Goal: Transaction & Acquisition: Purchase product/service

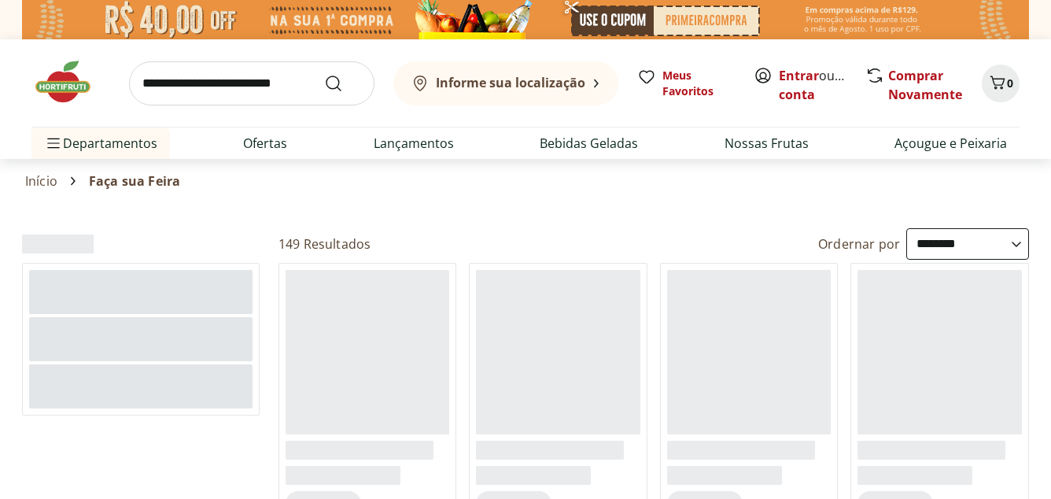
select select "**********"
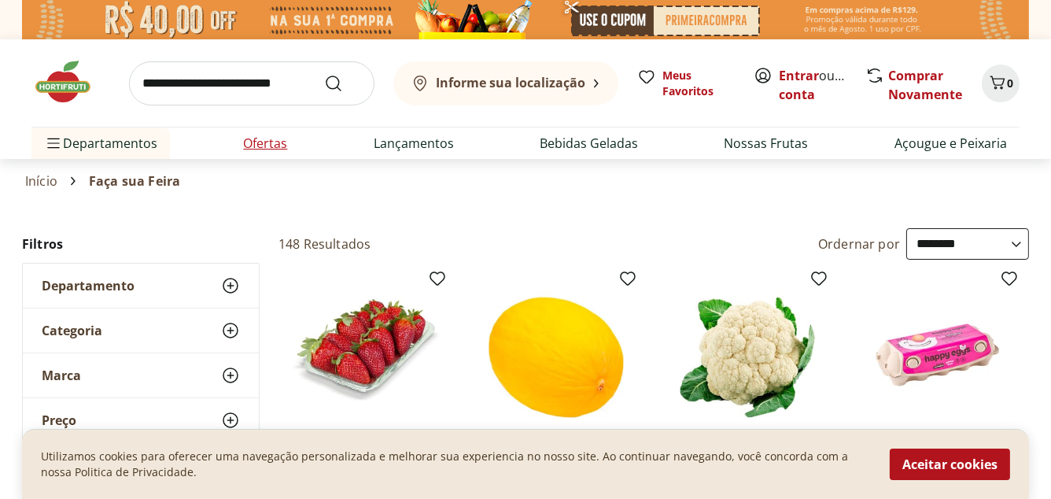
click at [252, 144] on link "Ofertas" at bounding box center [265, 143] width 44 height 19
select select "**********"
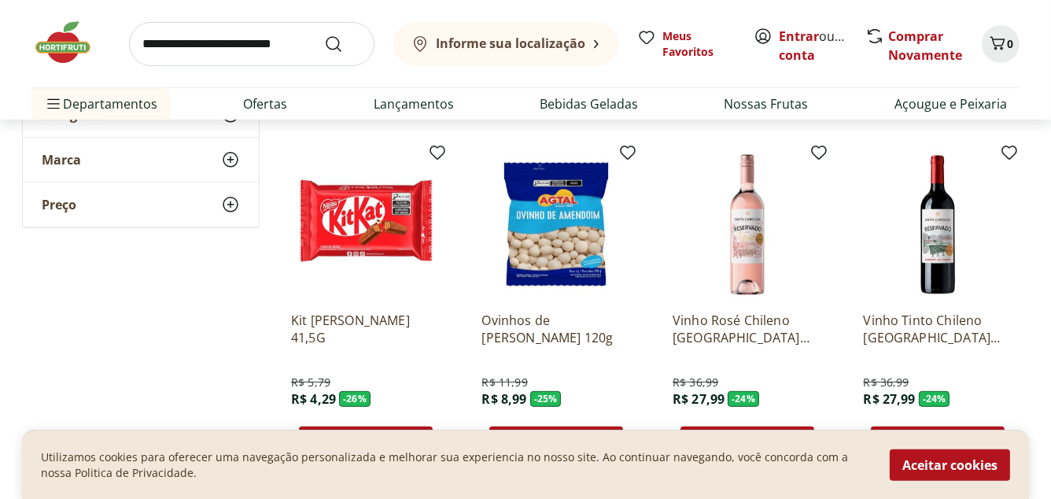
scroll to position [1007, 0]
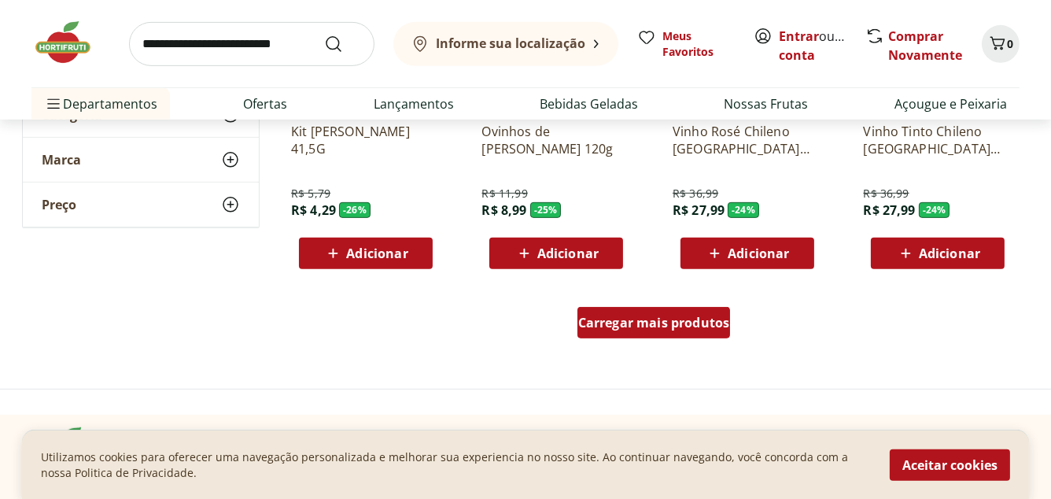
click at [676, 319] on span "Carregar mais produtos" at bounding box center [654, 322] width 152 height 13
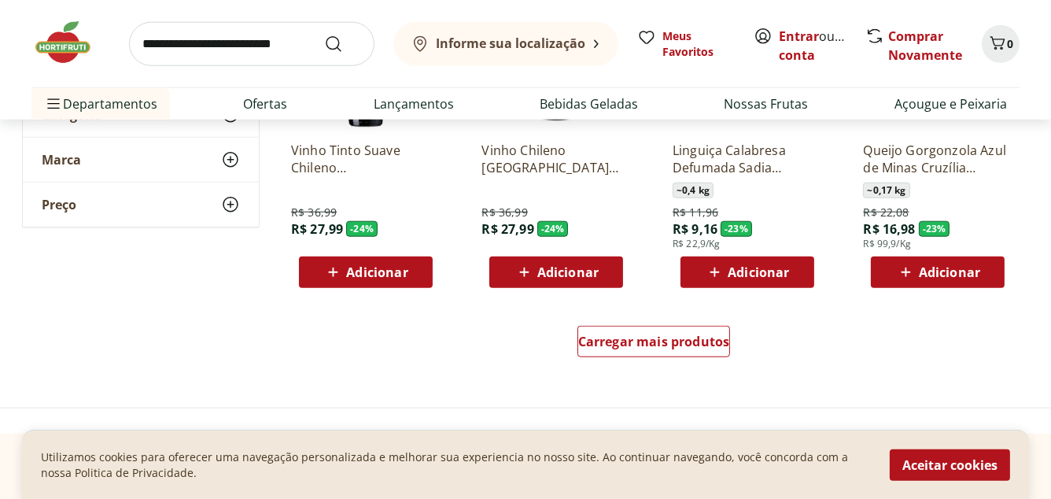
scroll to position [2202, 0]
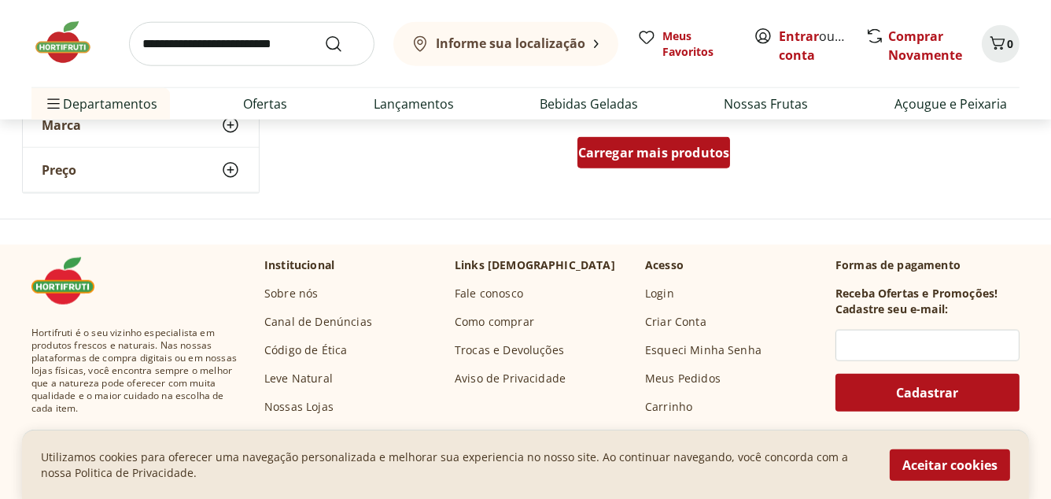
click at [664, 158] on span "Carregar mais produtos" at bounding box center [654, 152] width 152 height 13
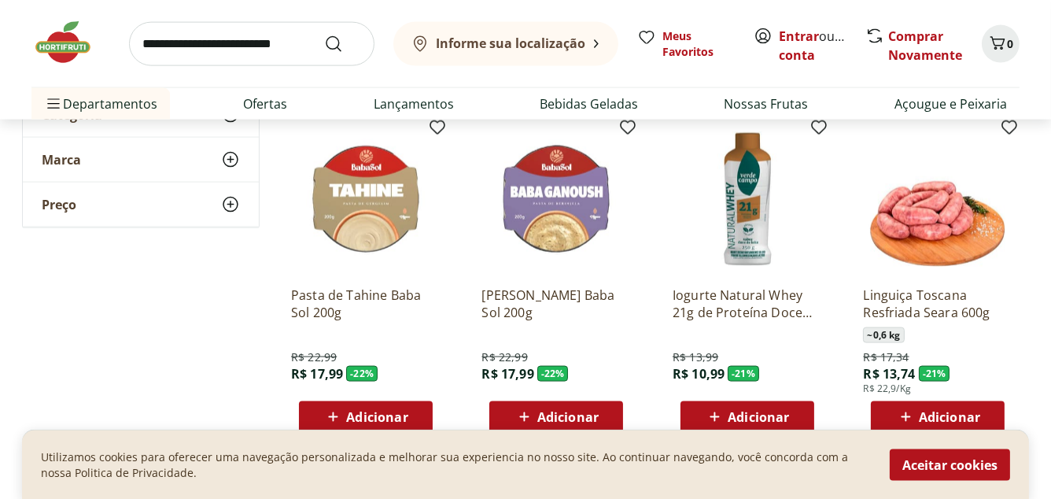
scroll to position [3020, 0]
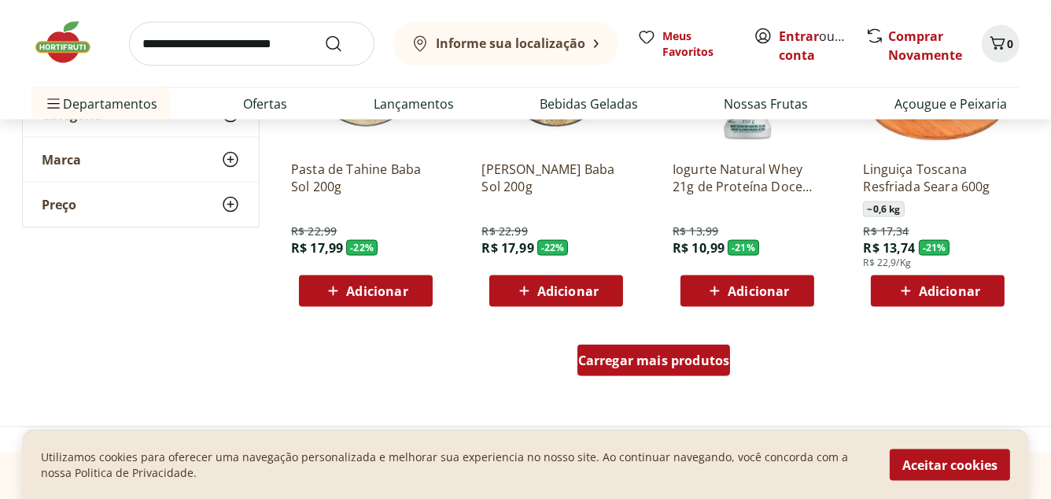
click at [651, 359] on span "Carregar mais produtos" at bounding box center [654, 360] width 152 height 13
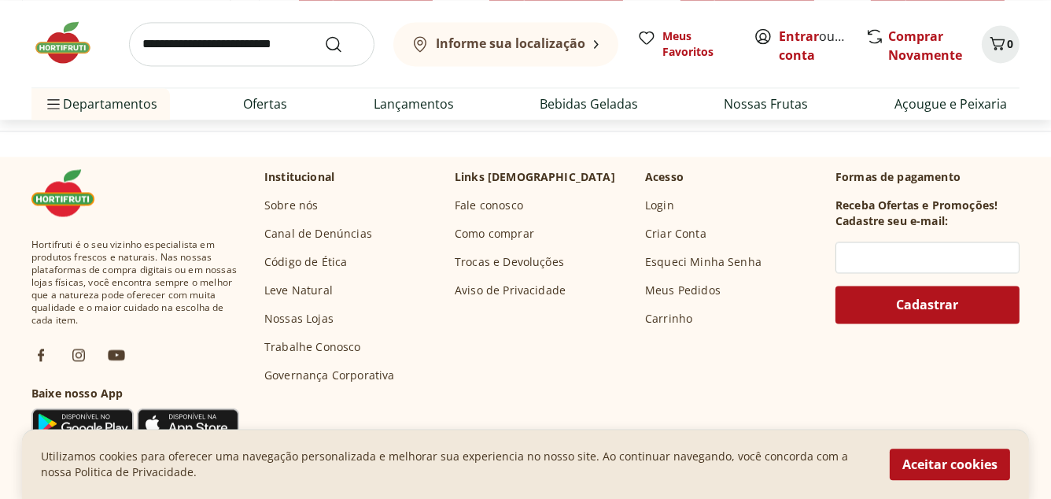
scroll to position [4090, 0]
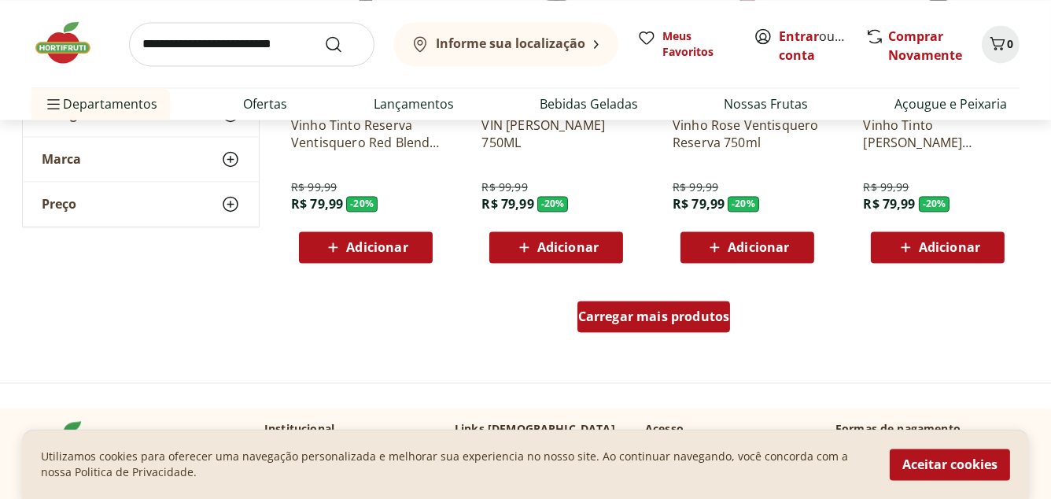
click at [660, 315] on span "Carregar mais produtos" at bounding box center [654, 316] width 152 height 13
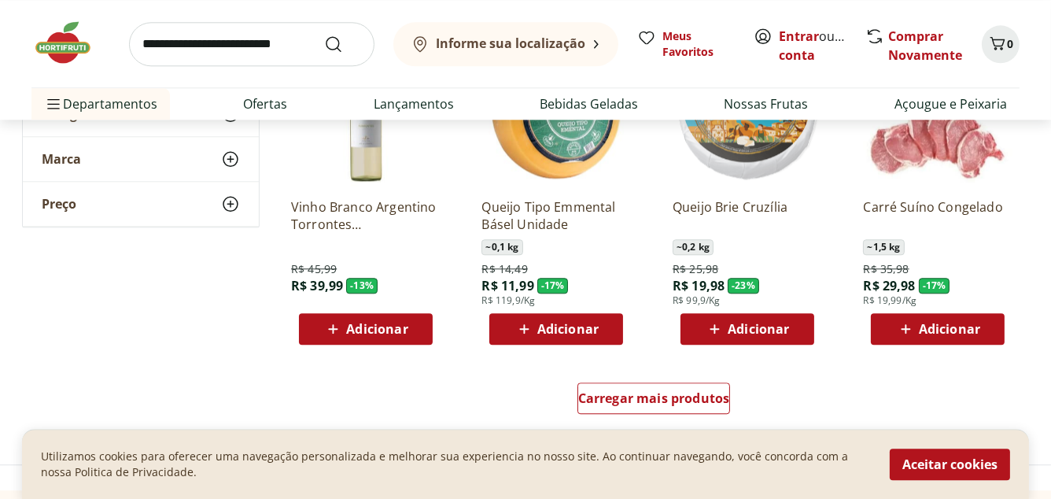
scroll to position [5097, 0]
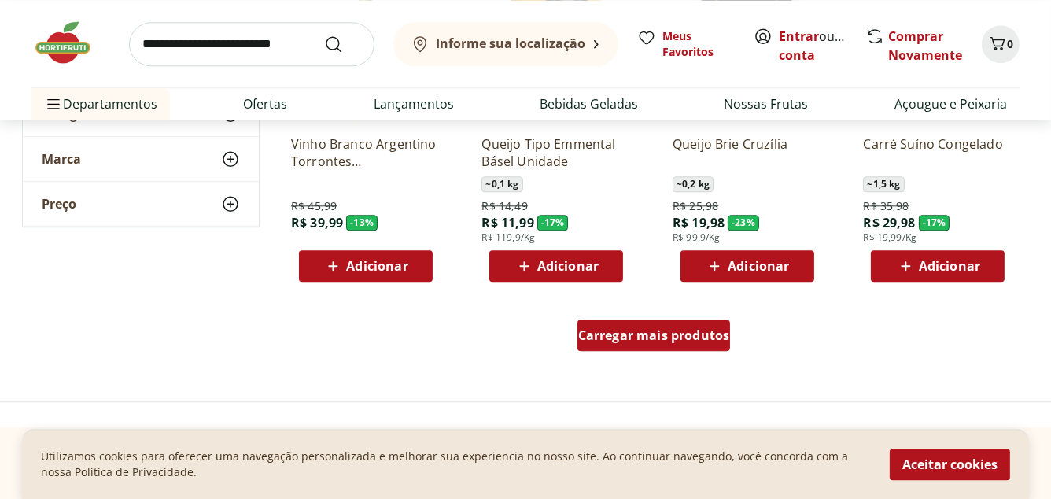
click at [658, 337] on span "Carregar mais produtos" at bounding box center [654, 335] width 152 height 13
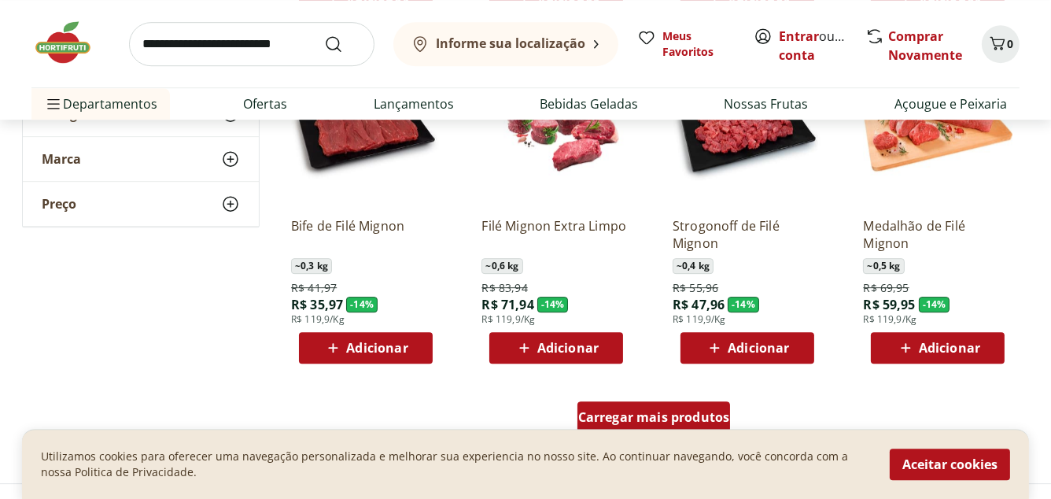
scroll to position [6166, 0]
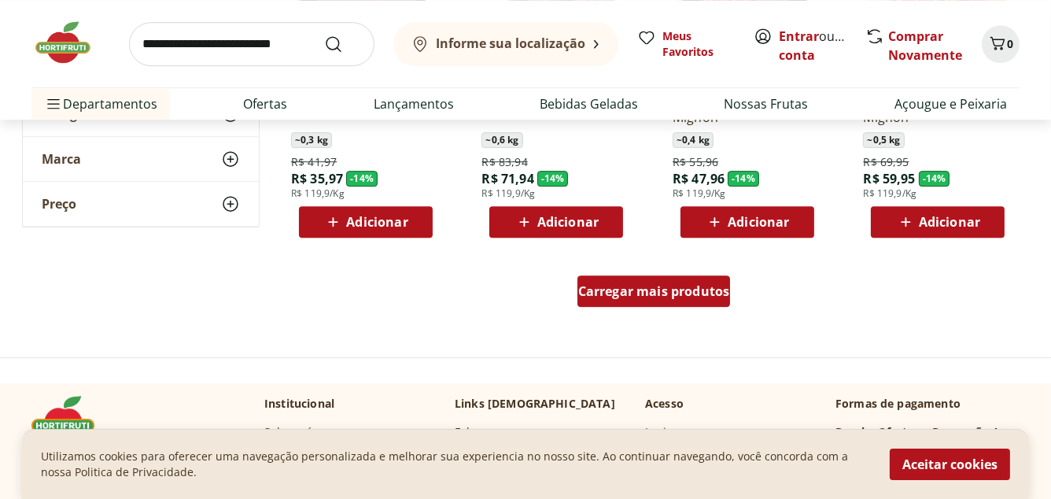
click at [658, 304] on div "Carregar mais produtos" at bounding box center [653, 290] width 153 height 31
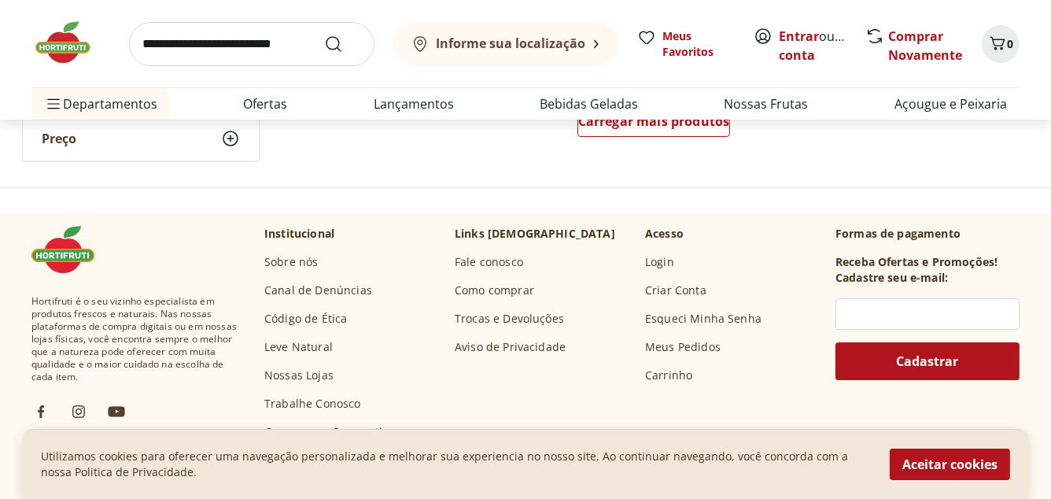
scroll to position [7236, 0]
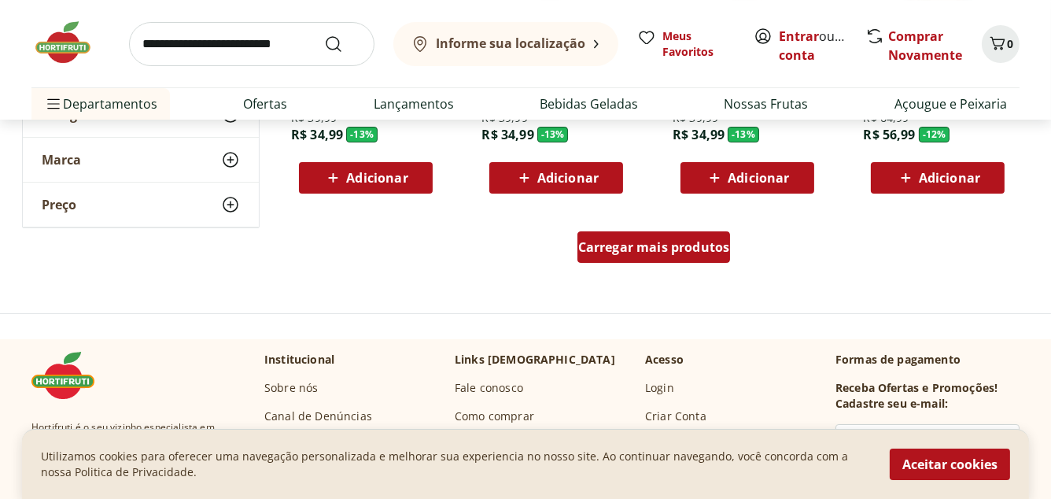
click at [661, 242] on span "Carregar mais produtos" at bounding box center [654, 247] width 152 height 13
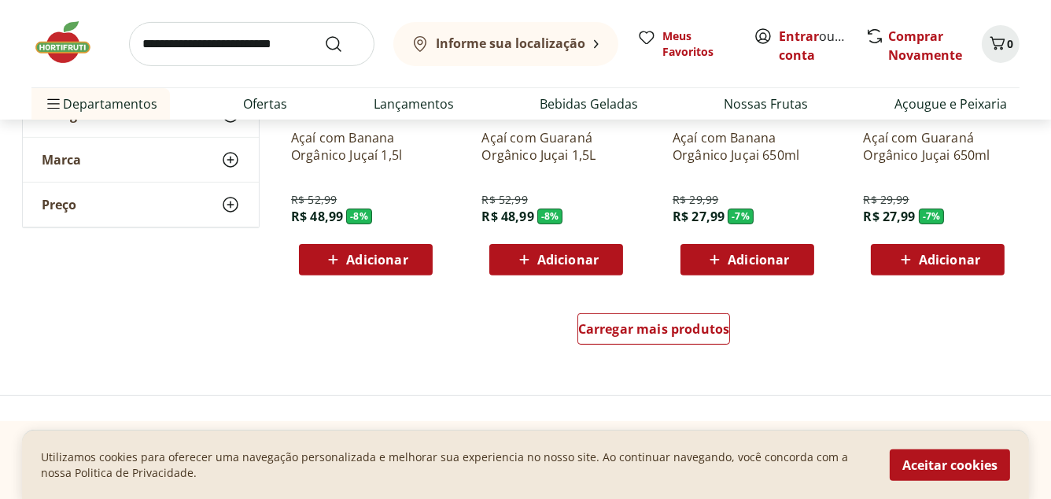
scroll to position [8369, 0]
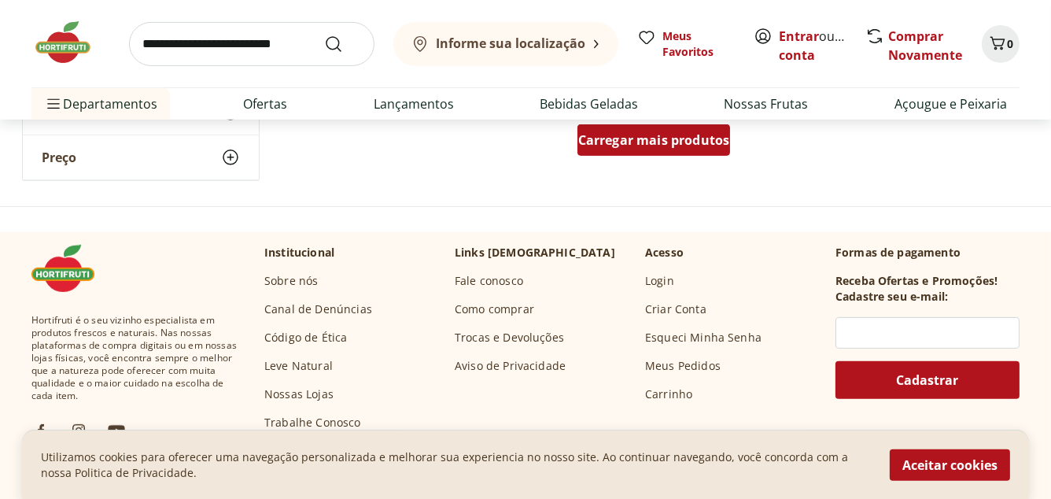
click at [650, 145] on span "Carregar mais produtos" at bounding box center [654, 140] width 152 height 13
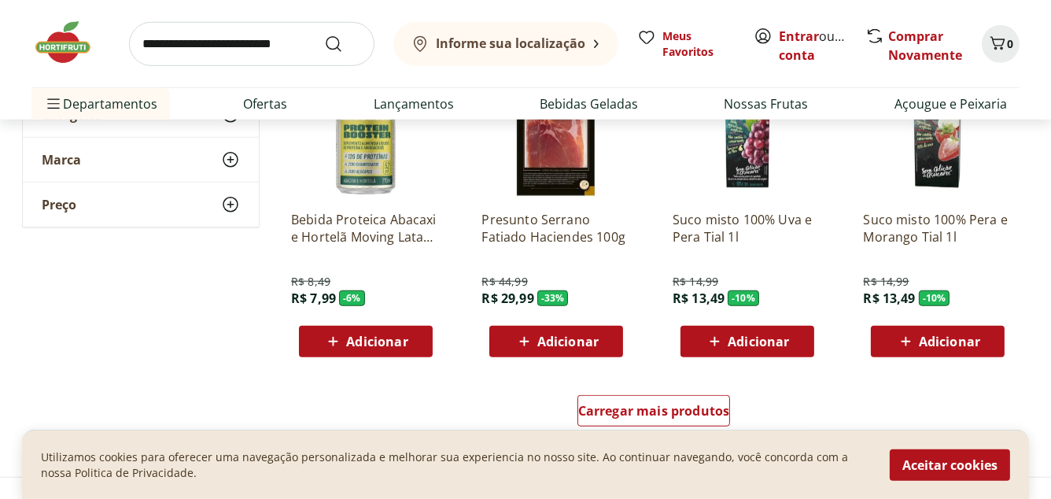
scroll to position [9313, 0]
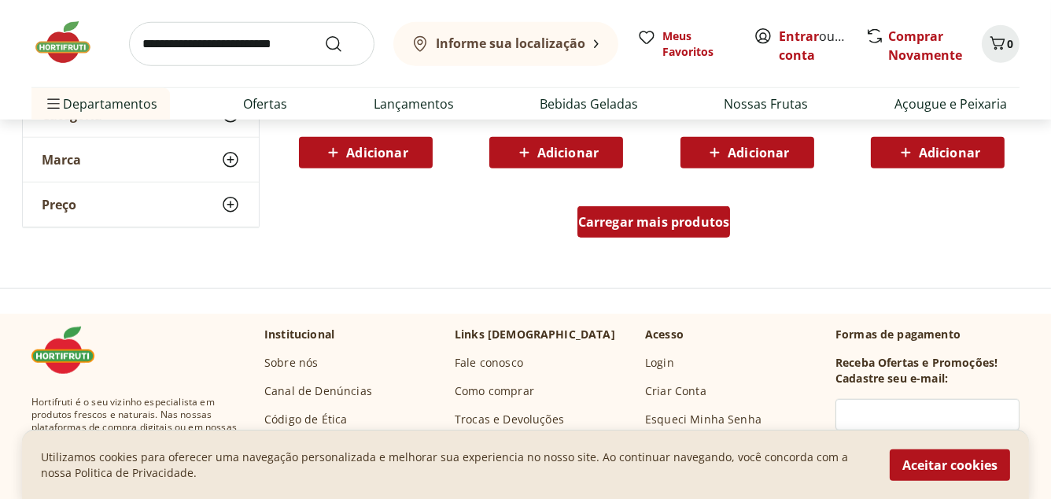
click at [658, 227] on span "Carregar mais produtos" at bounding box center [654, 222] width 152 height 13
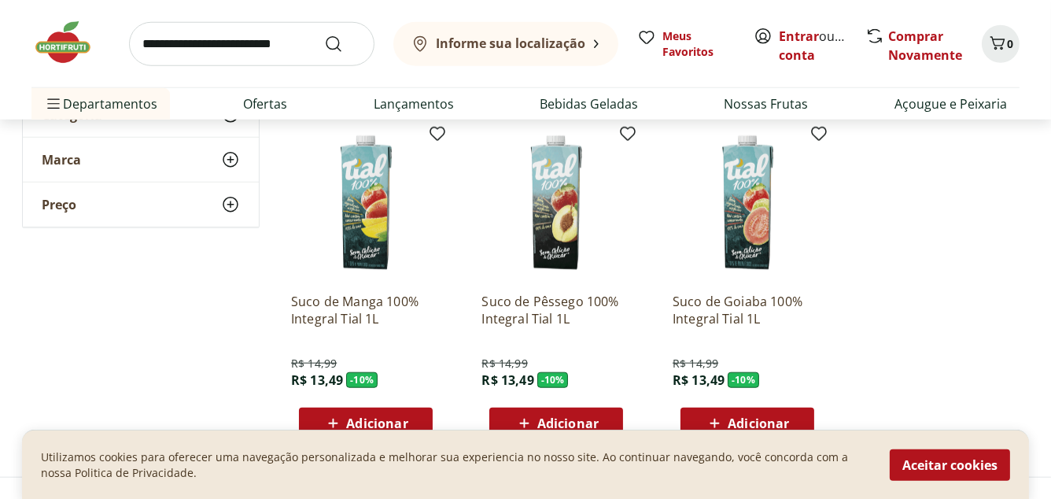
scroll to position [9061, 0]
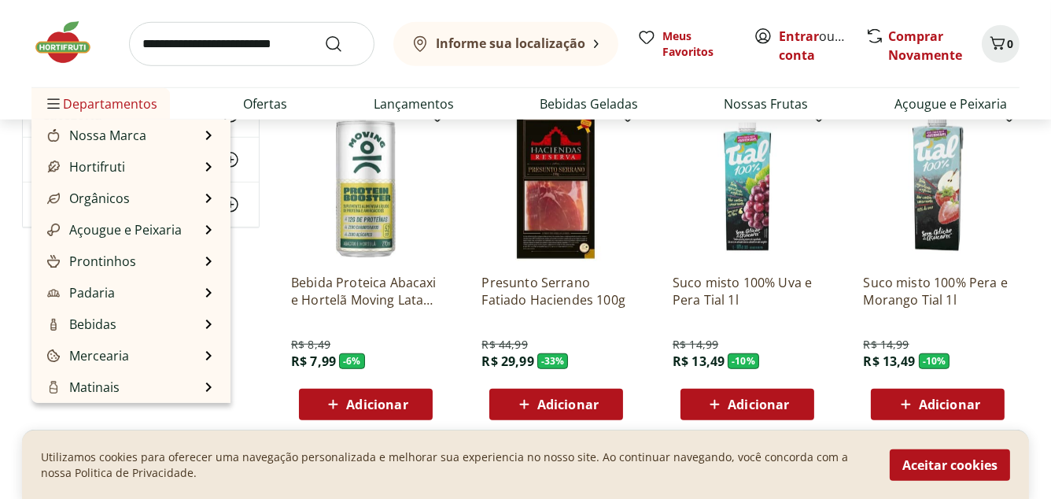
click at [77, 98] on span "Departamentos" at bounding box center [100, 104] width 113 height 38
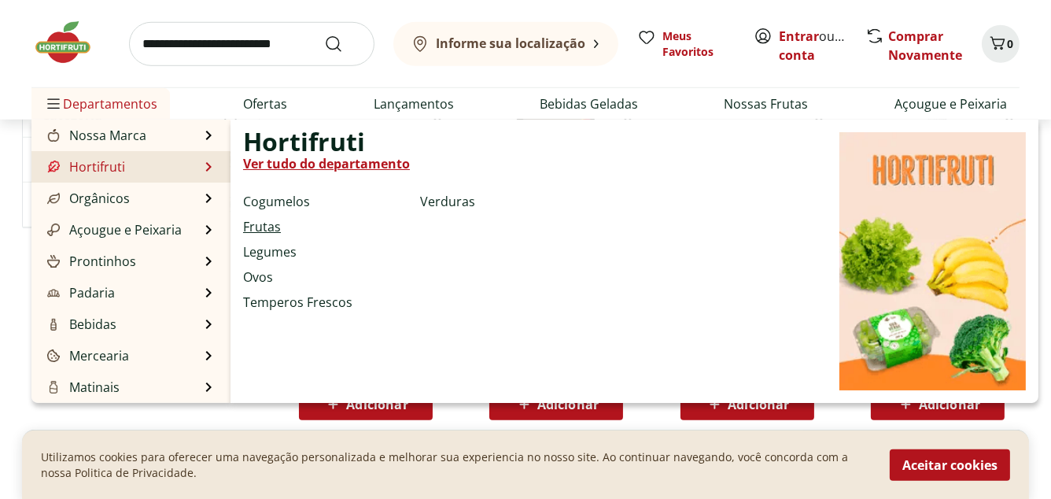
click at [269, 226] on link "Frutas" at bounding box center [262, 226] width 38 height 19
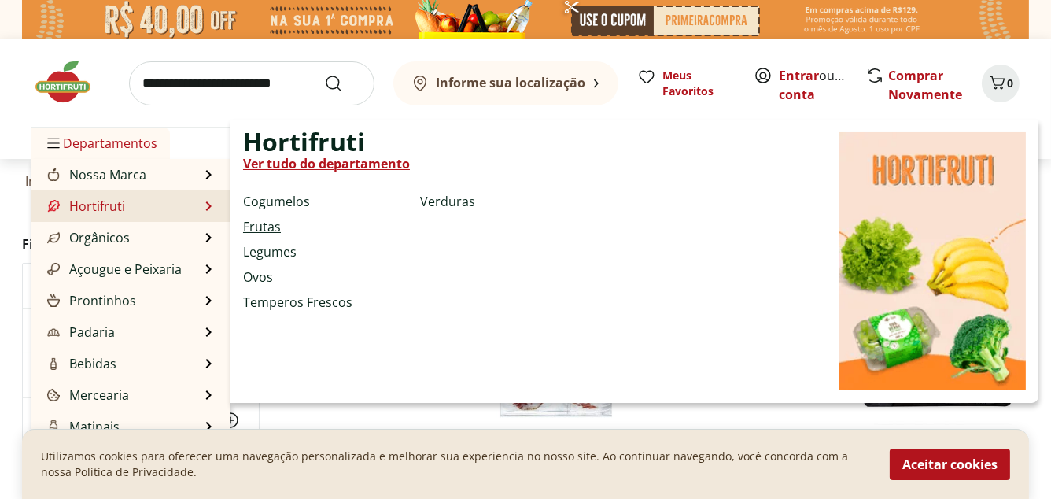
select select "**********"
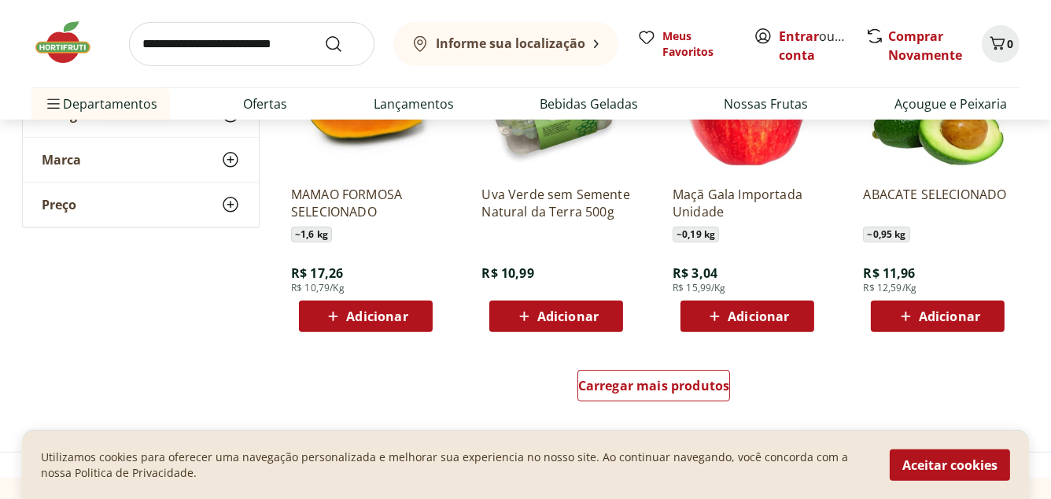
scroll to position [1007, 0]
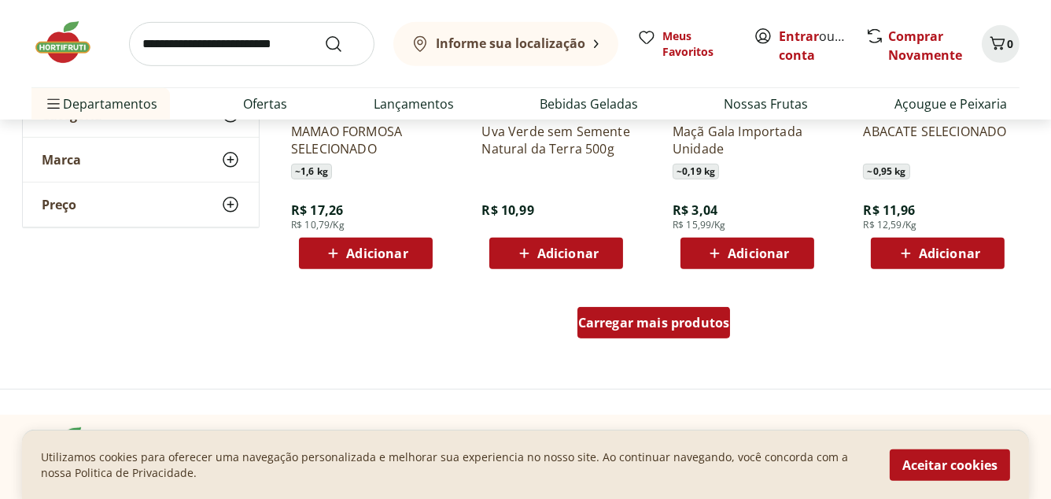
click at [667, 322] on span "Carregar mais produtos" at bounding box center [654, 322] width 152 height 13
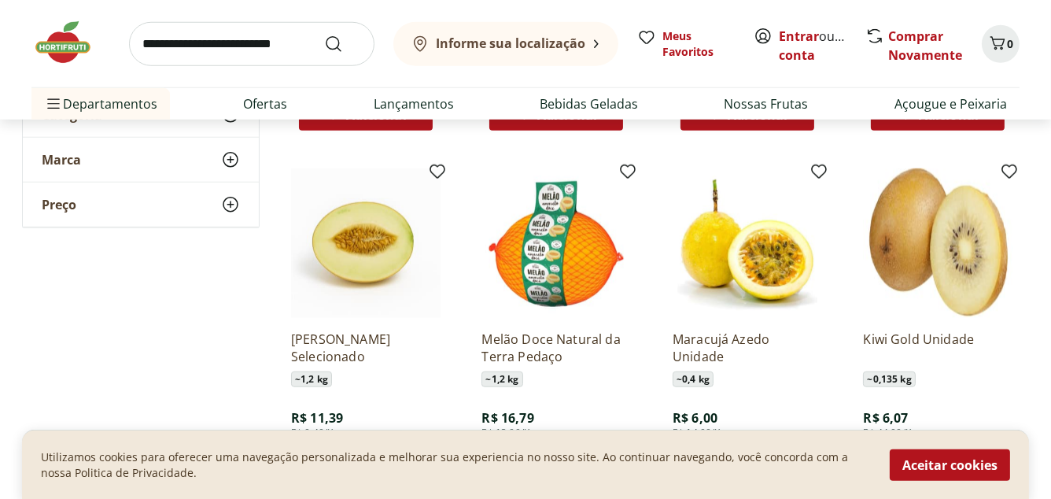
scroll to position [1951, 0]
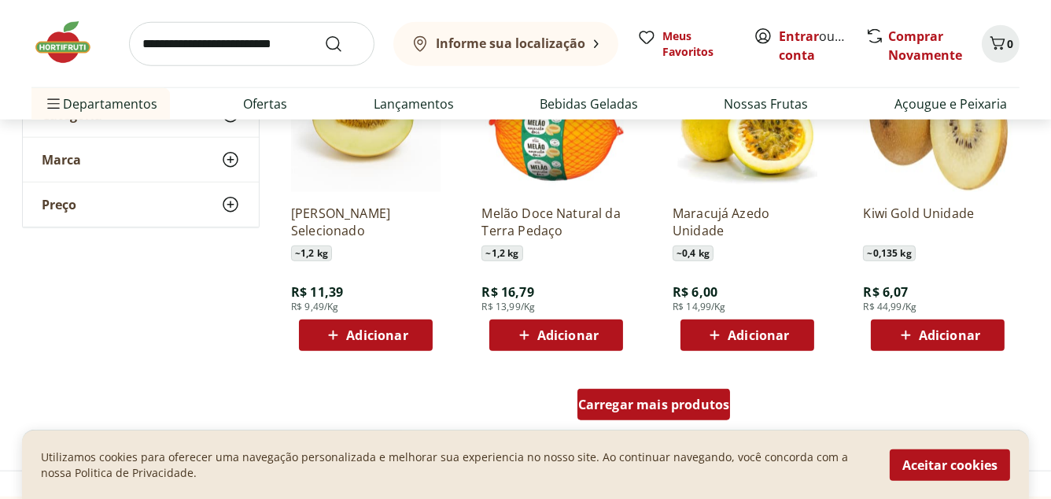
click at [687, 405] on span "Carregar mais produtos" at bounding box center [654, 404] width 152 height 13
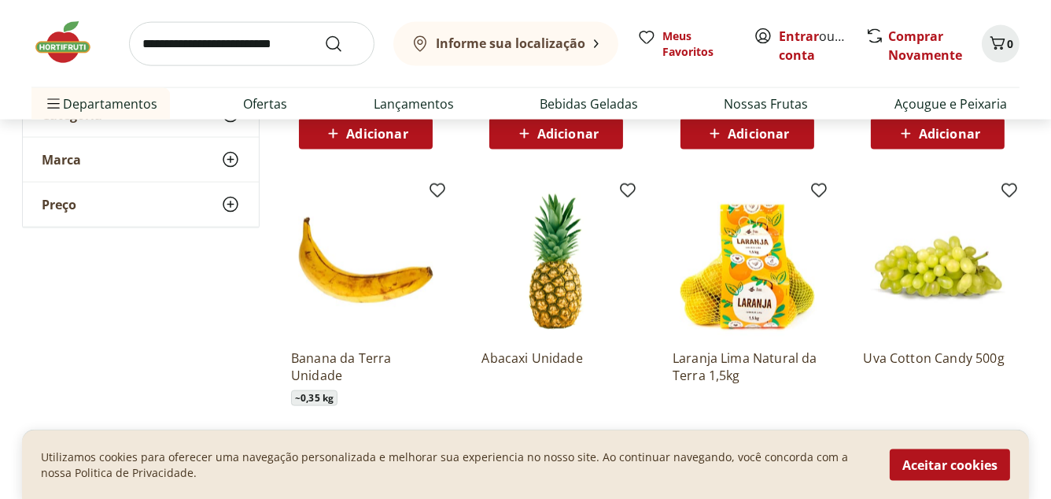
scroll to position [3020, 0]
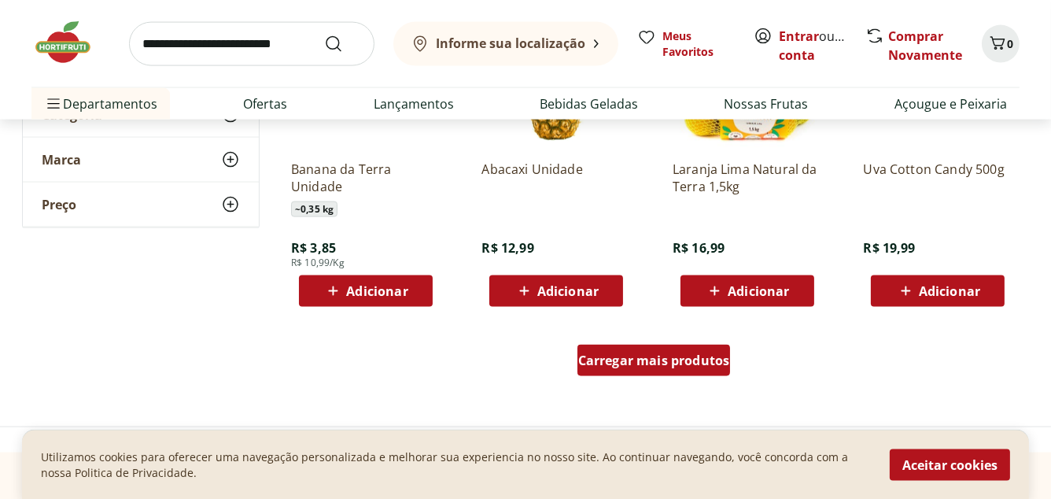
click at [660, 363] on span "Carregar mais produtos" at bounding box center [654, 360] width 152 height 13
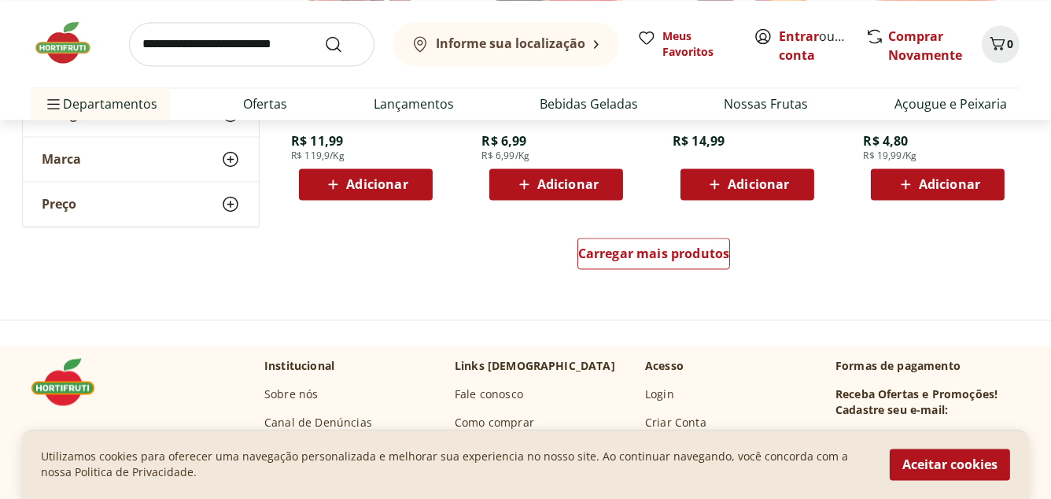
scroll to position [4216, 0]
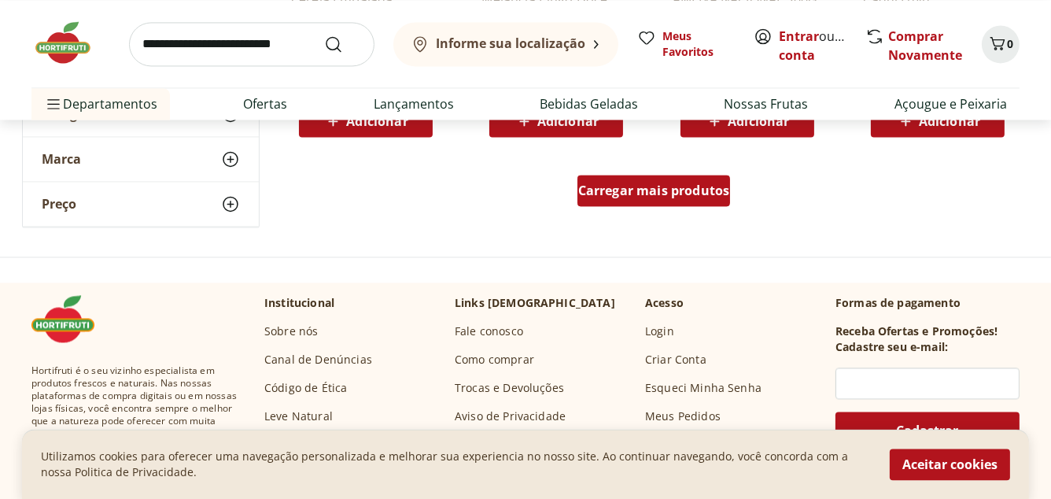
click at [650, 188] on span "Carregar mais produtos" at bounding box center [654, 190] width 152 height 13
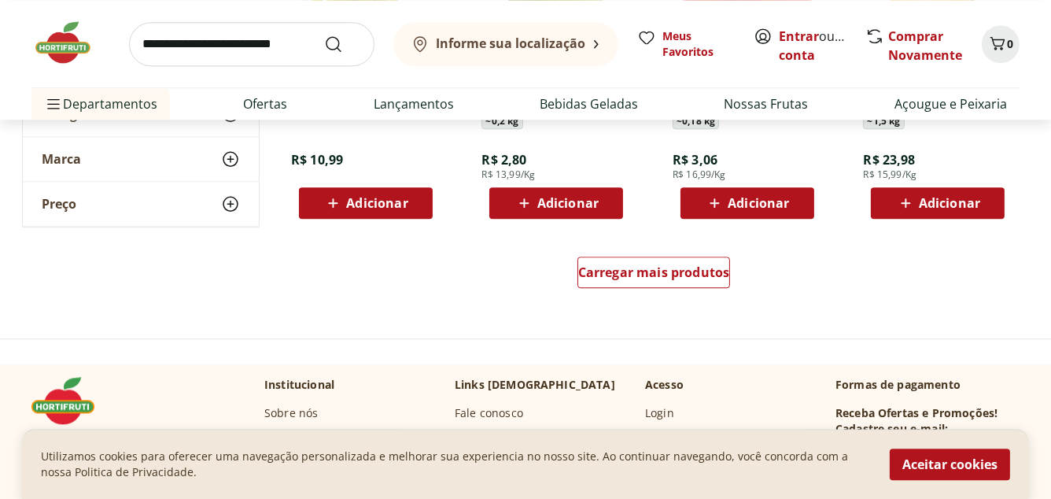
scroll to position [5223, 0]
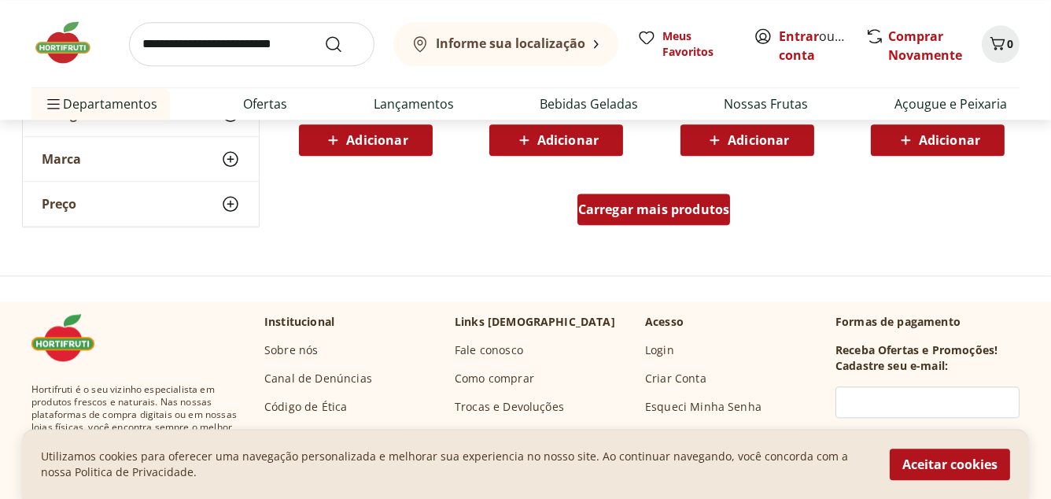
click at [644, 212] on span "Carregar mais produtos" at bounding box center [654, 209] width 152 height 13
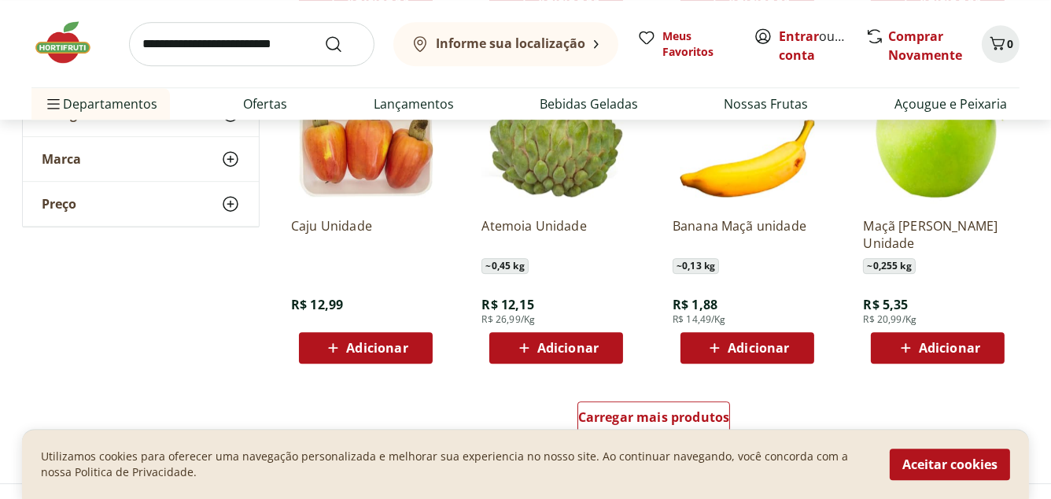
scroll to position [6104, 0]
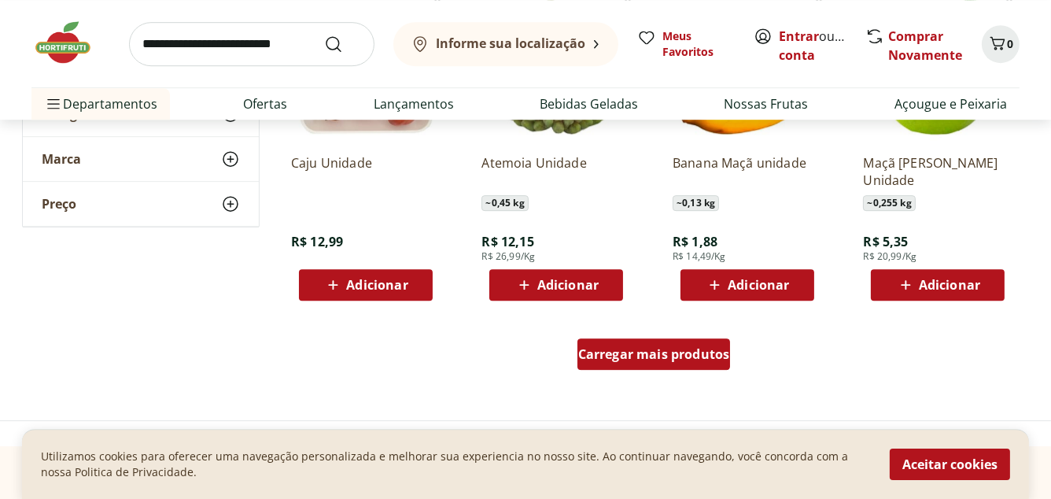
click at [672, 354] on span "Carregar mais produtos" at bounding box center [654, 354] width 152 height 13
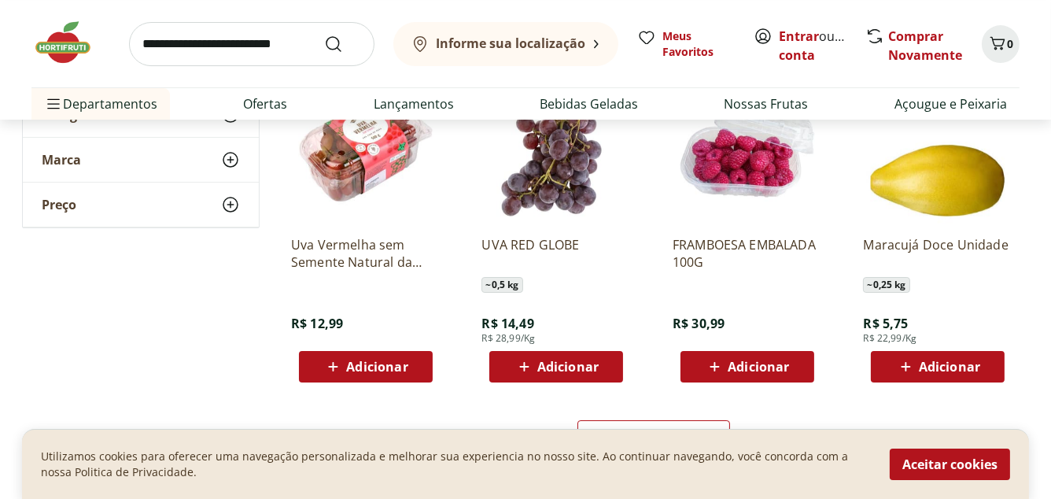
scroll to position [7299, 0]
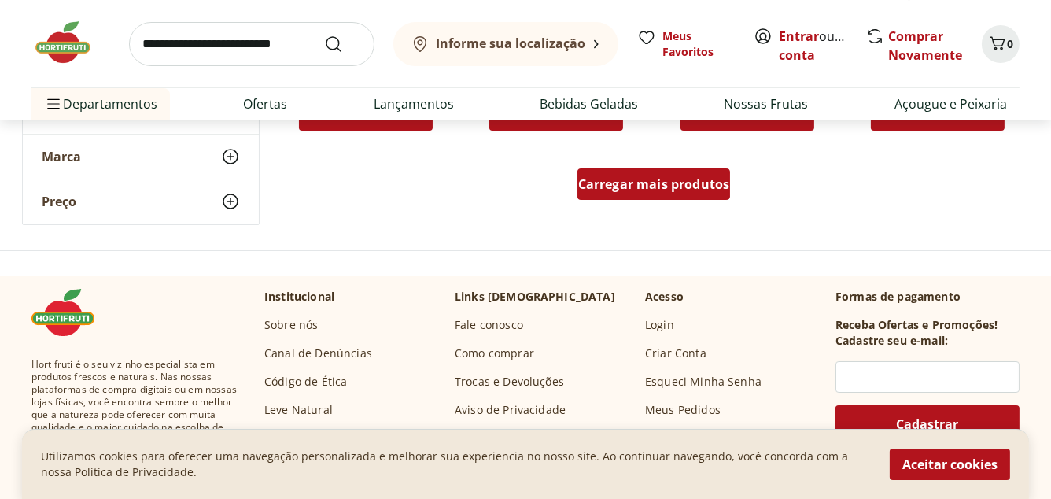
click at [641, 186] on span "Carregar mais produtos" at bounding box center [654, 184] width 152 height 13
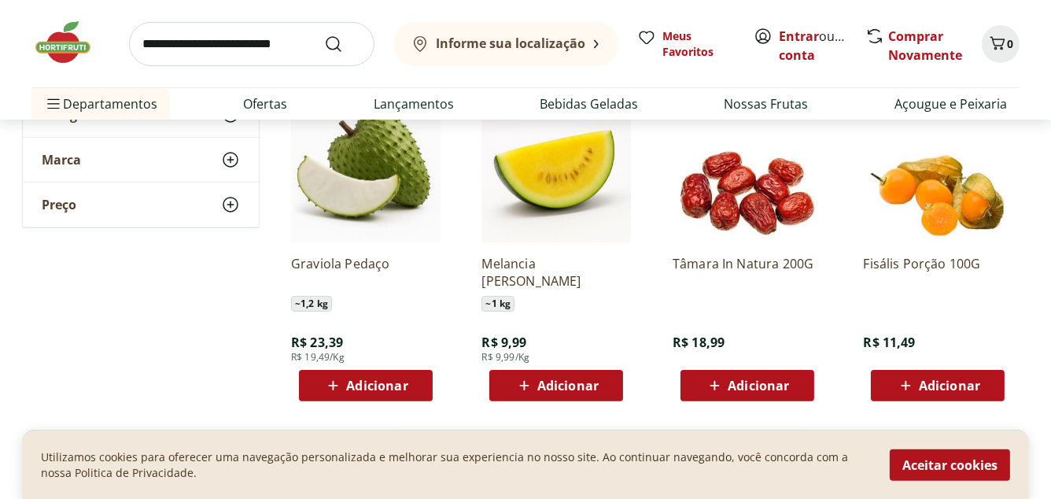
scroll to position [8180, 0]
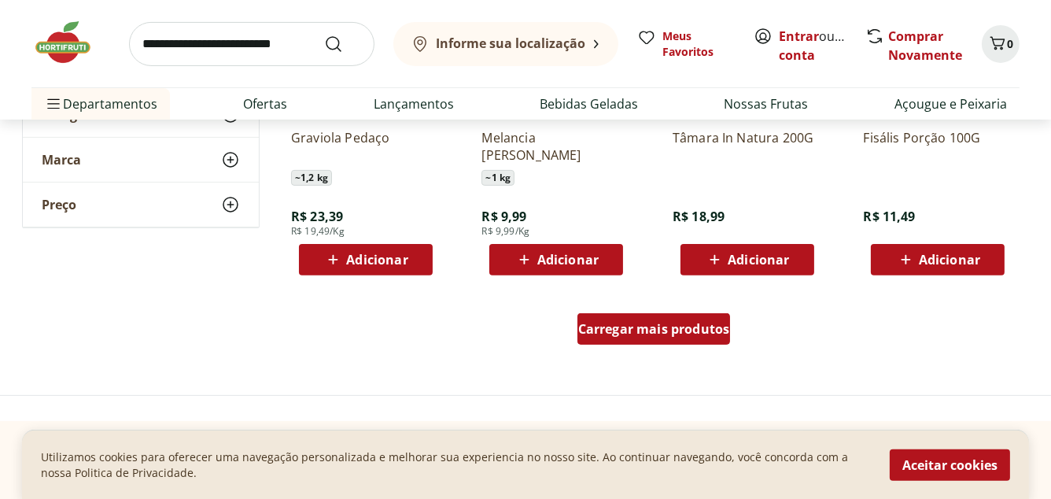
click at [668, 333] on span "Carregar mais produtos" at bounding box center [654, 328] width 152 height 13
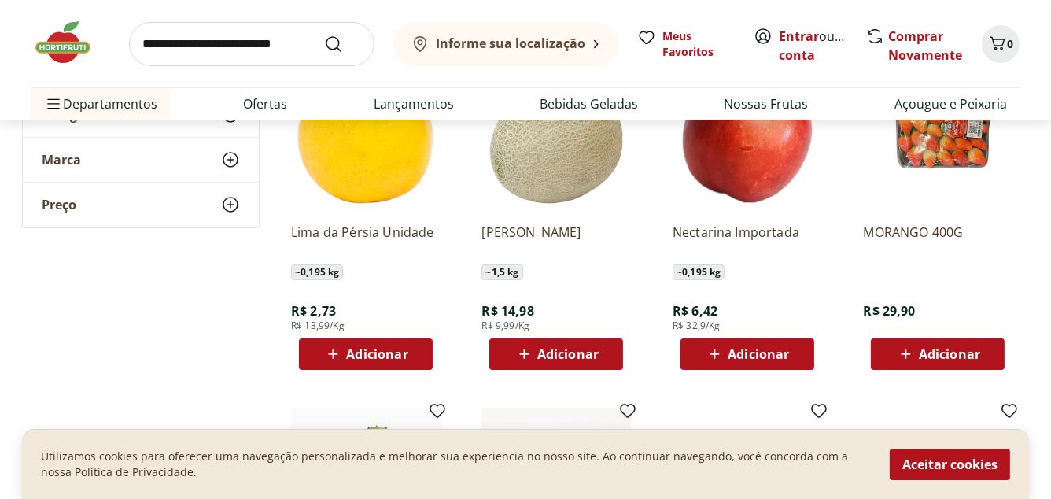
scroll to position [7677, 0]
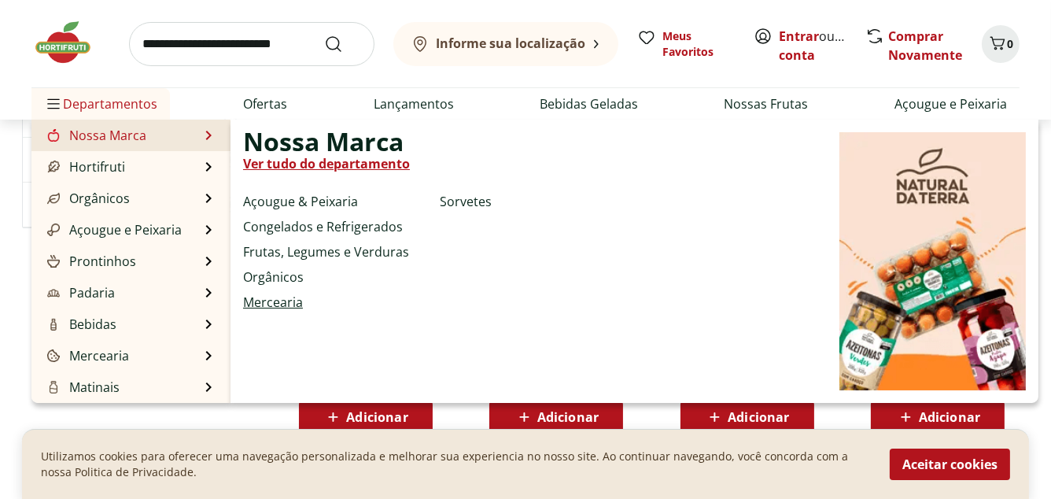
click at [286, 302] on link "Mercearia" at bounding box center [273, 302] width 60 height 19
select select "**********"
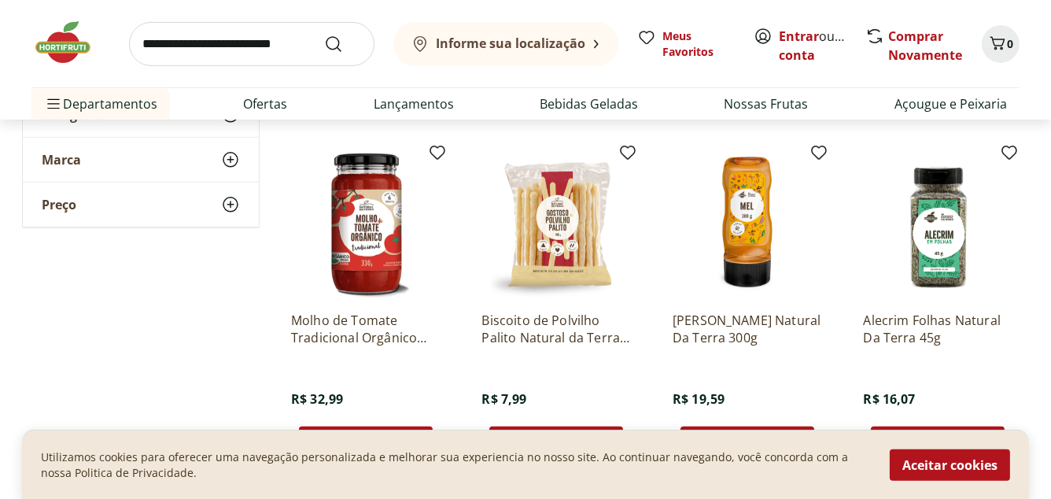
scroll to position [1007, 0]
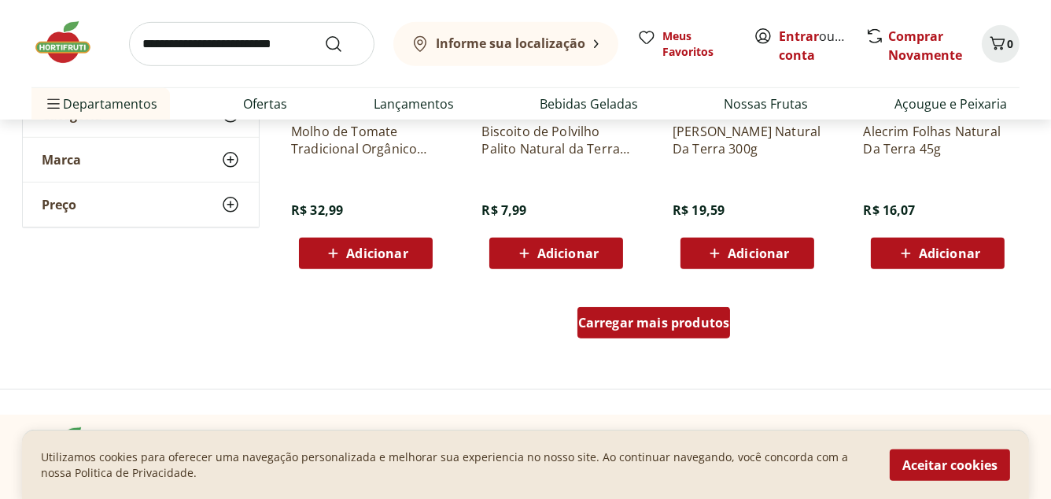
click at [660, 323] on span "Carregar mais produtos" at bounding box center [654, 322] width 152 height 13
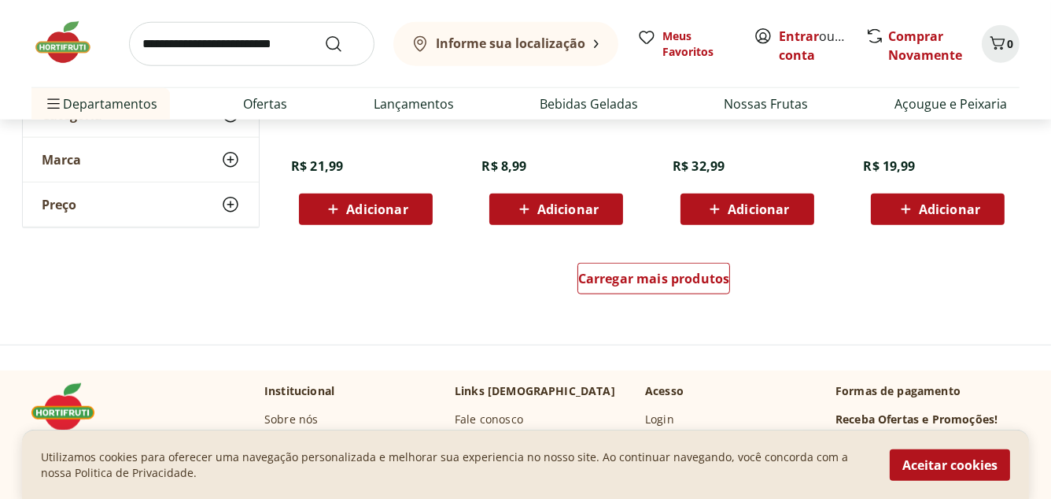
scroll to position [2139, 0]
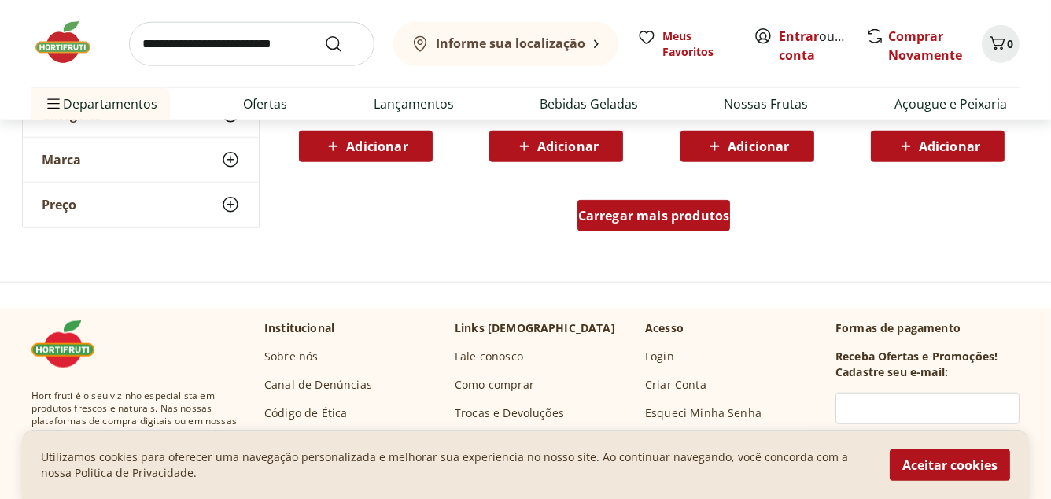
click at [661, 217] on span "Carregar mais produtos" at bounding box center [654, 215] width 152 height 13
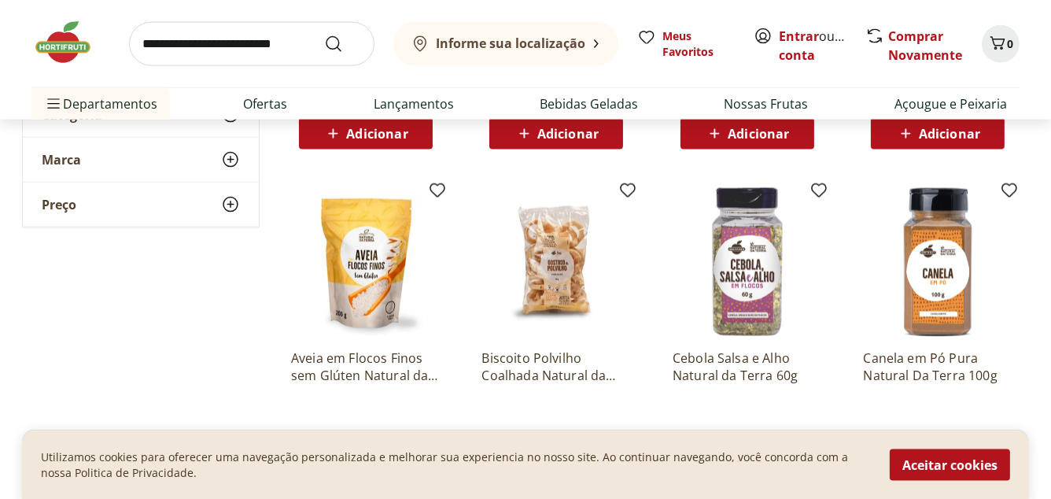
scroll to position [3020, 0]
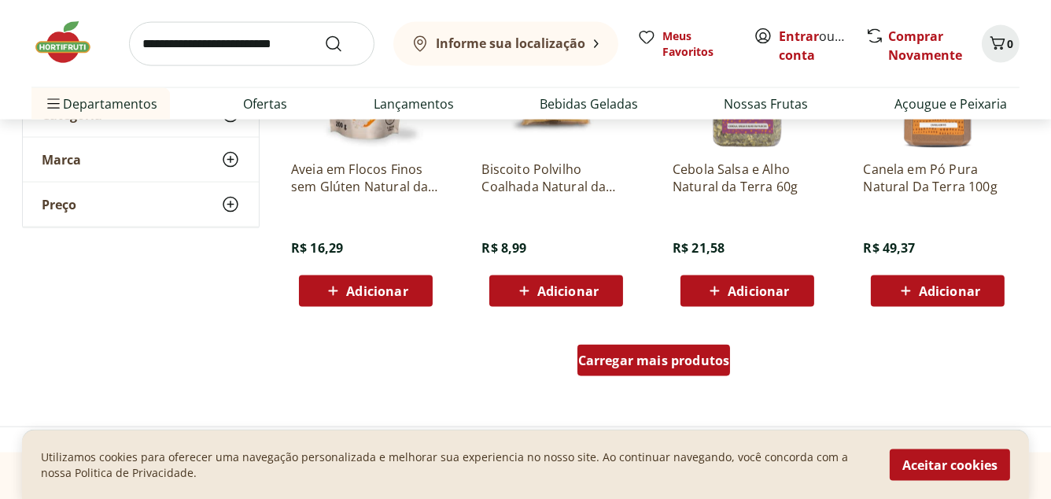
click at [673, 361] on span "Carregar mais produtos" at bounding box center [654, 360] width 152 height 13
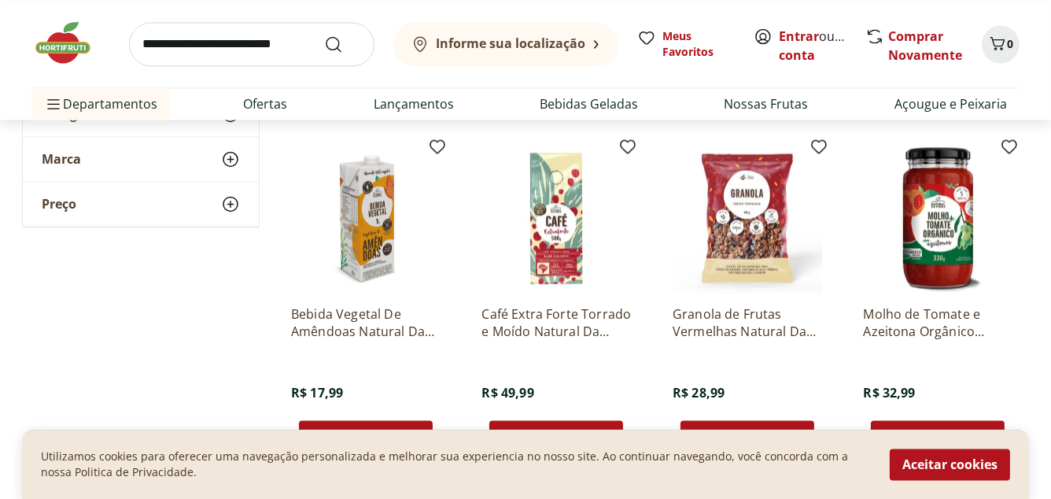
scroll to position [4090, 0]
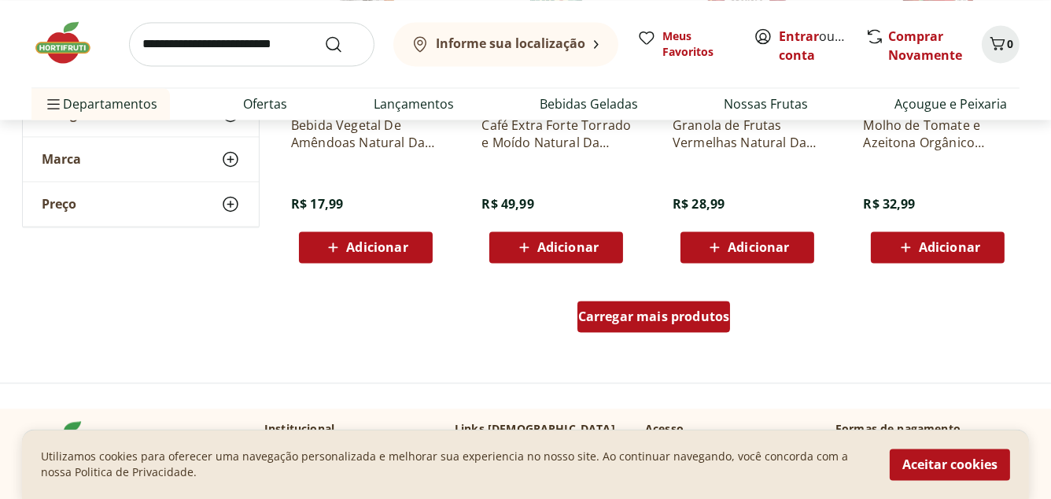
click at [659, 318] on span "Carregar mais produtos" at bounding box center [654, 316] width 152 height 13
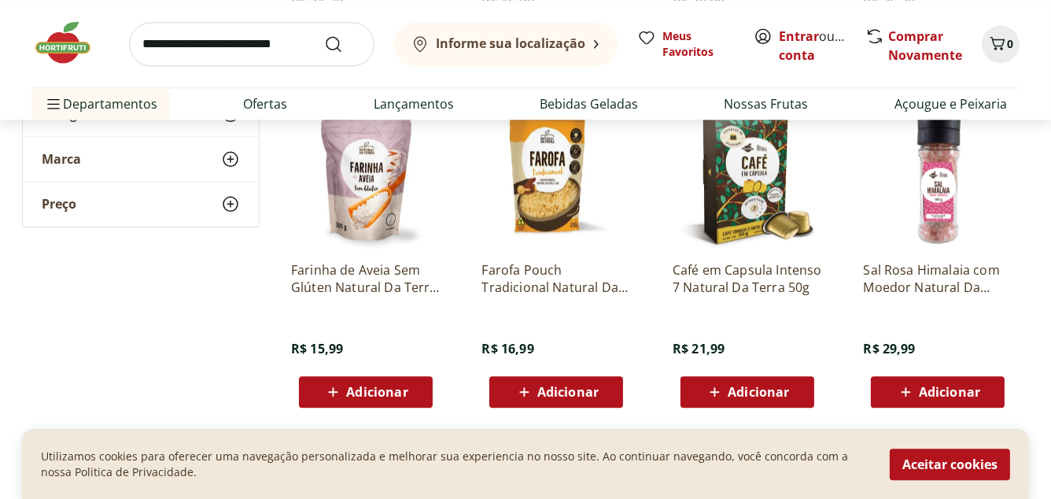
scroll to position [5223, 0]
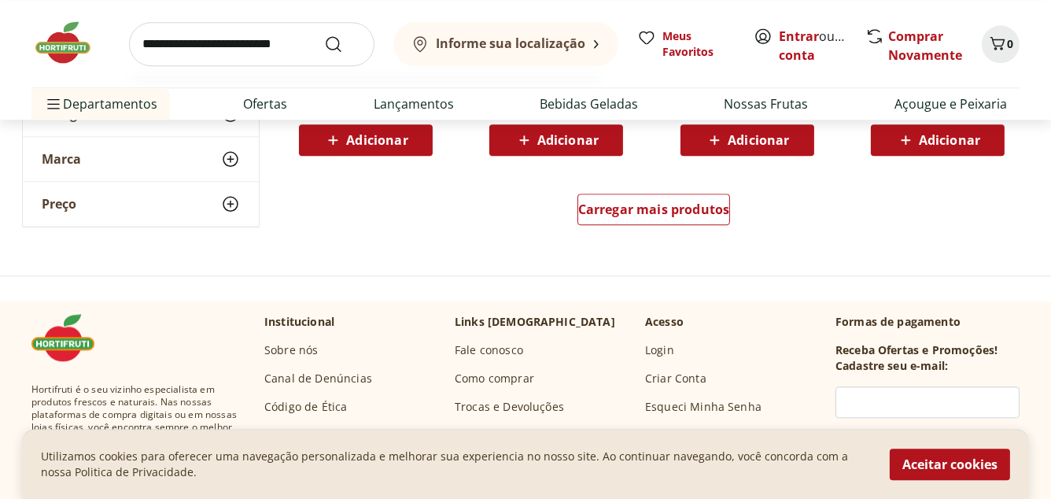
click at [149, 44] on input "search" at bounding box center [251, 44] width 245 height 44
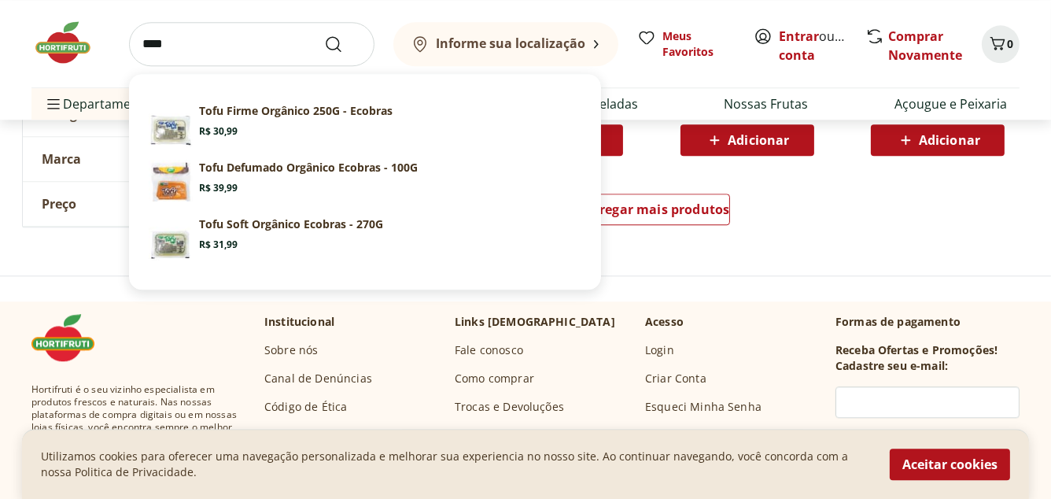
type input "****"
click at [324, 35] on button "Submit Search" at bounding box center [343, 44] width 38 height 19
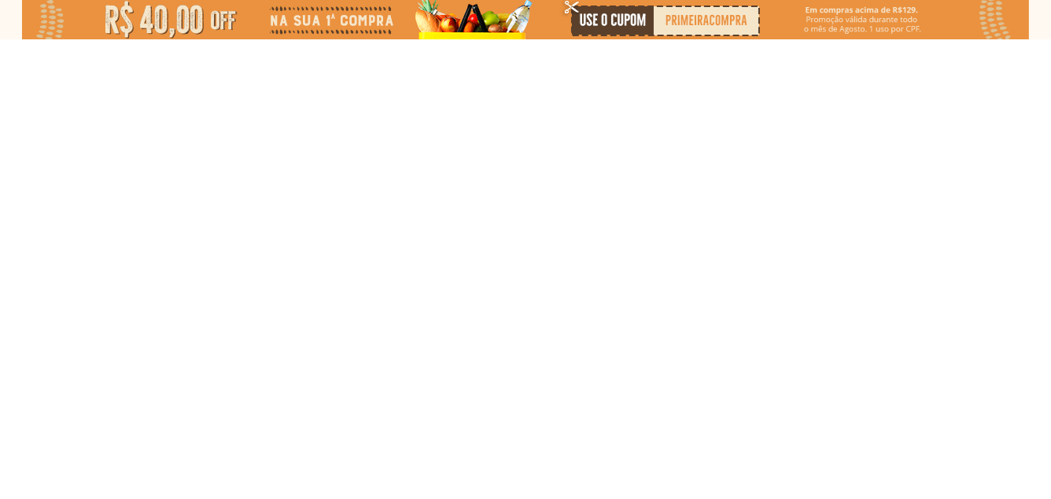
select select "**********"
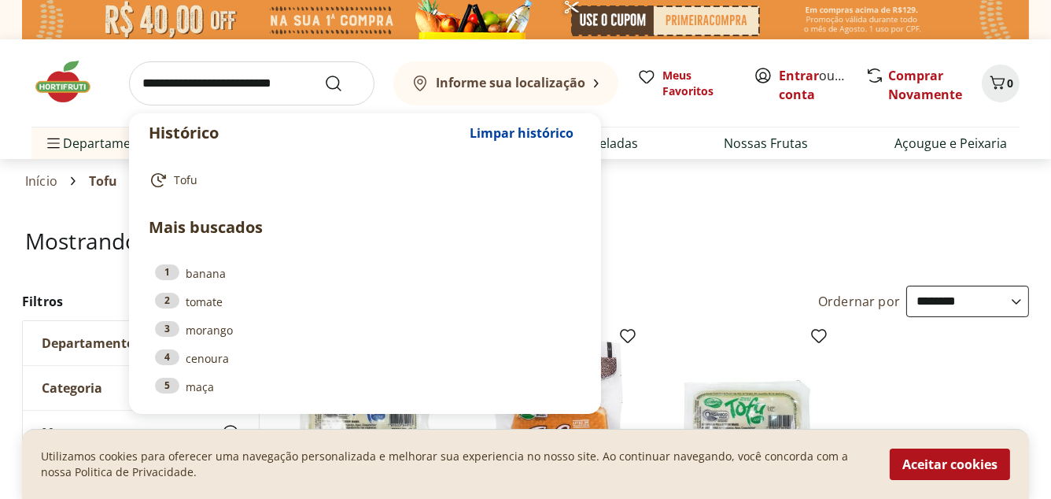
click at [150, 81] on input "search" at bounding box center [251, 83] width 245 height 44
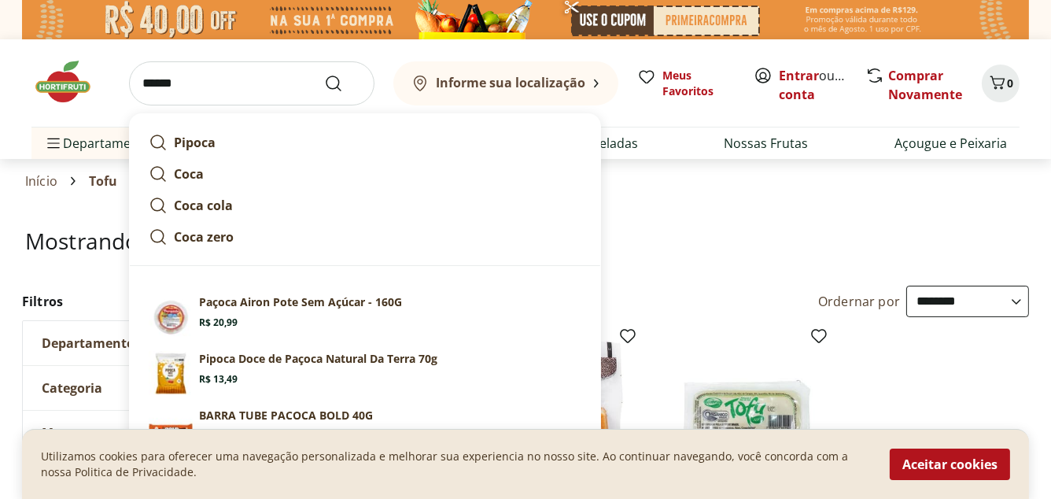
type input "******"
click at [324, 74] on button "Submit Search" at bounding box center [343, 83] width 38 height 19
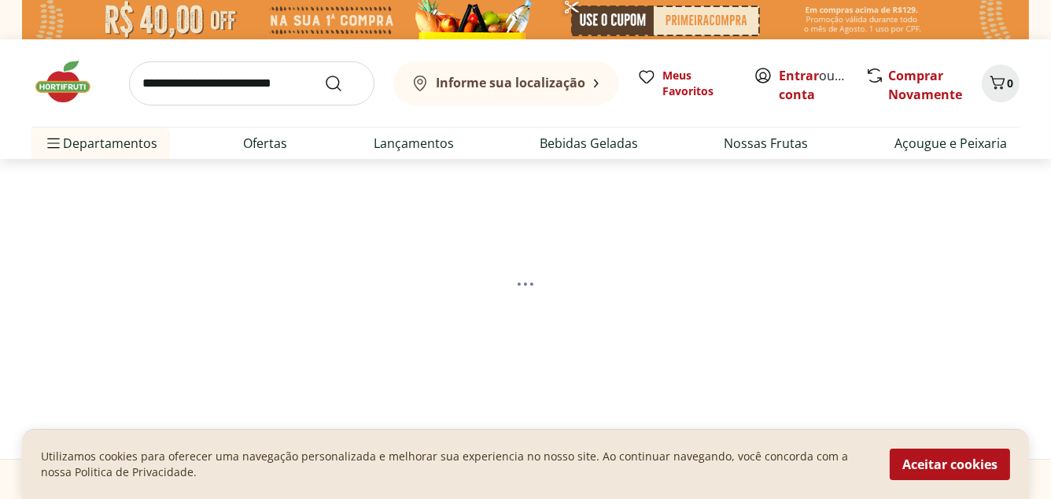
select select "**********"
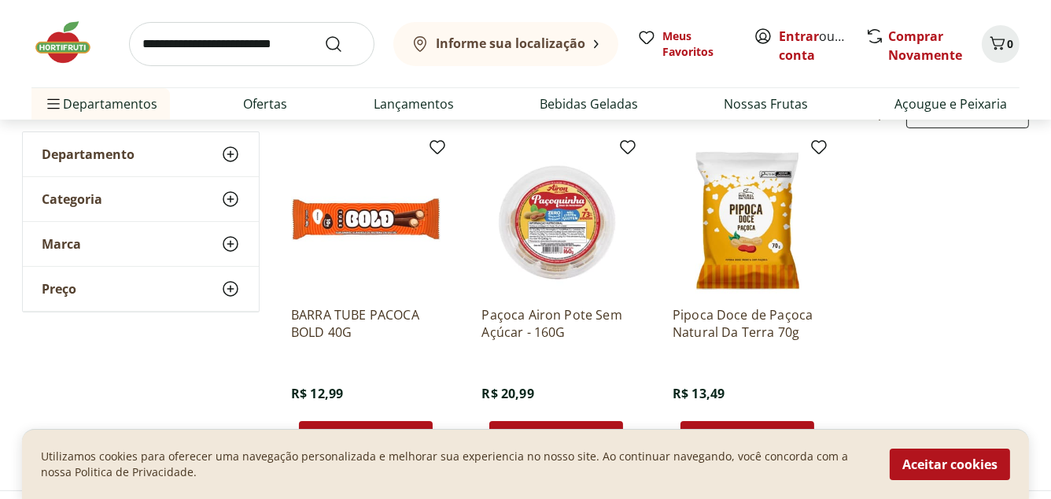
scroll to position [378, 0]
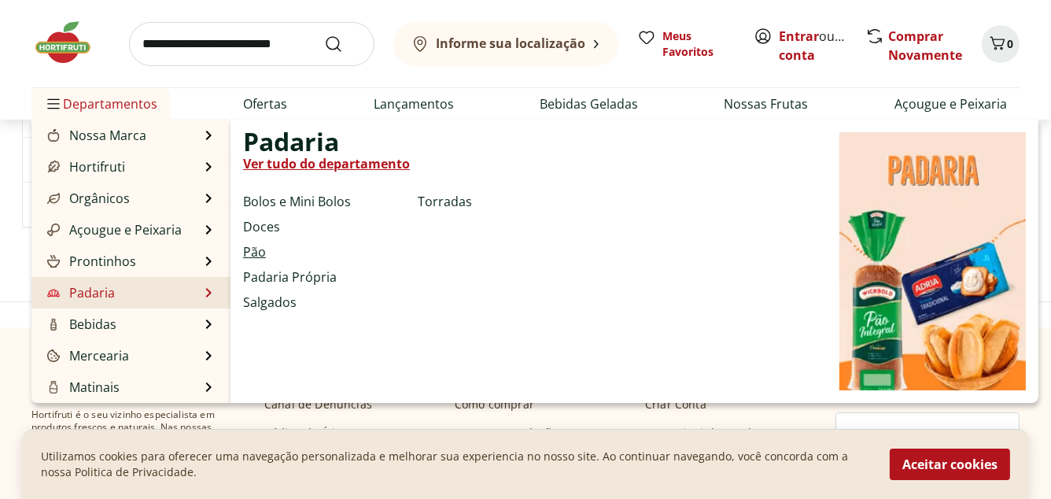
click at [263, 252] on link "Pão" at bounding box center [254, 251] width 23 height 19
select select "**********"
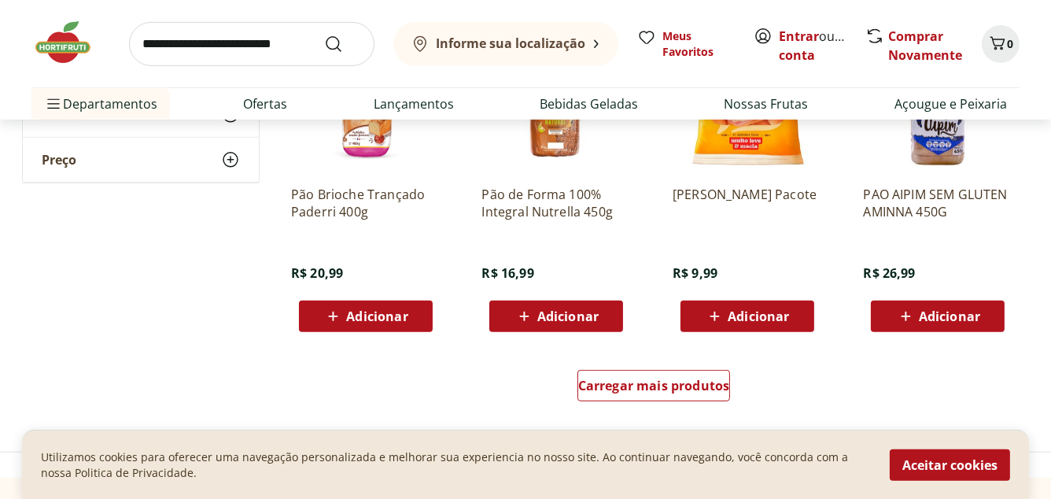
scroll to position [1070, 0]
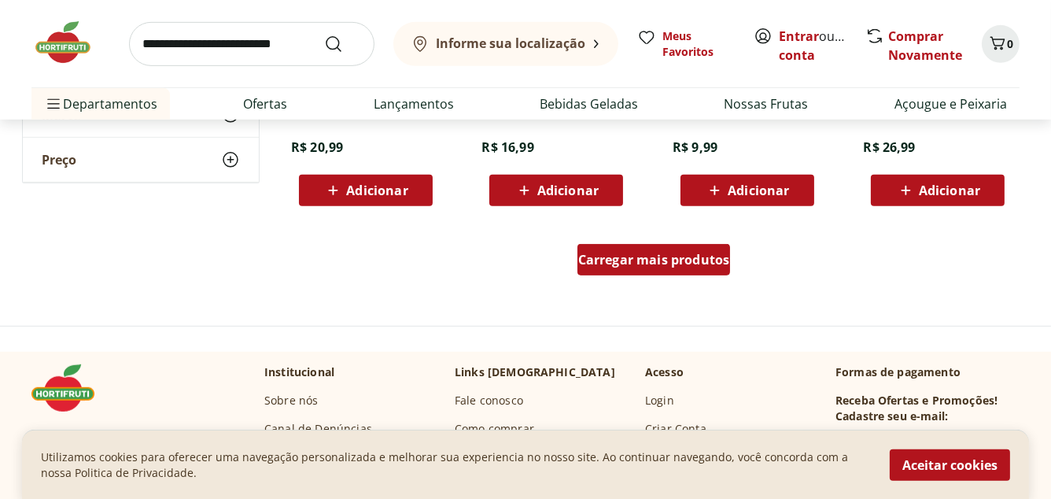
click at [657, 260] on span "Carregar mais produtos" at bounding box center [654, 259] width 152 height 13
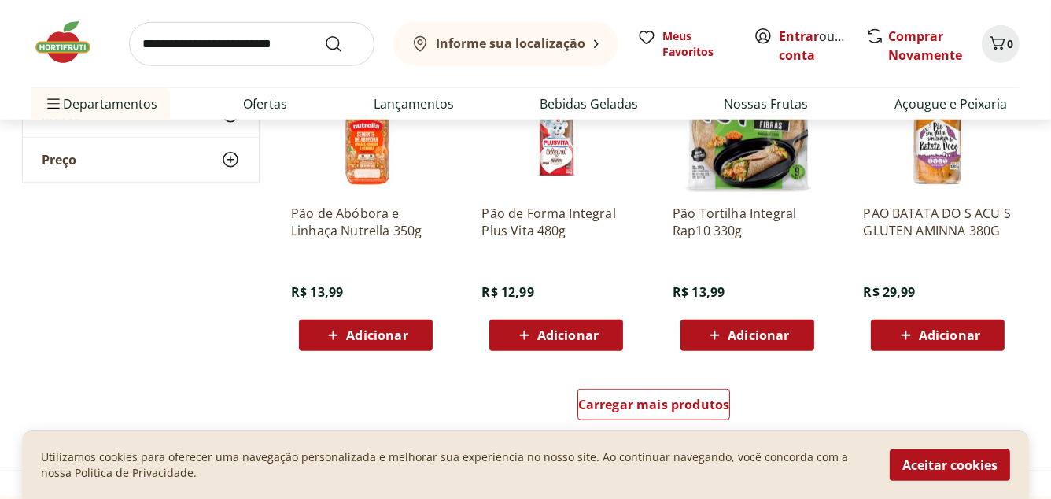
scroll to position [2014, 0]
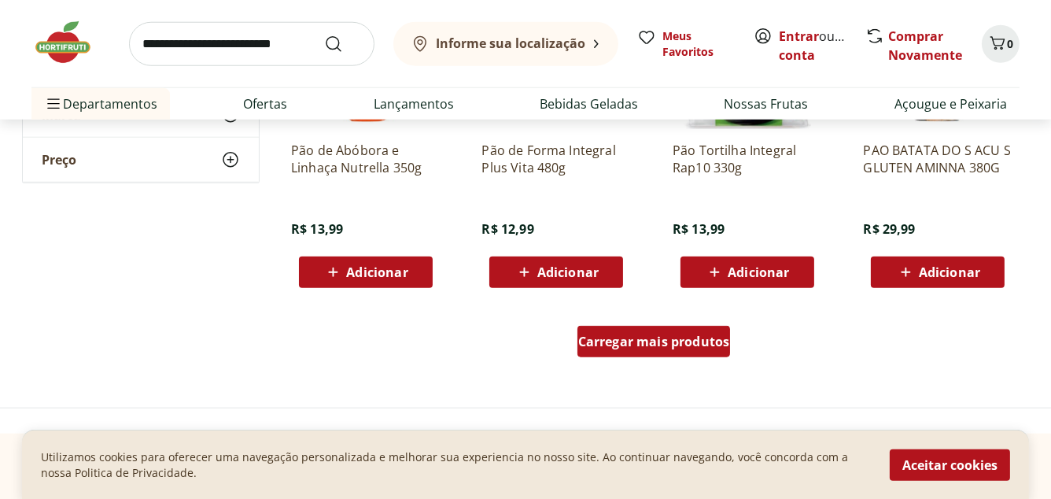
click at [660, 346] on span "Carregar mais produtos" at bounding box center [654, 341] width 152 height 13
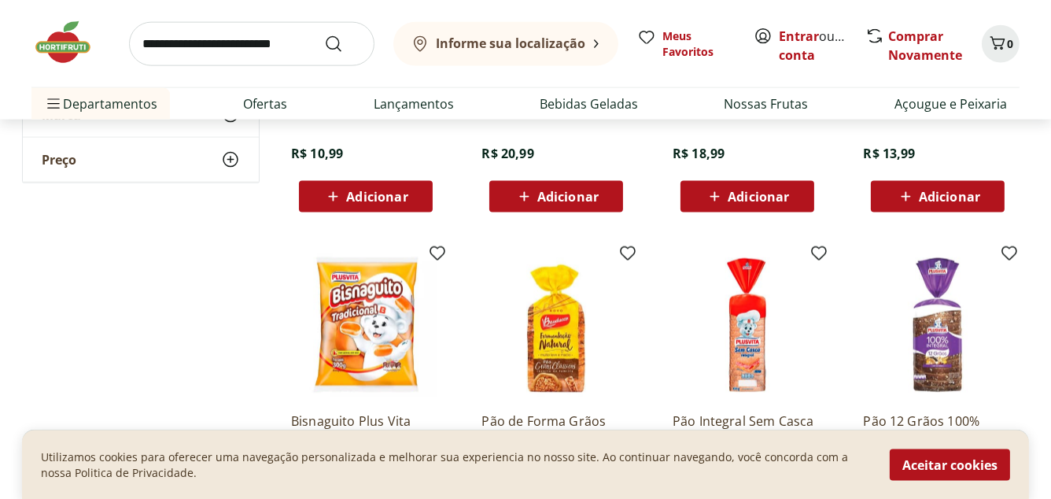
scroll to position [3020, 0]
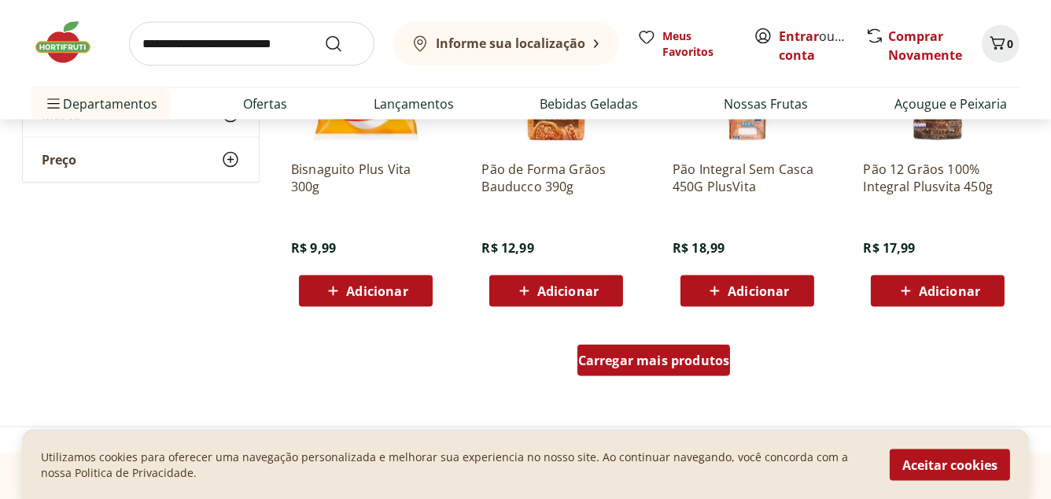
click at [657, 359] on span "Carregar mais produtos" at bounding box center [654, 360] width 152 height 13
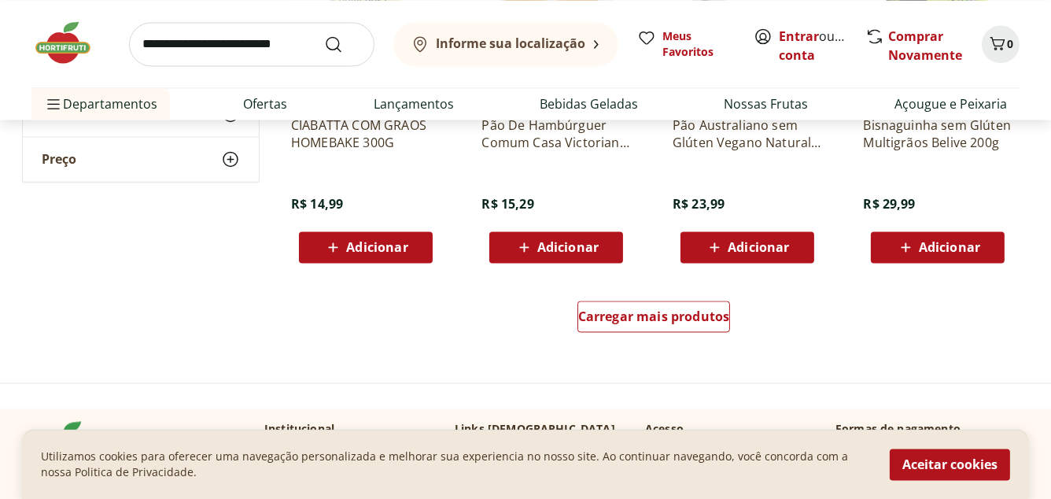
scroll to position [4153, 0]
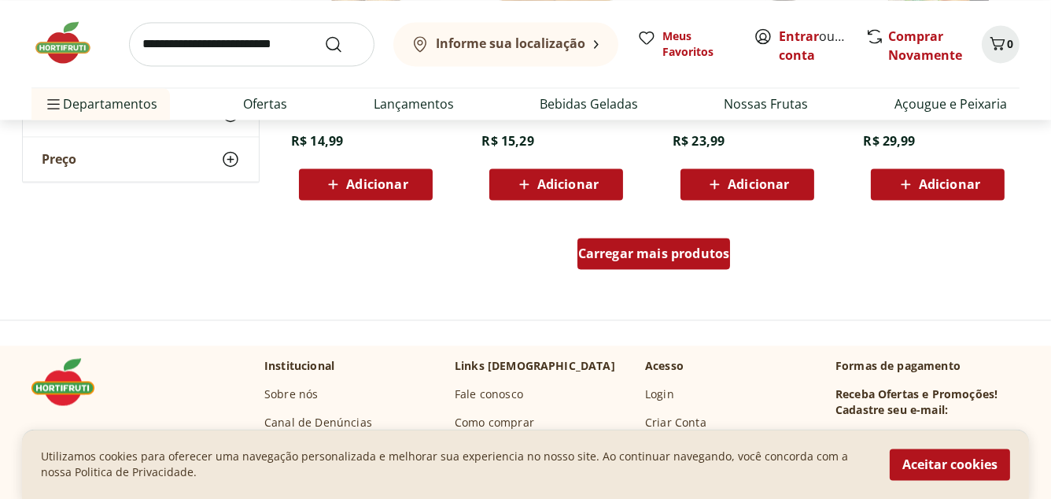
click at [650, 254] on span "Carregar mais produtos" at bounding box center [654, 253] width 152 height 13
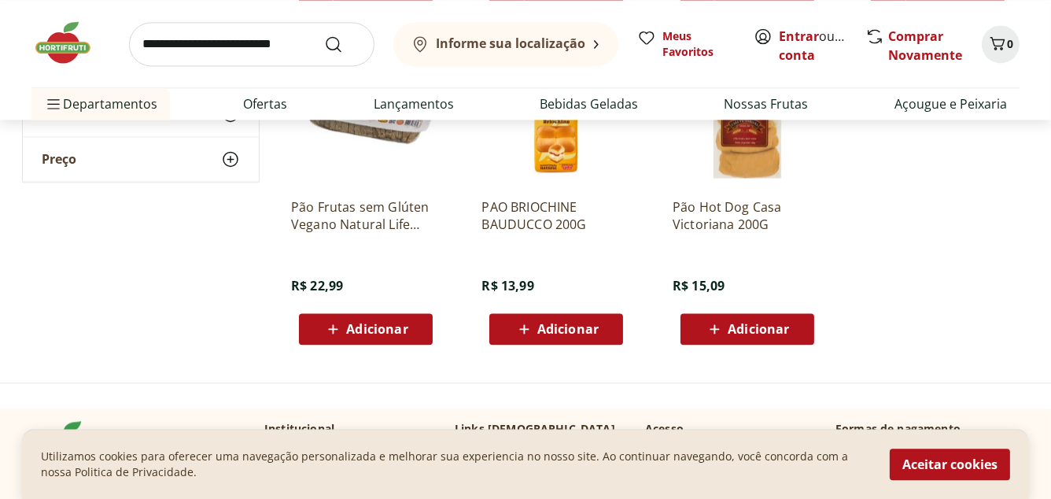
scroll to position [4468, 0]
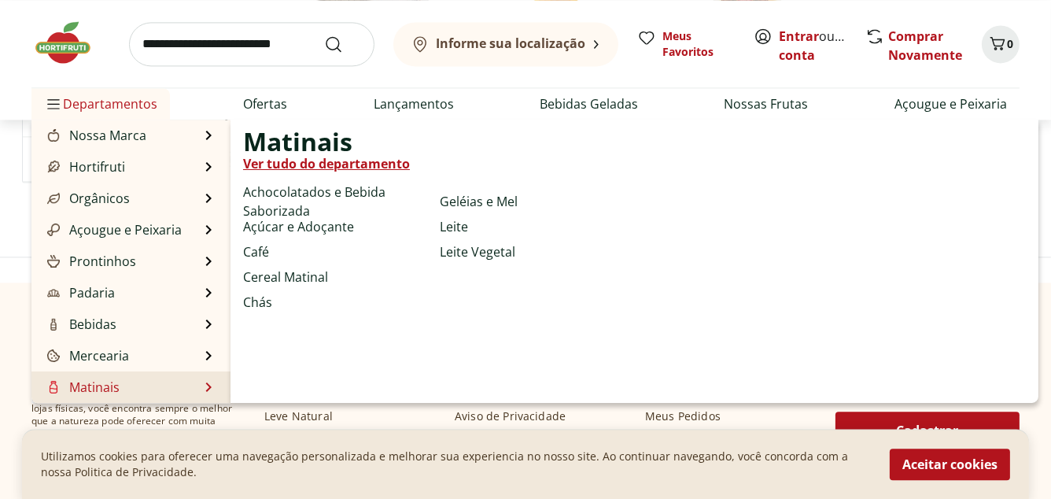
click at [90, 385] on link "Matinais" at bounding box center [82, 387] width 76 height 19
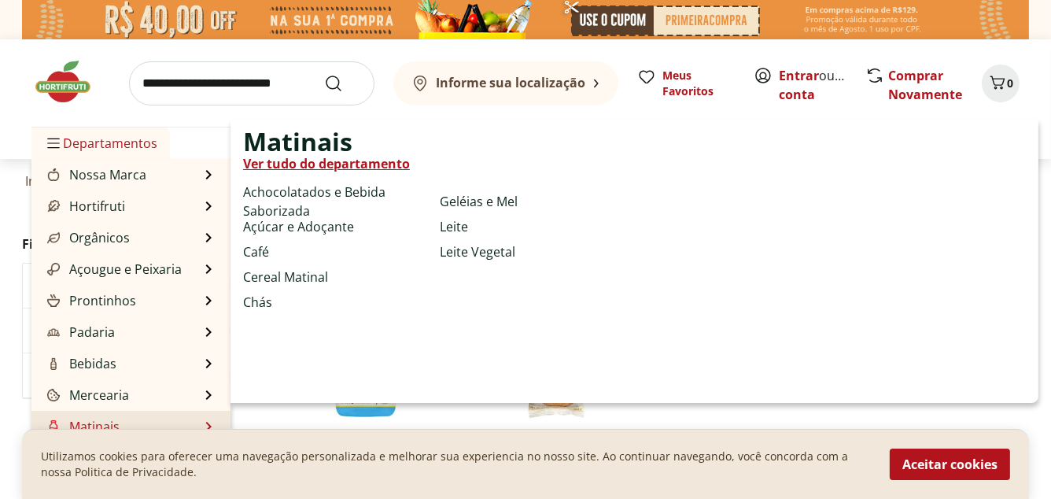
select select "**********"
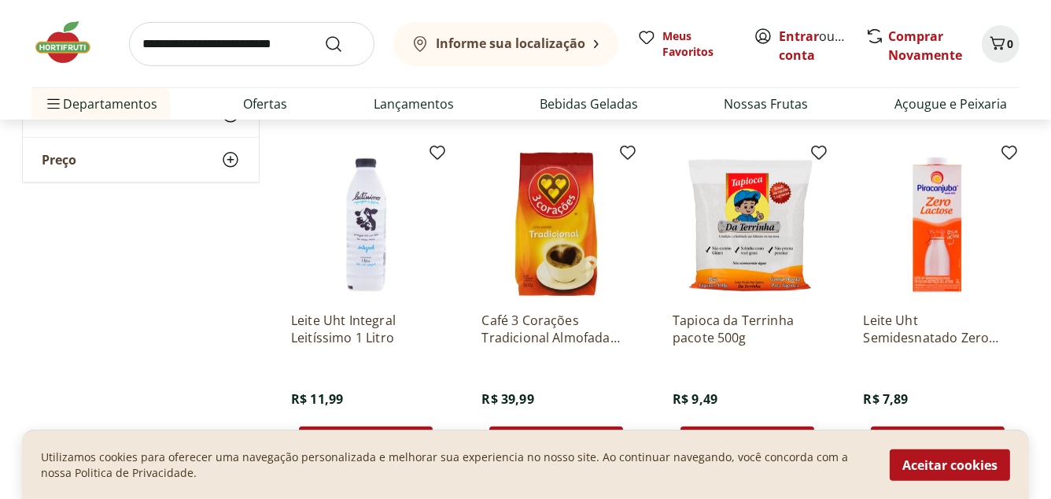
scroll to position [1007, 0]
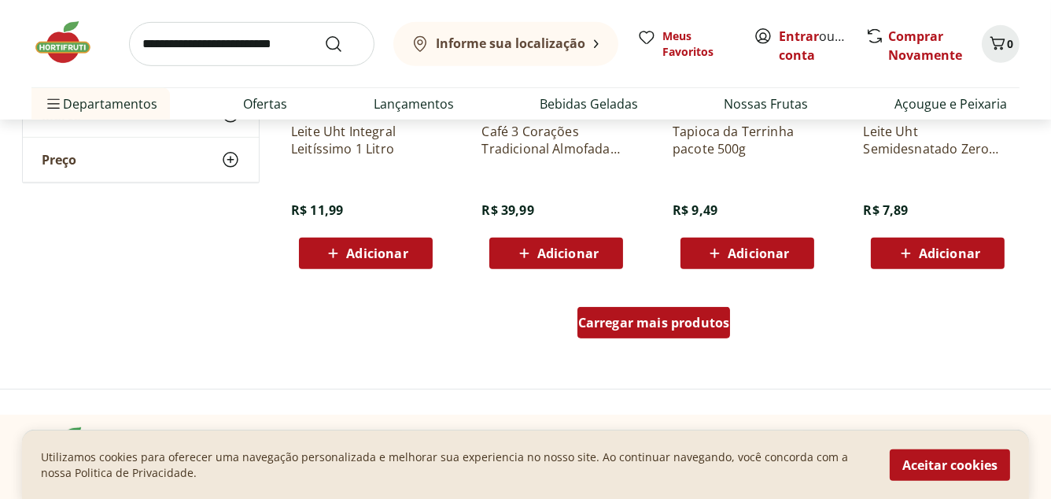
click at [665, 322] on span "Carregar mais produtos" at bounding box center [654, 322] width 152 height 13
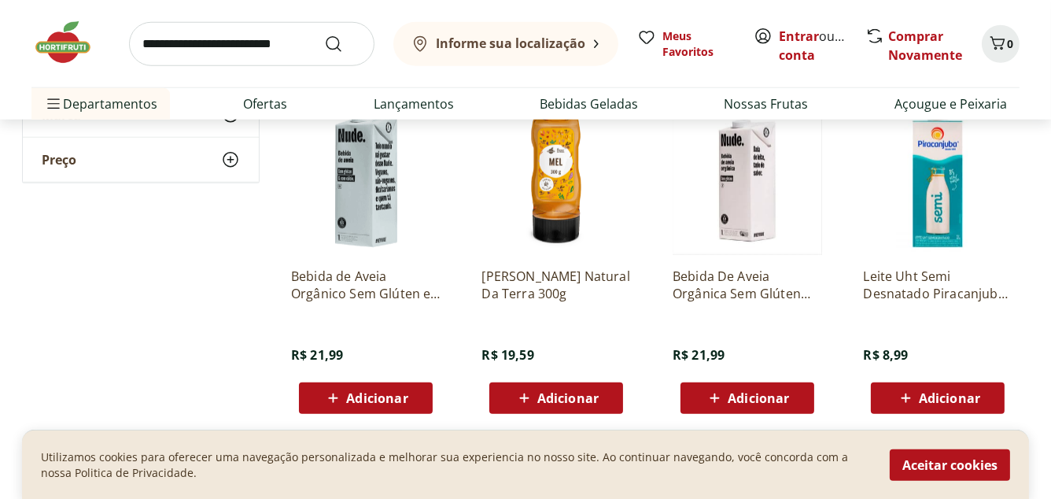
scroll to position [2076, 0]
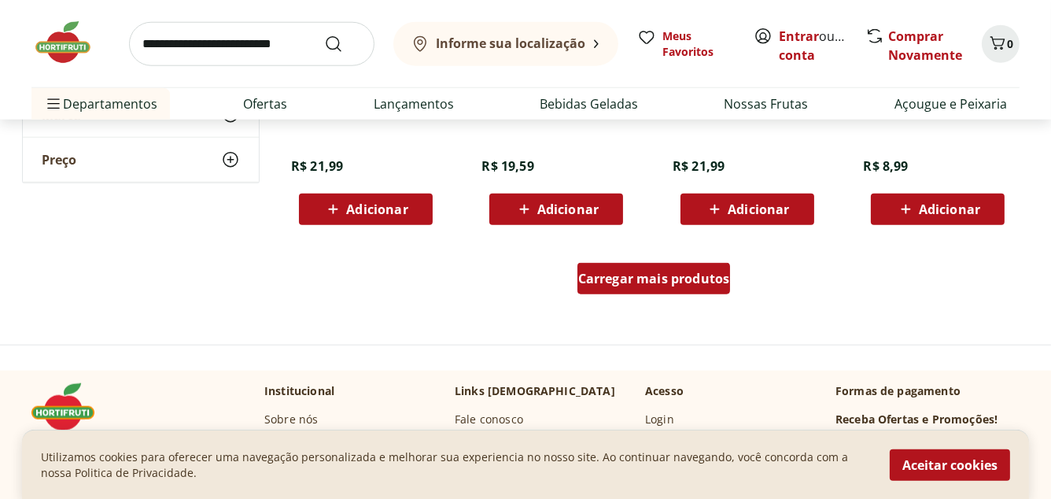
click at [668, 275] on span "Carregar mais produtos" at bounding box center [654, 278] width 152 height 13
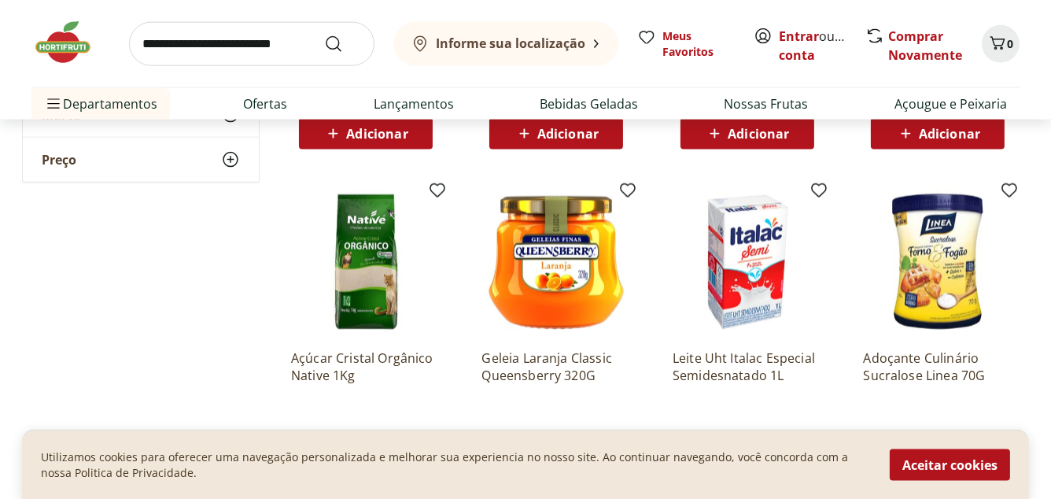
scroll to position [3020, 0]
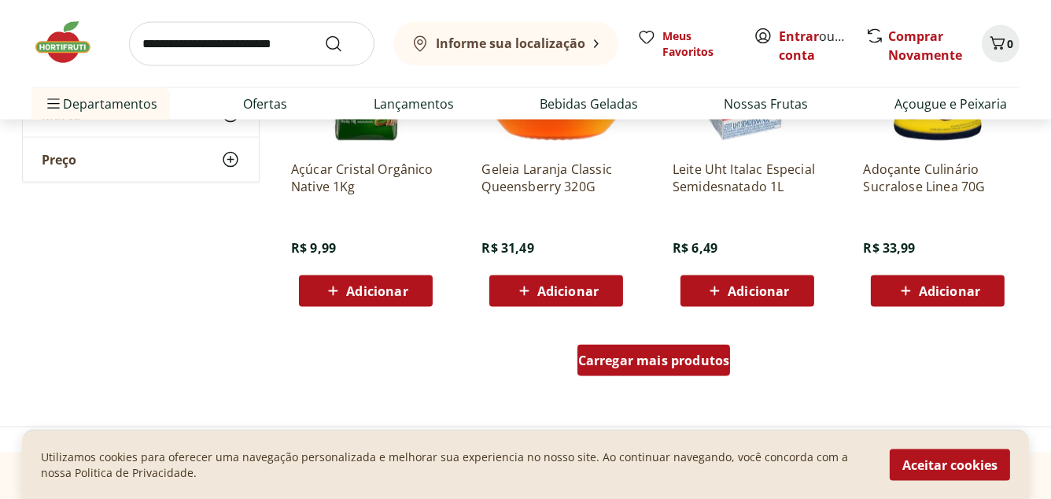
click at [654, 355] on span "Carregar mais produtos" at bounding box center [654, 360] width 152 height 13
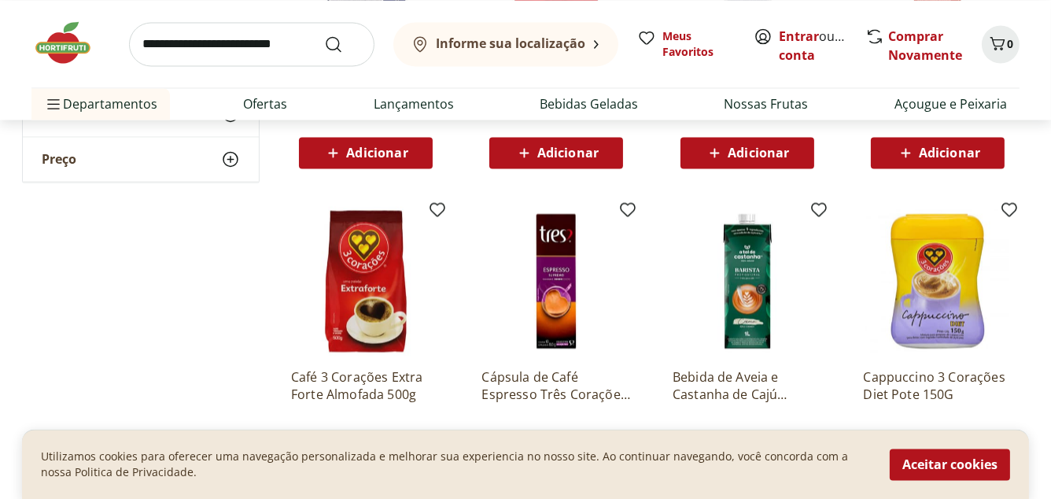
scroll to position [4027, 0]
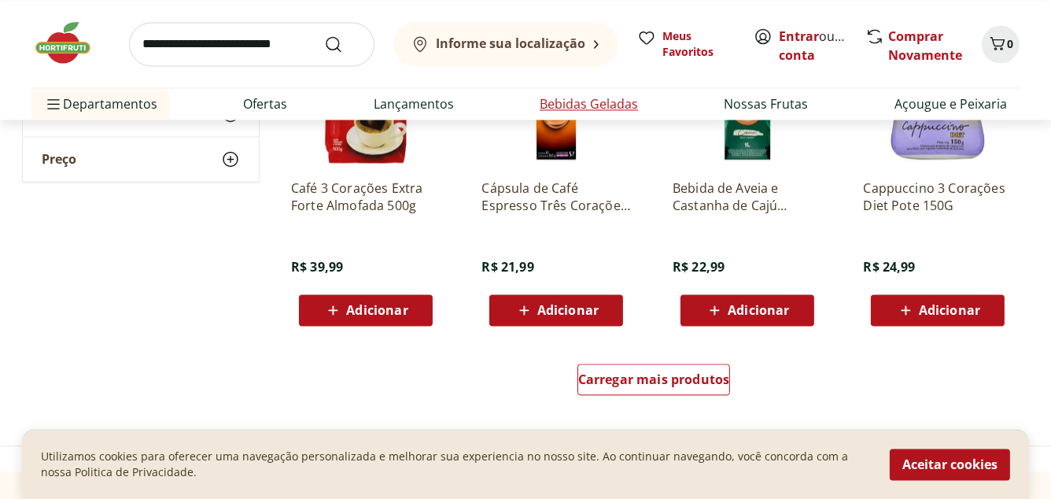
click at [603, 103] on link "Bebidas Geladas" at bounding box center [589, 103] width 98 height 19
select select "**********"
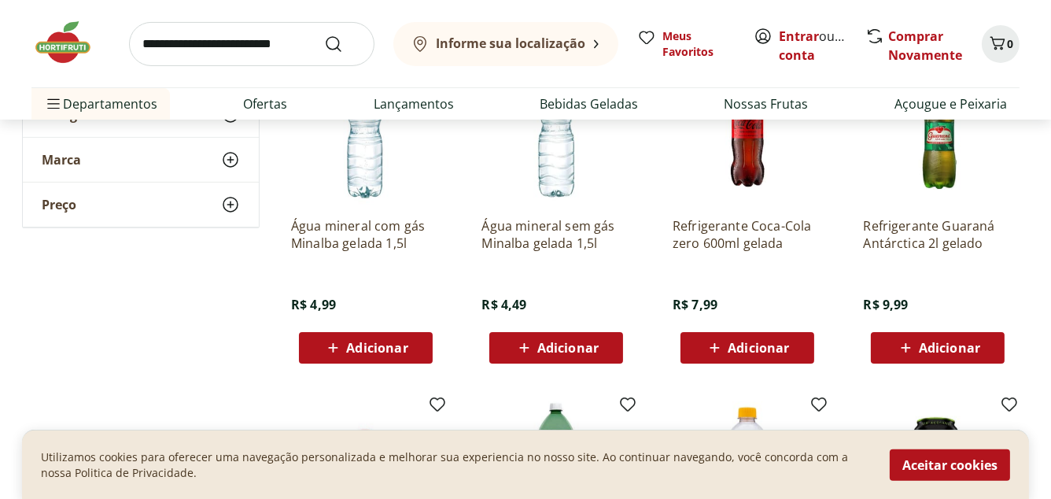
scroll to position [755, 0]
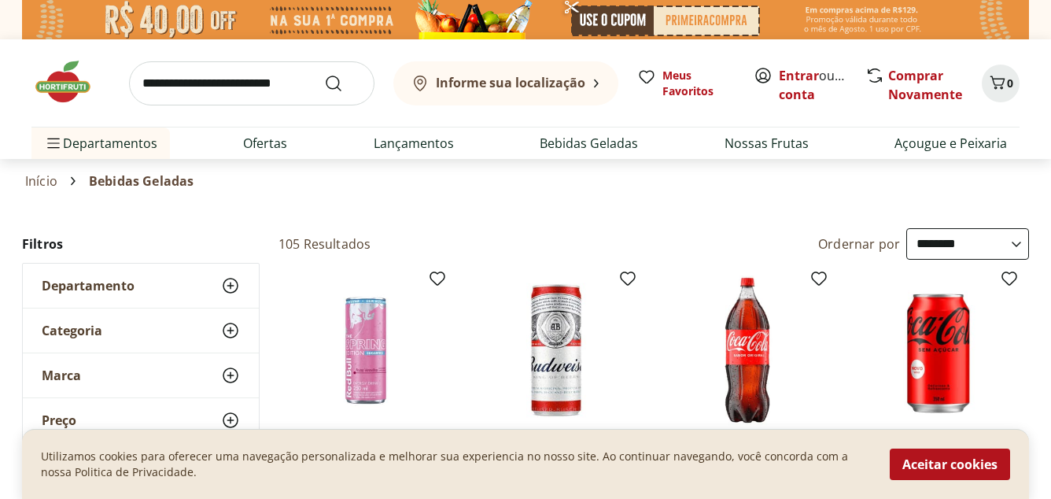
select select "**********"
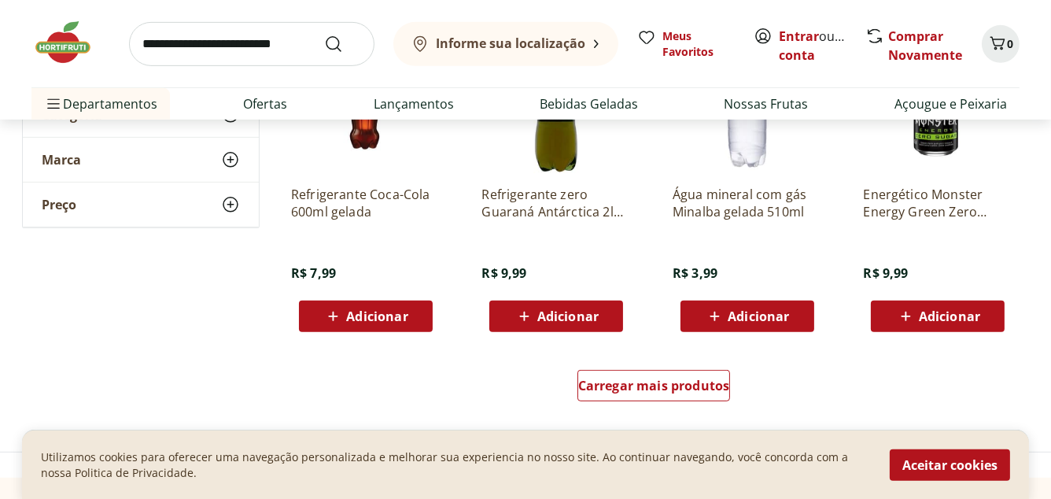
scroll to position [1007, 0]
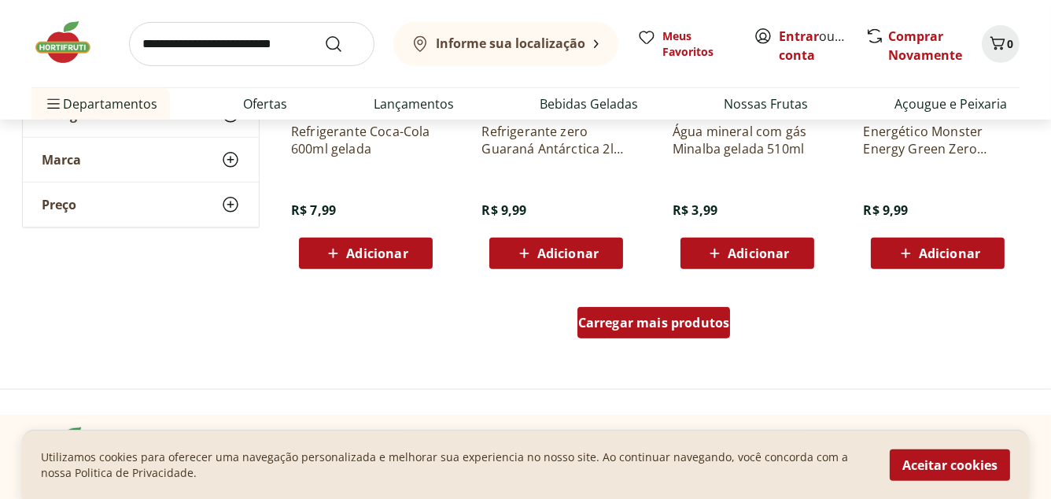
click at [629, 324] on span "Carregar mais produtos" at bounding box center [654, 322] width 152 height 13
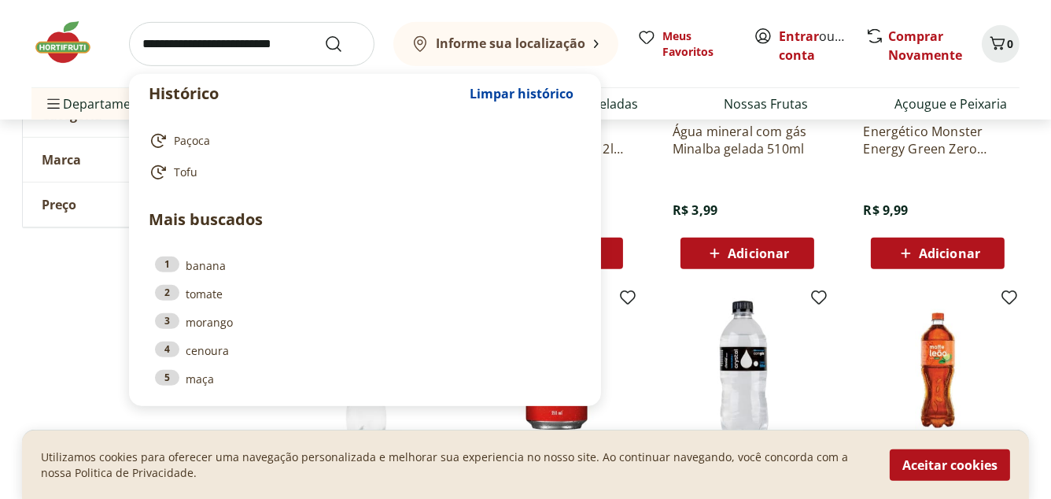
click at [143, 43] on input "search" at bounding box center [251, 44] width 245 height 44
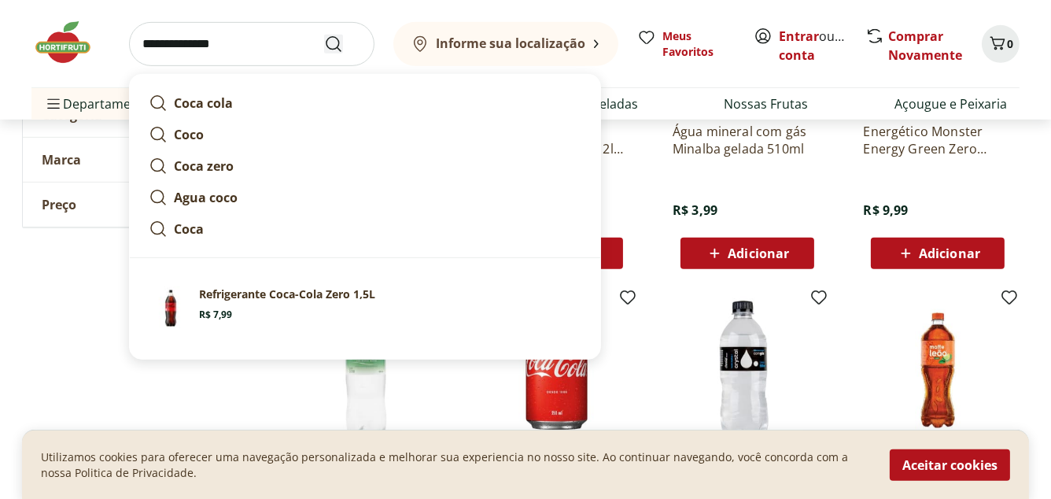
type input "**********"
click at [330, 39] on icon "Submit Search" at bounding box center [333, 44] width 19 height 19
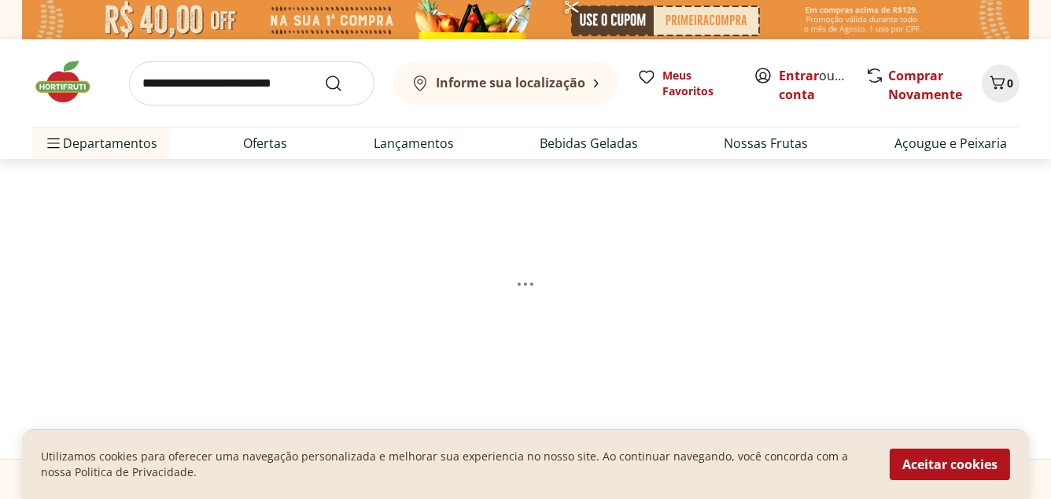
select select "**********"
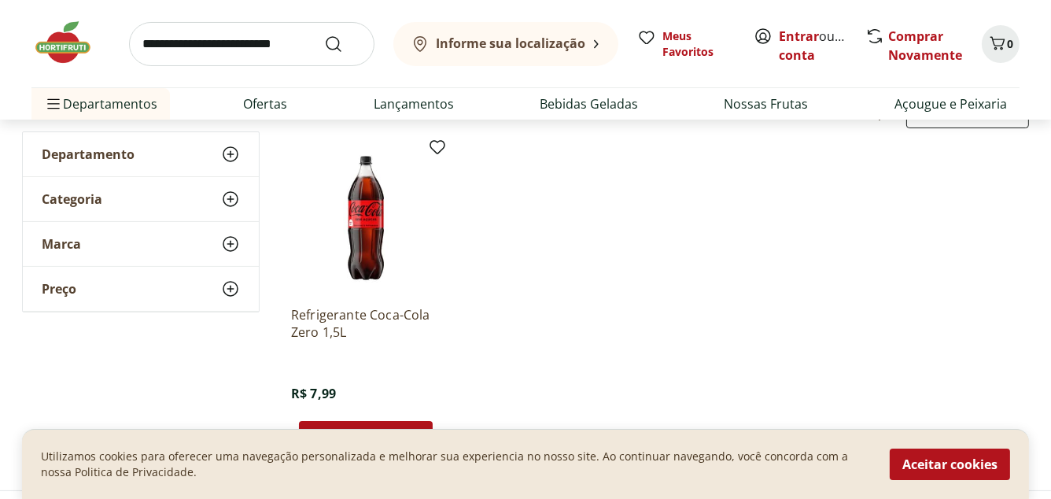
scroll to position [378, 0]
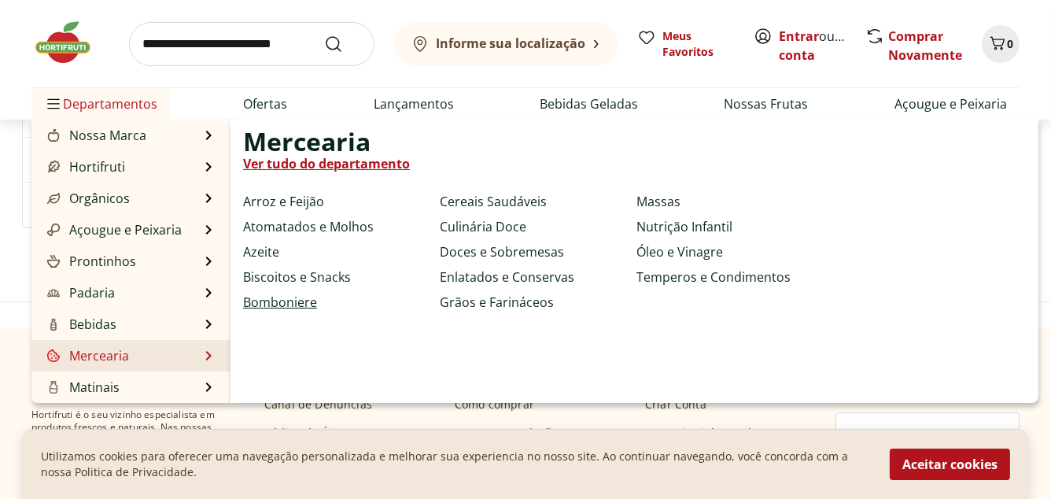
click at [305, 302] on link "Bomboniere" at bounding box center [280, 302] width 74 height 19
select select "**********"
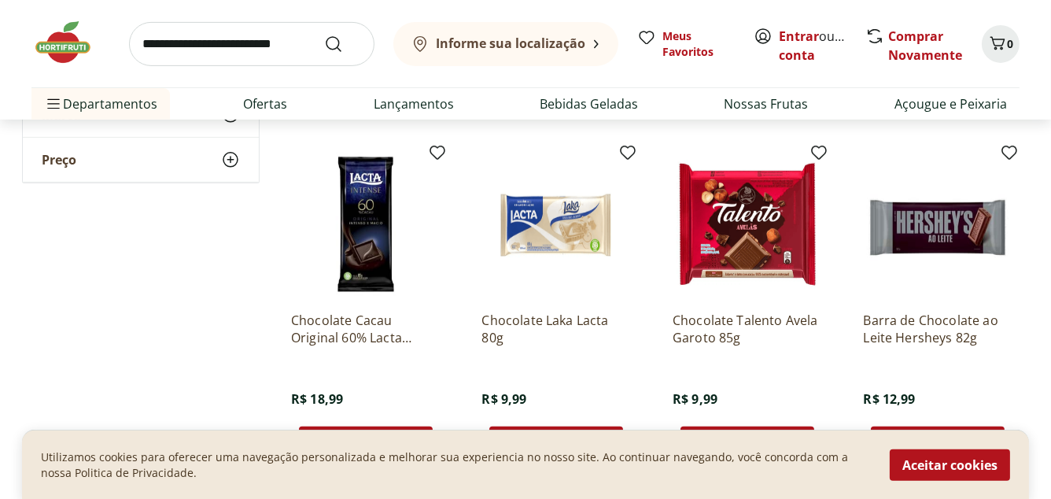
scroll to position [944, 0]
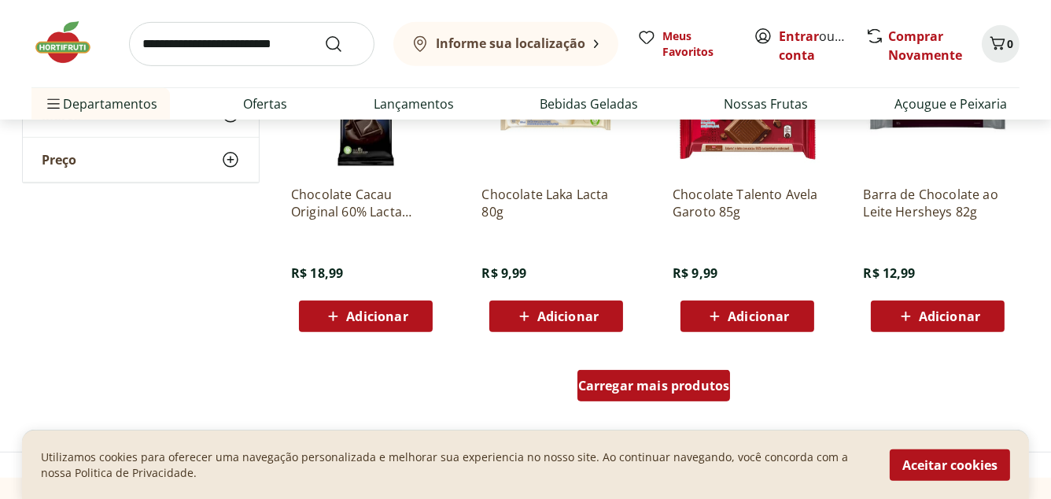
click at [643, 382] on span "Carregar mais produtos" at bounding box center [654, 385] width 152 height 13
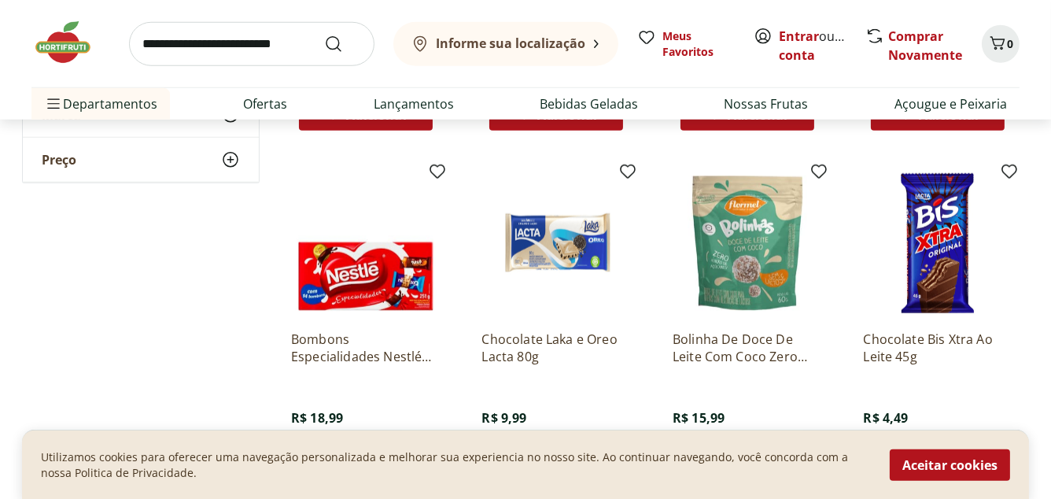
scroll to position [2014, 0]
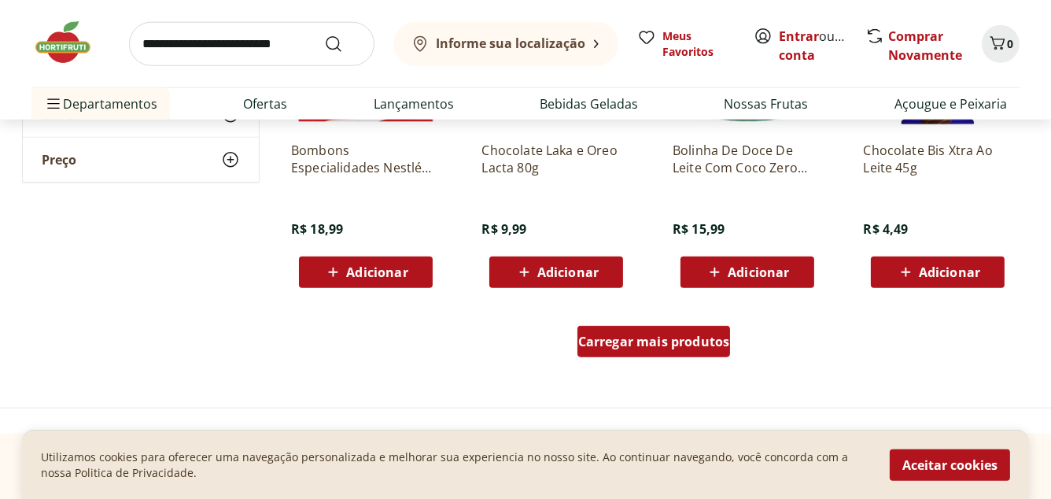
click at [695, 344] on span "Carregar mais produtos" at bounding box center [654, 341] width 152 height 13
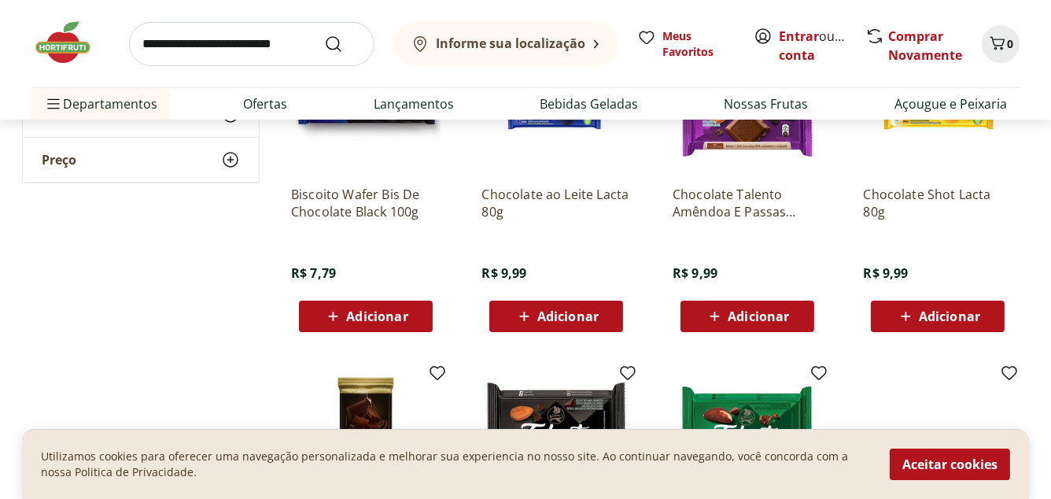
scroll to position [0, 0]
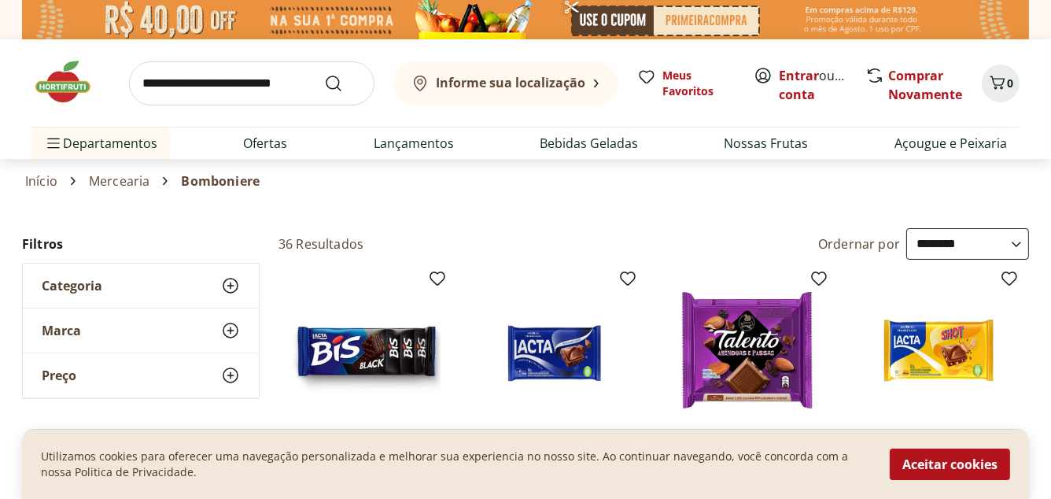
click at [126, 179] on link "Mercearia" at bounding box center [119, 181] width 61 height 14
select select "**********"
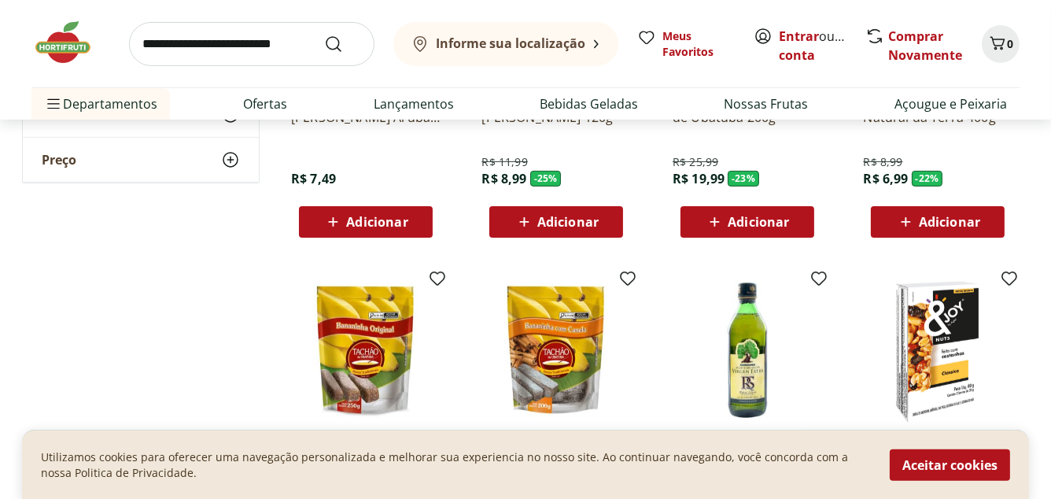
scroll to position [818, 0]
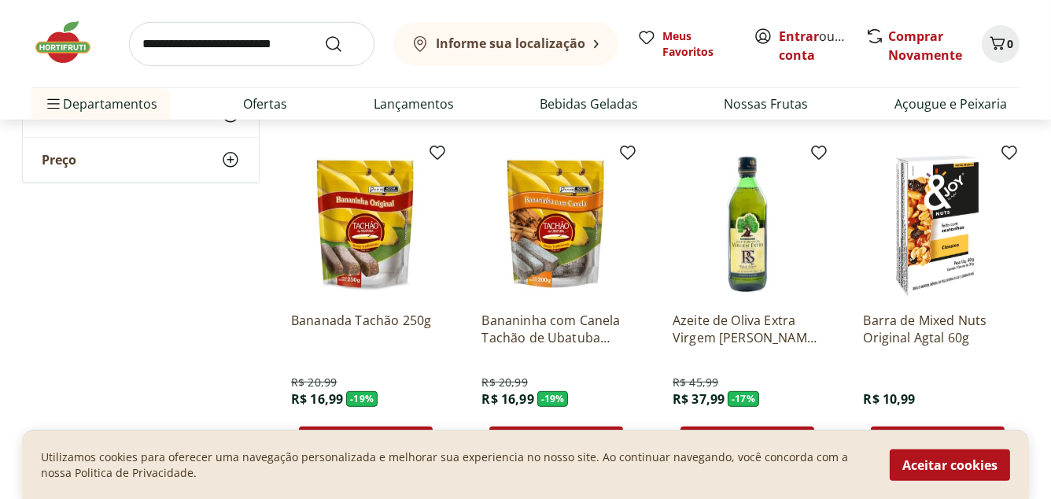
click at [742, 273] on img at bounding box center [746, 223] width 149 height 149
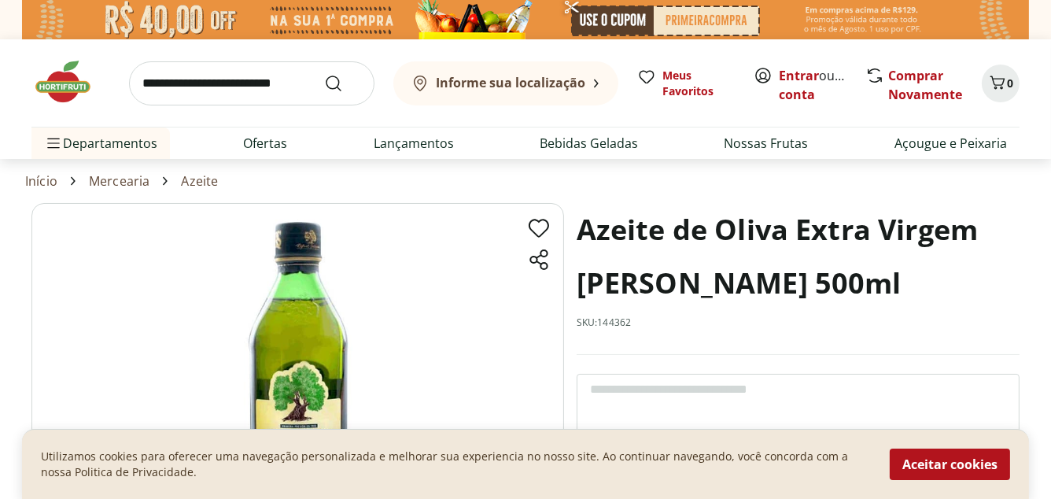
scroll to position [126, 0]
select select "**********"
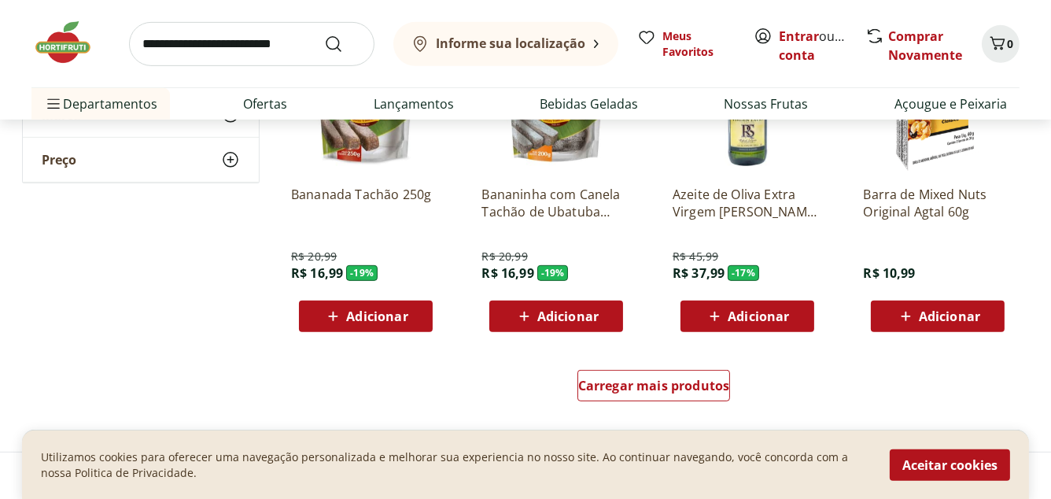
scroll to position [1070, 0]
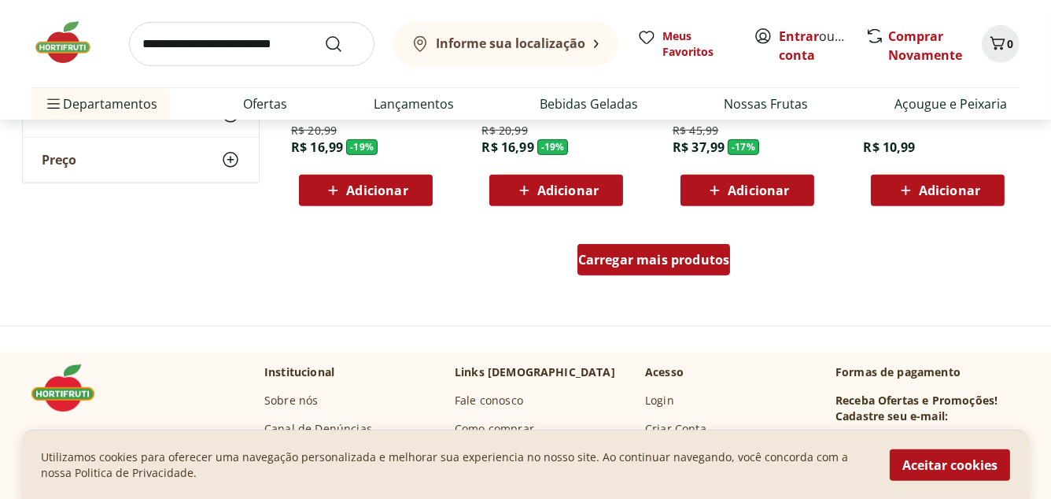
click at [664, 258] on span "Carregar mais produtos" at bounding box center [654, 259] width 152 height 13
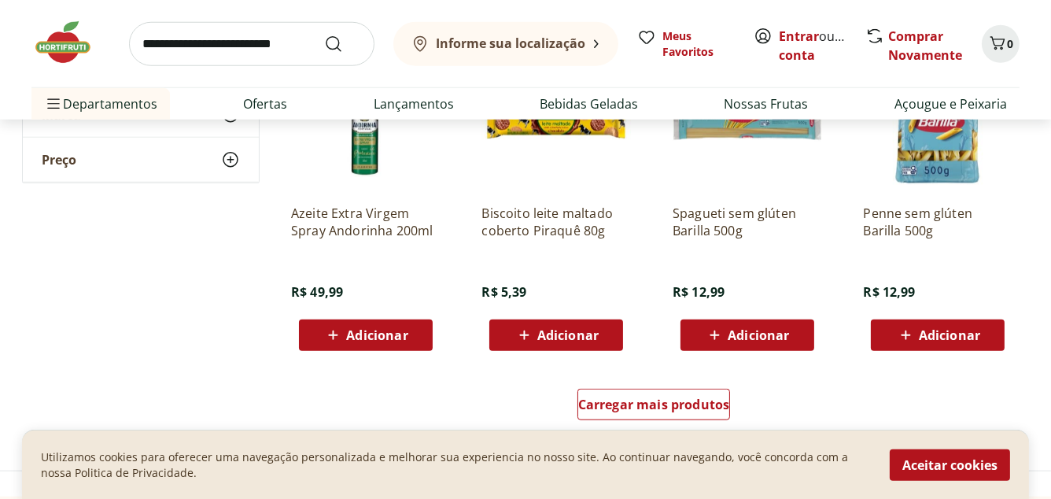
scroll to position [2014, 0]
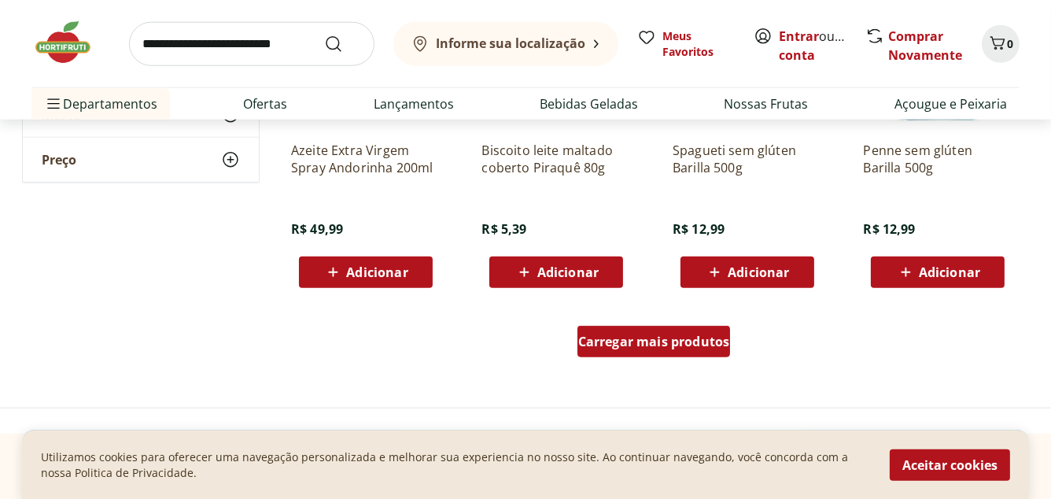
click at [637, 345] on span "Carregar mais produtos" at bounding box center [654, 341] width 152 height 13
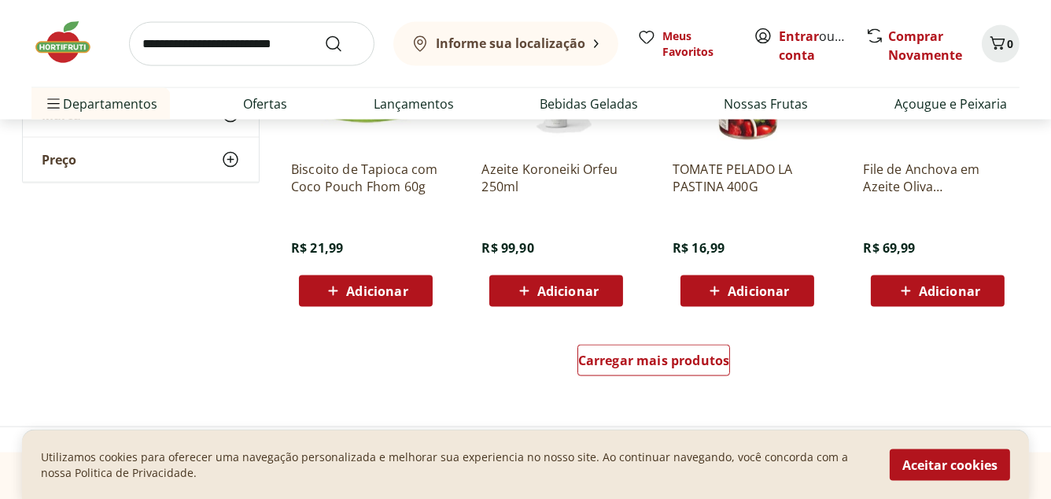
scroll to position [3083, 0]
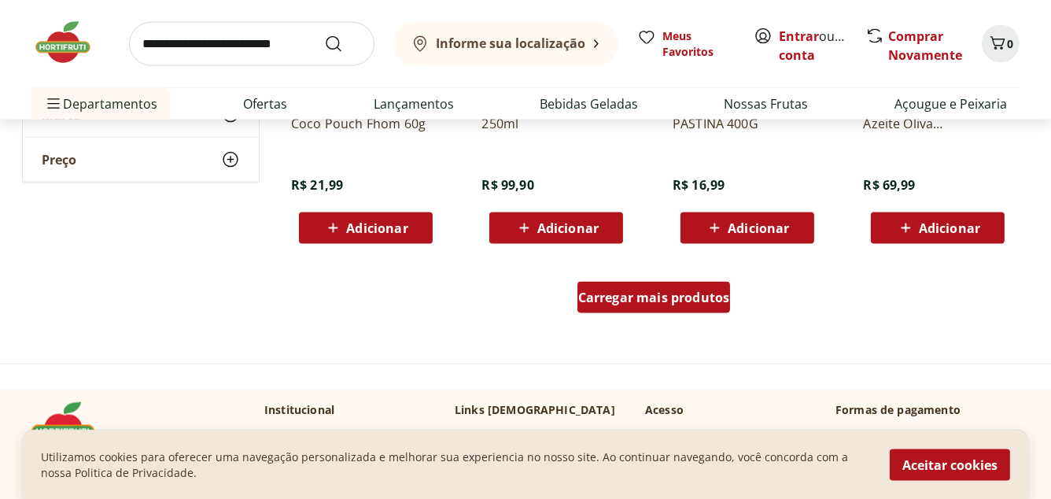
click at [643, 300] on span "Carregar mais produtos" at bounding box center [654, 297] width 152 height 13
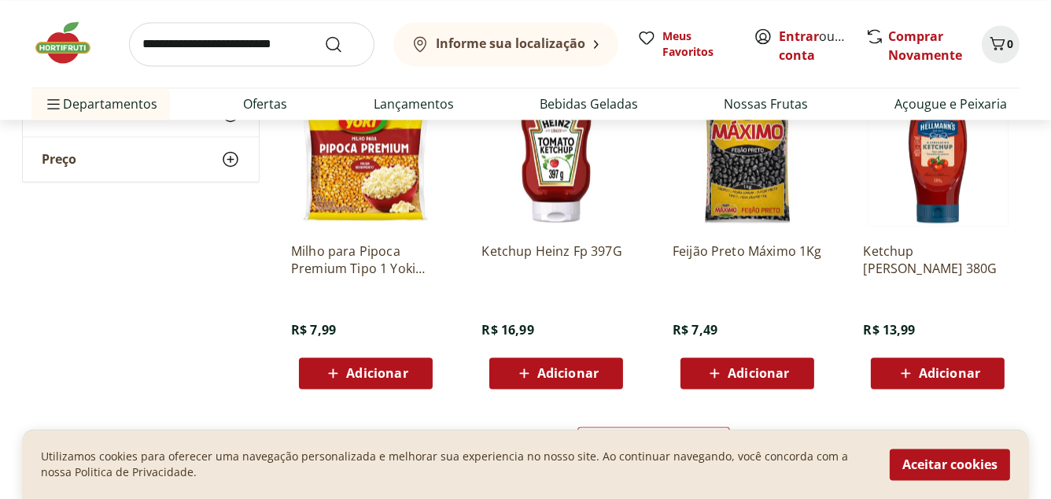
scroll to position [4153, 0]
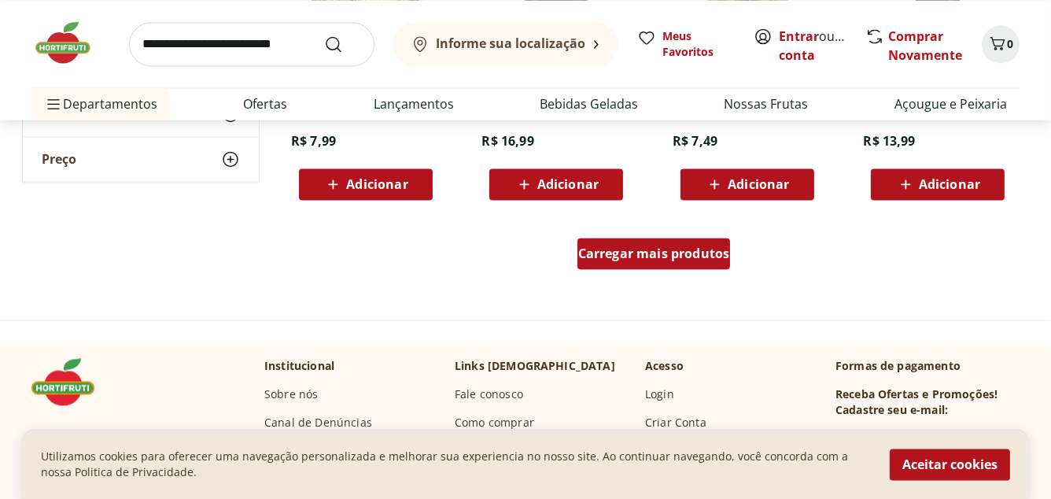
click at [653, 254] on span "Carregar mais produtos" at bounding box center [654, 253] width 152 height 13
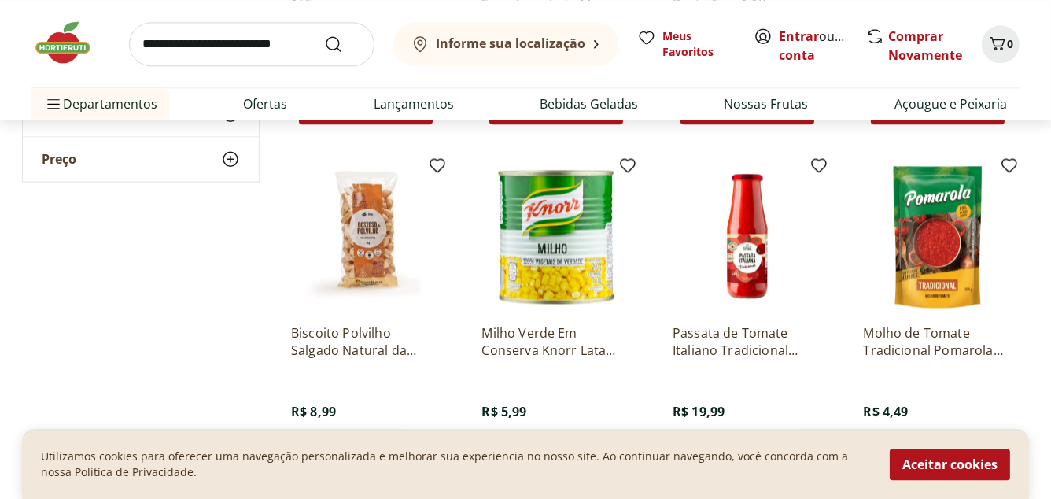
scroll to position [5097, 0]
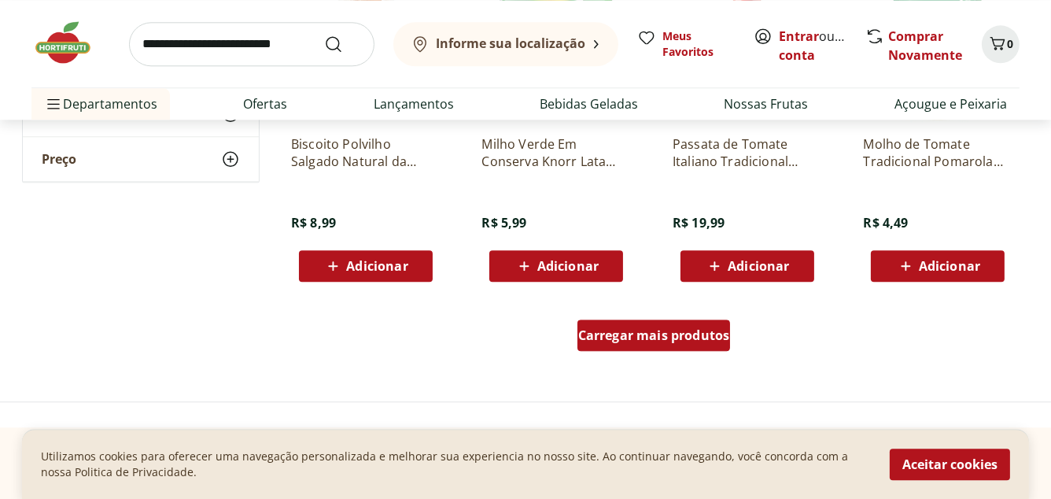
click at [654, 333] on span "Carregar mais produtos" at bounding box center [654, 335] width 152 height 13
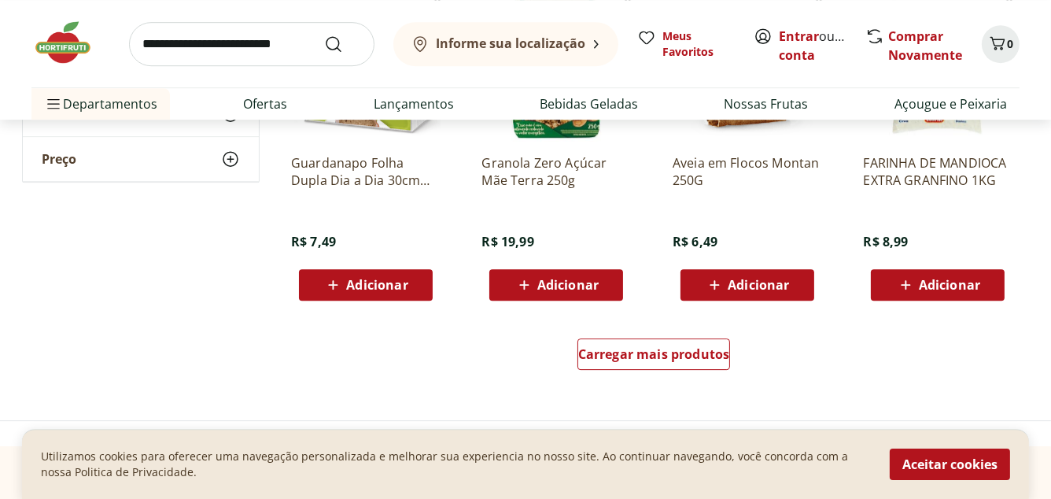
scroll to position [6166, 0]
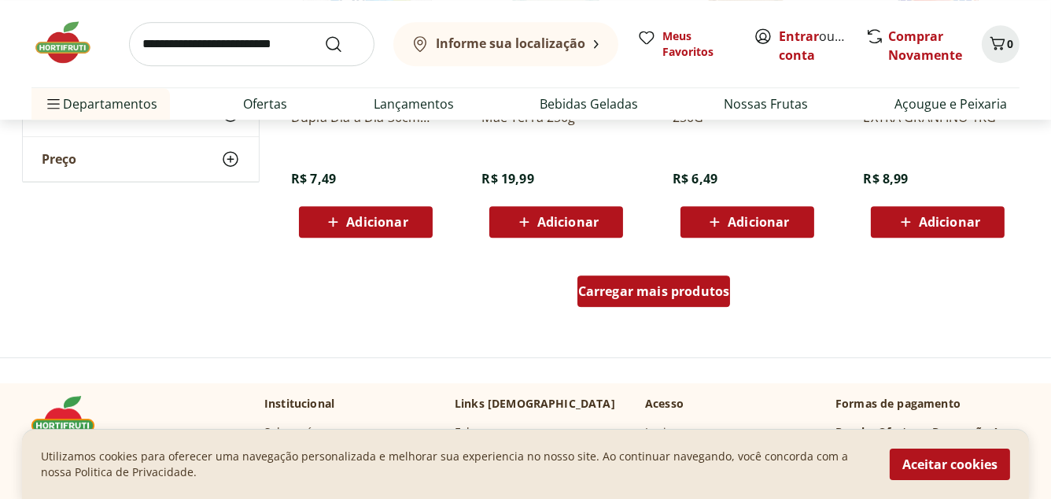
click at [648, 296] on span "Carregar mais produtos" at bounding box center [654, 291] width 152 height 13
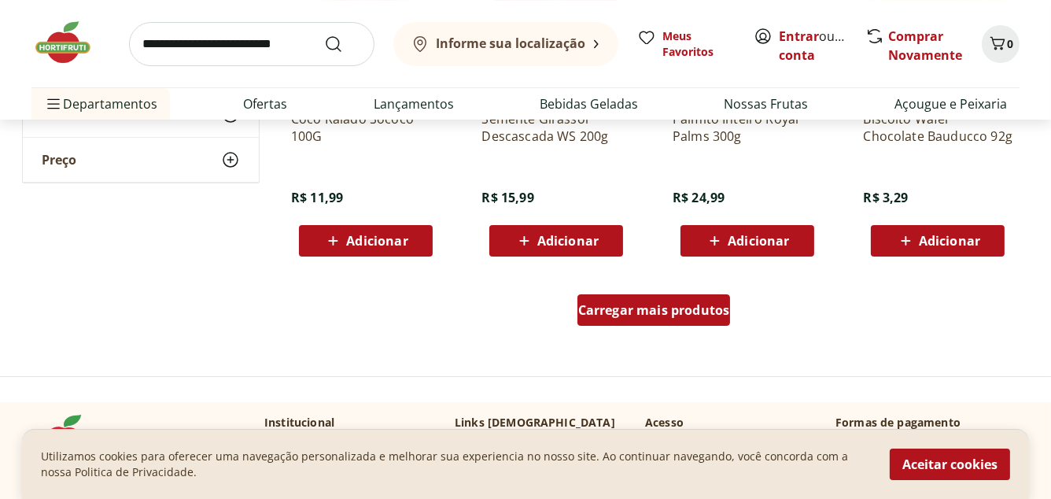
scroll to position [7236, 0]
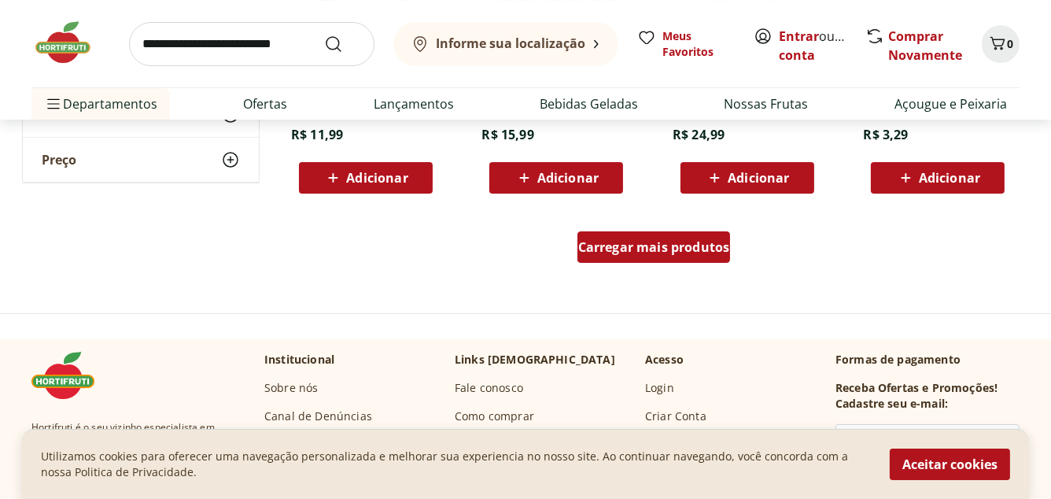
click at [657, 252] on span "Carregar mais produtos" at bounding box center [654, 247] width 152 height 13
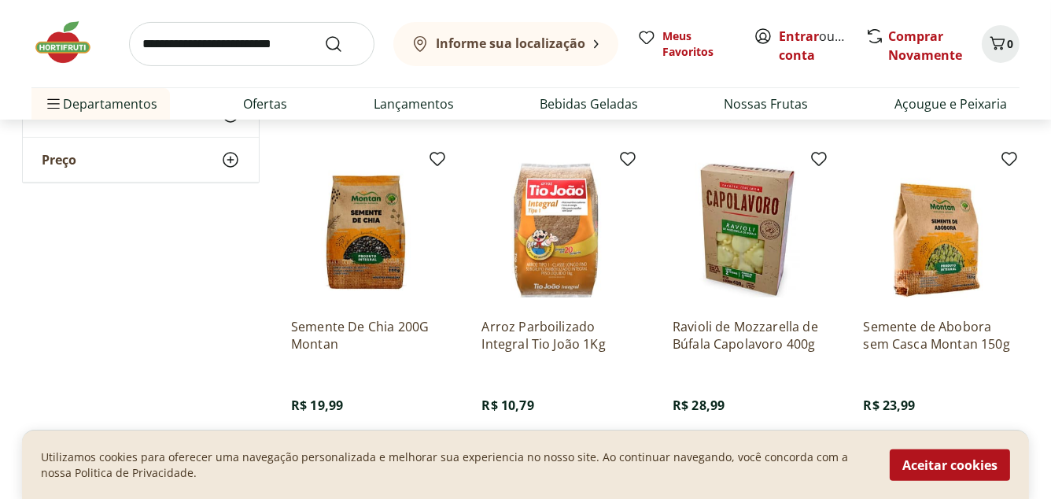
scroll to position [8180, 0]
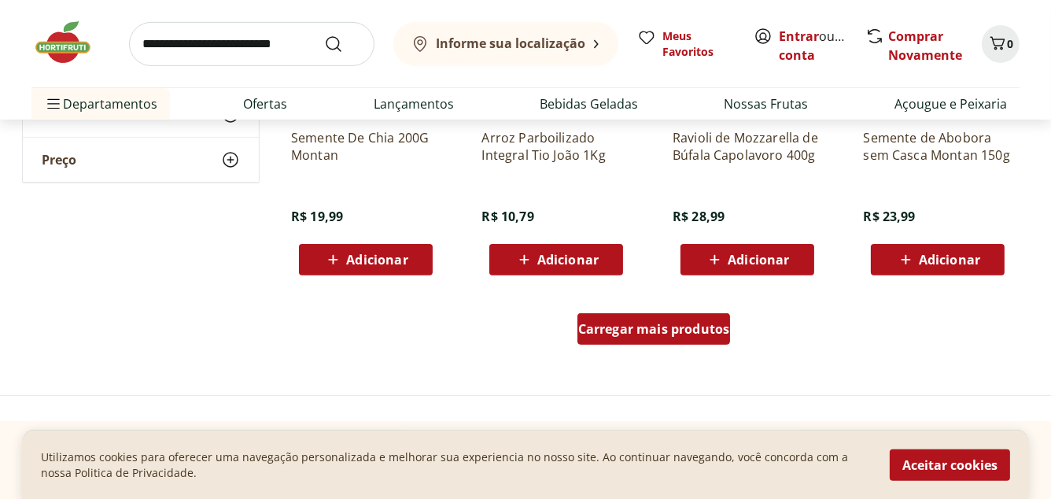
click at [654, 330] on span "Carregar mais produtos" at bounding box center [654, 328] width 152 height 13
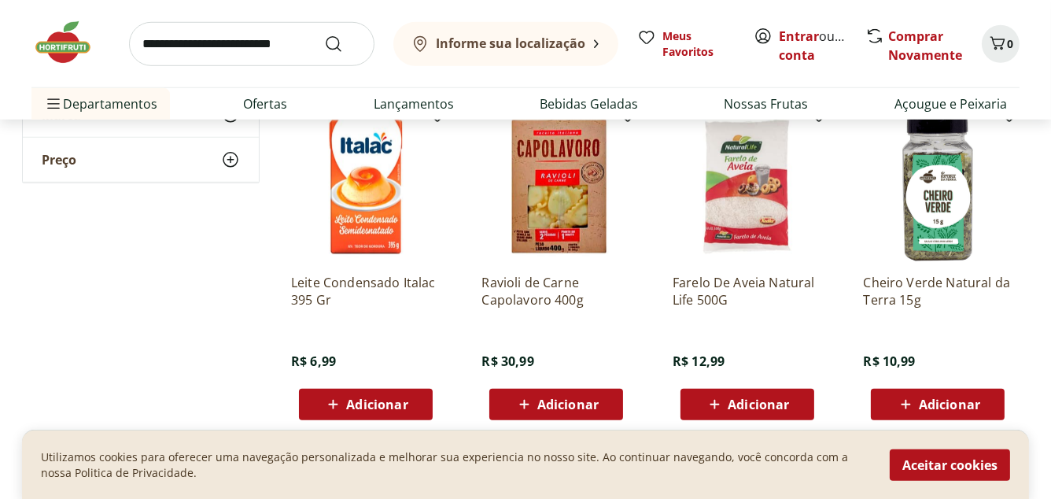
scroll to position [9250, 0]
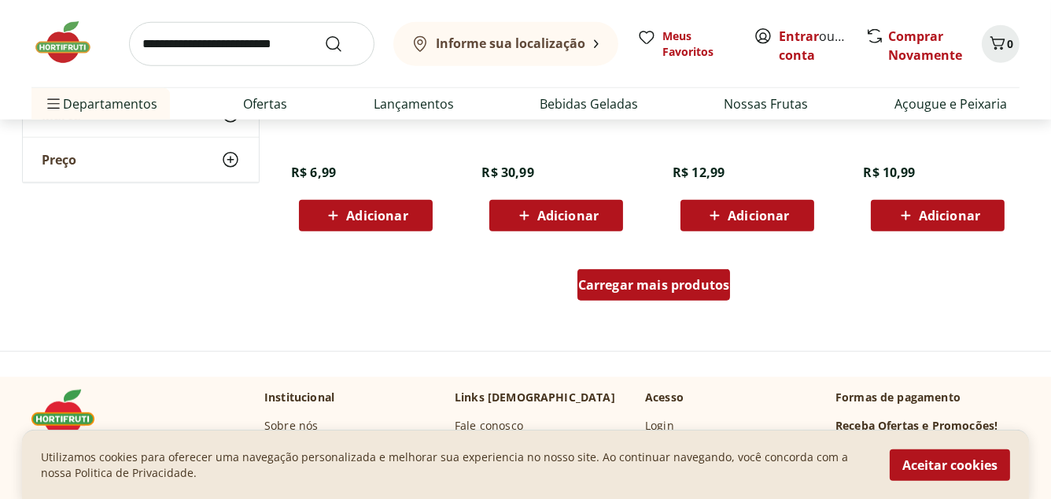
click at [647, 293] on div "Carregar mais produtos" at bounding box center [653, 284] width 153 height 31
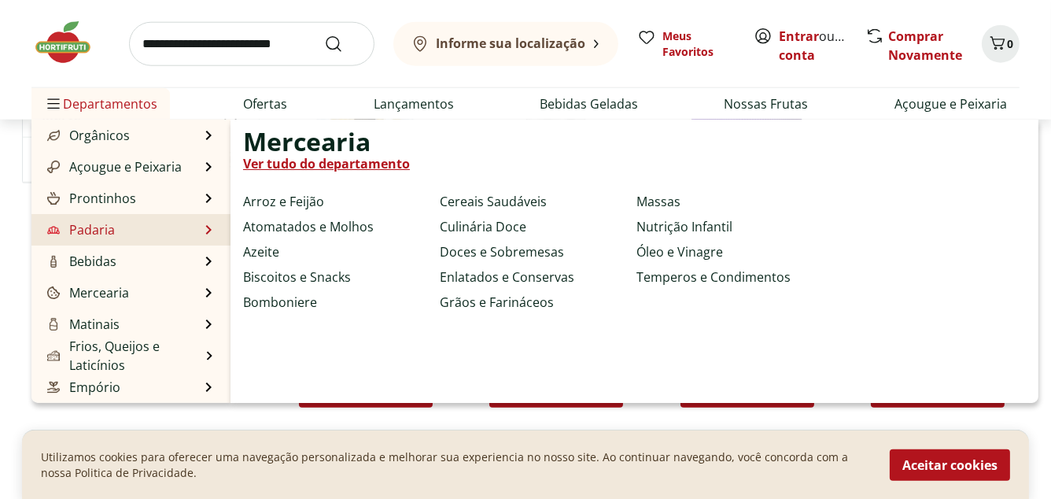
scroll to position [126, 0]
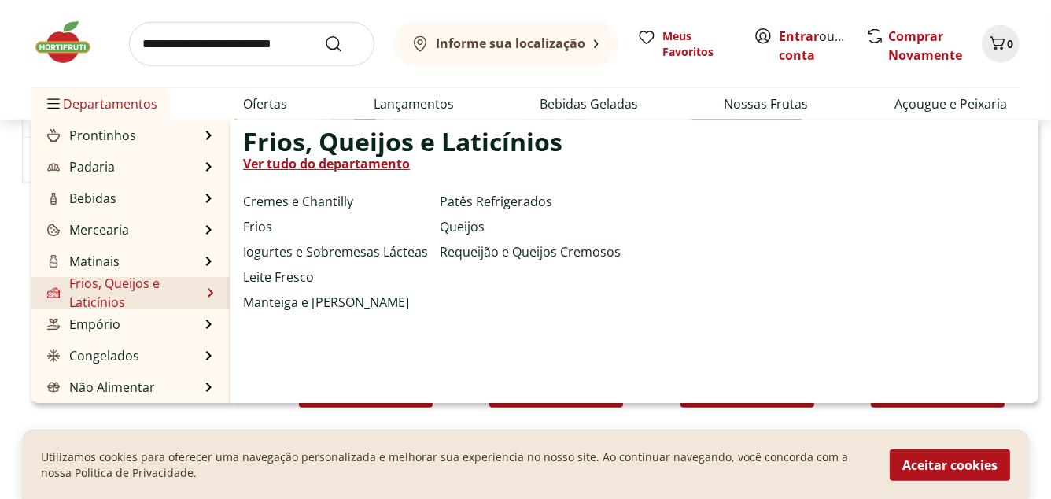
click at [113, 284] on link "Frios, Queijos e Laticínios" at bounding box center [122, 293] width 157 height 38
select select "**********"
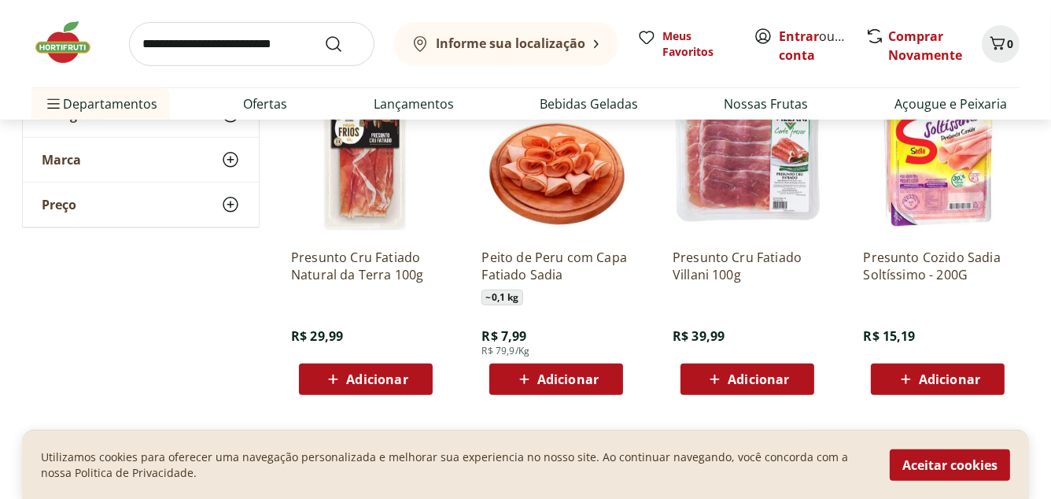
scroll to position [1070, 0]
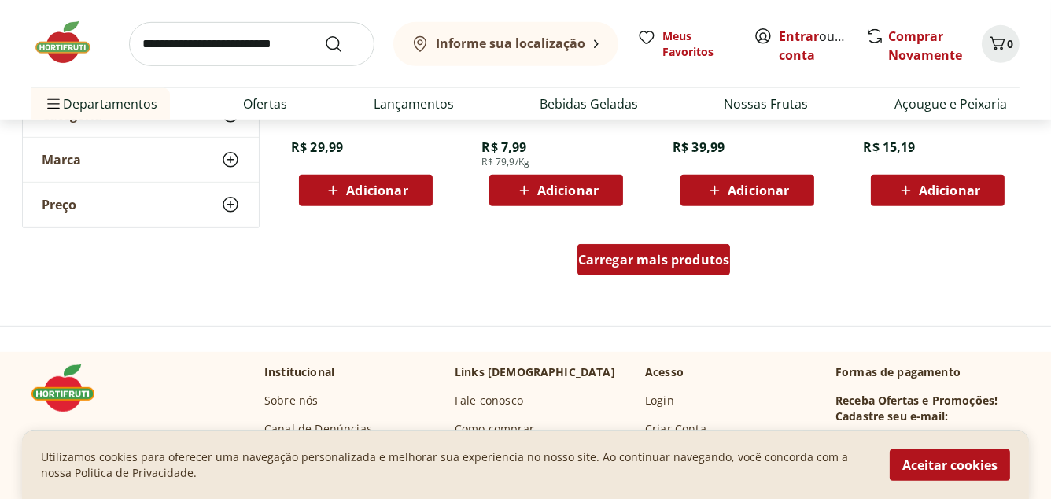
click at [656, 263] on span "Carregar mais produtos" at bounding box center [654, 259] width 152 height 13
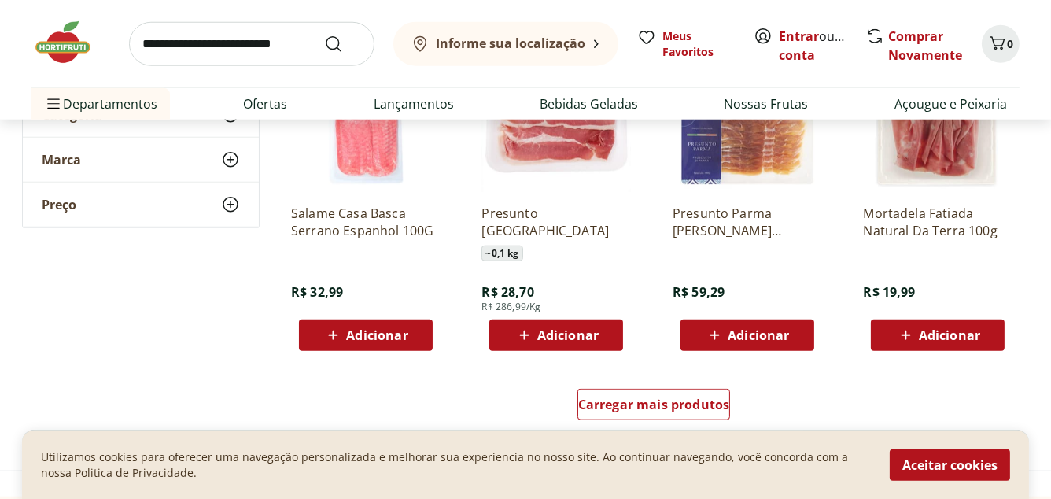
scroll to position [2139, 0]
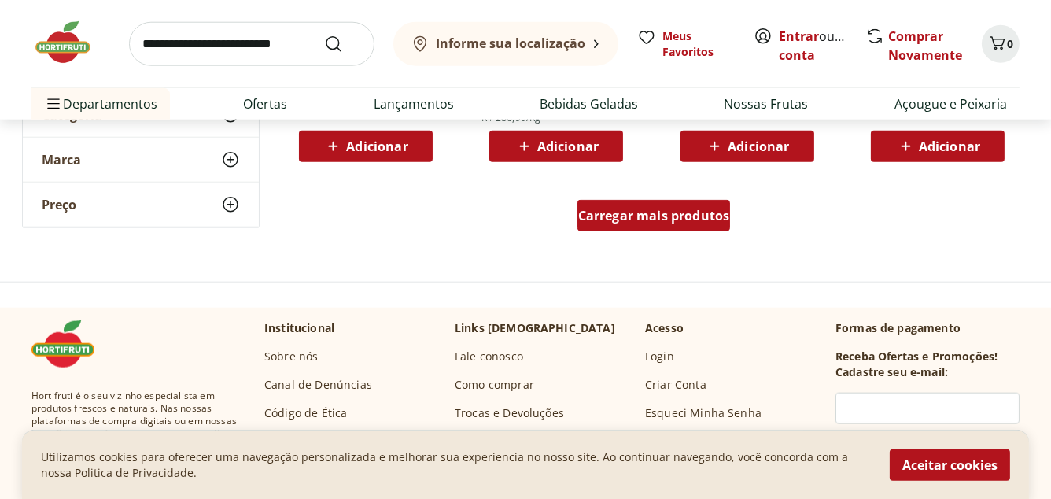
click at [662, 222] on span "Carregar mais produtos" at bounding box center [654, 215] width 152 height 13
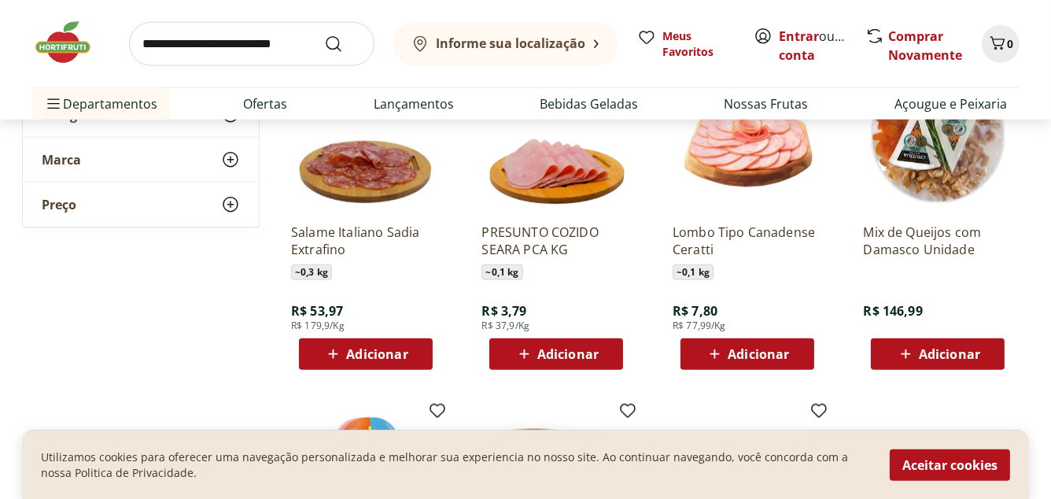
scroll to position [2454, 0]
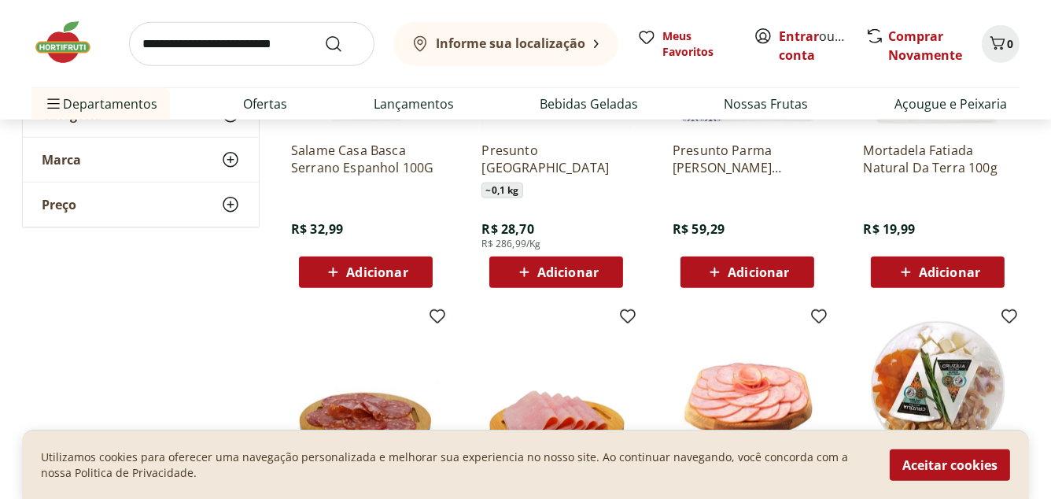
scroll to position [1699, 0]
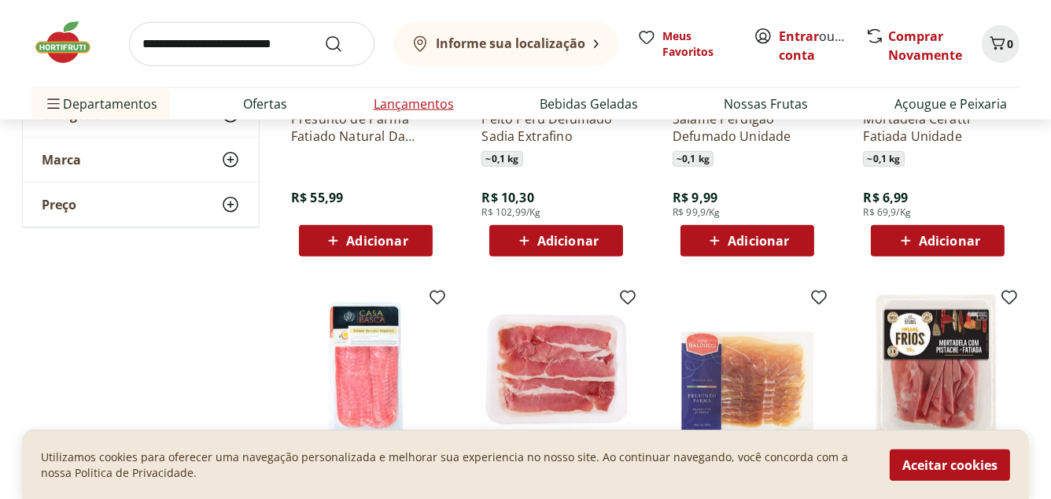
click at [410, 105] on link "Lançamentos" at bounding box center [414, 103] width 80 height 19
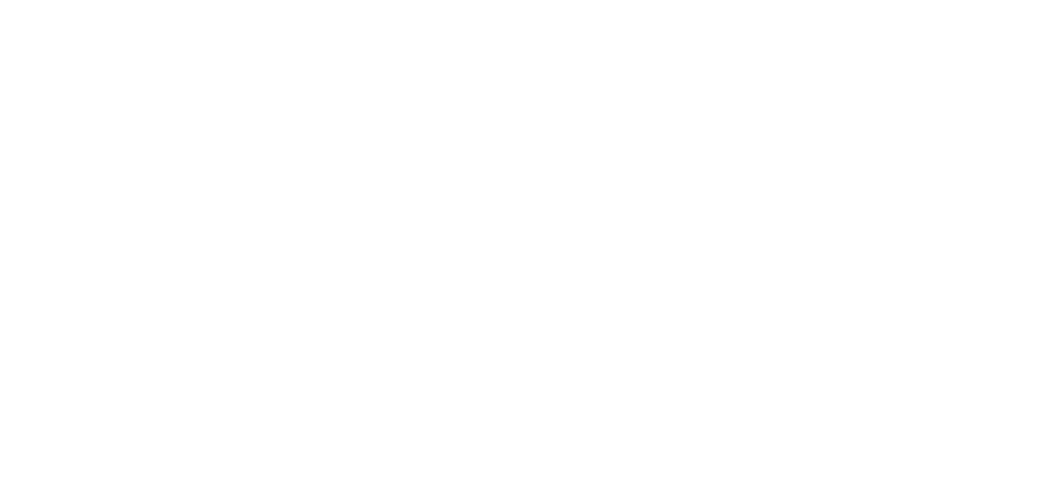
select select "**********"
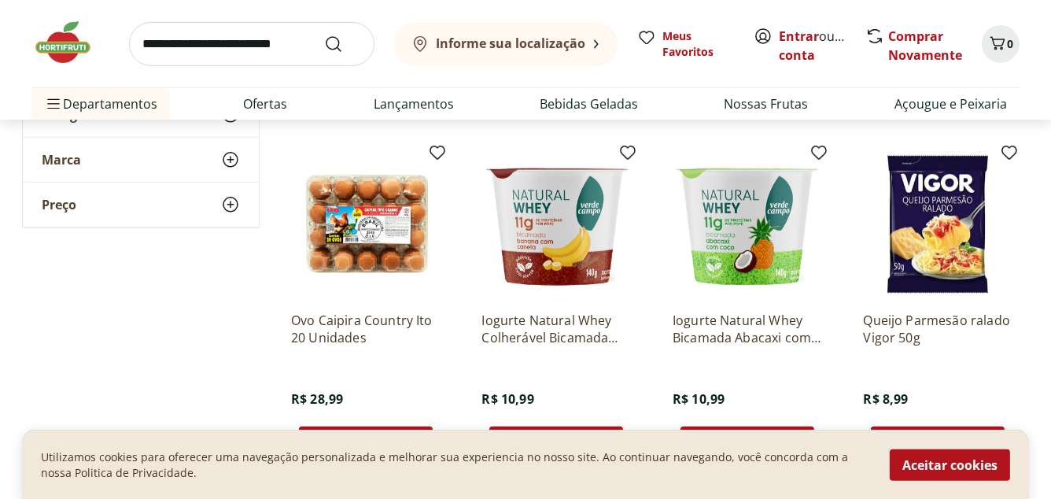
scroll to position [944, 0]
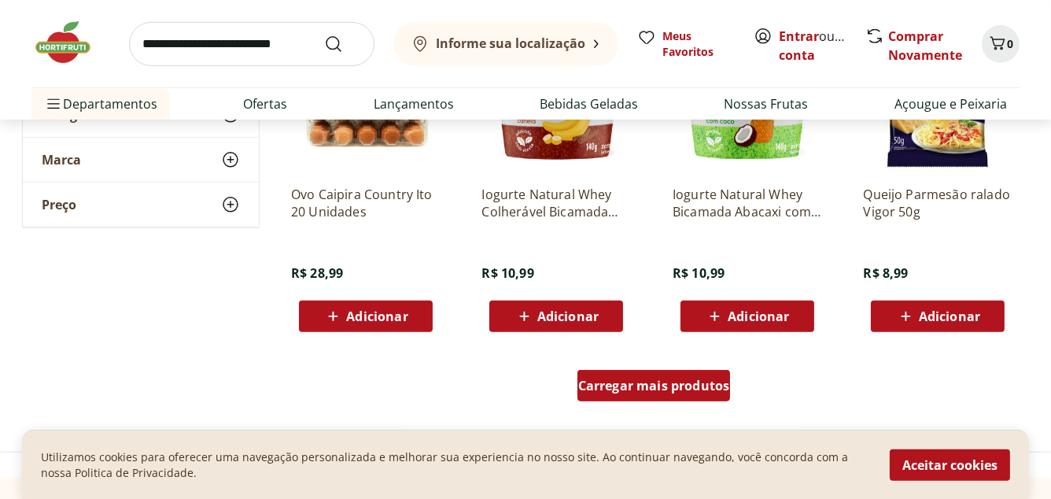
click at [617, 386] on span "Carregar mais produtos" at bounding box center [654, 385] width 152 height 13
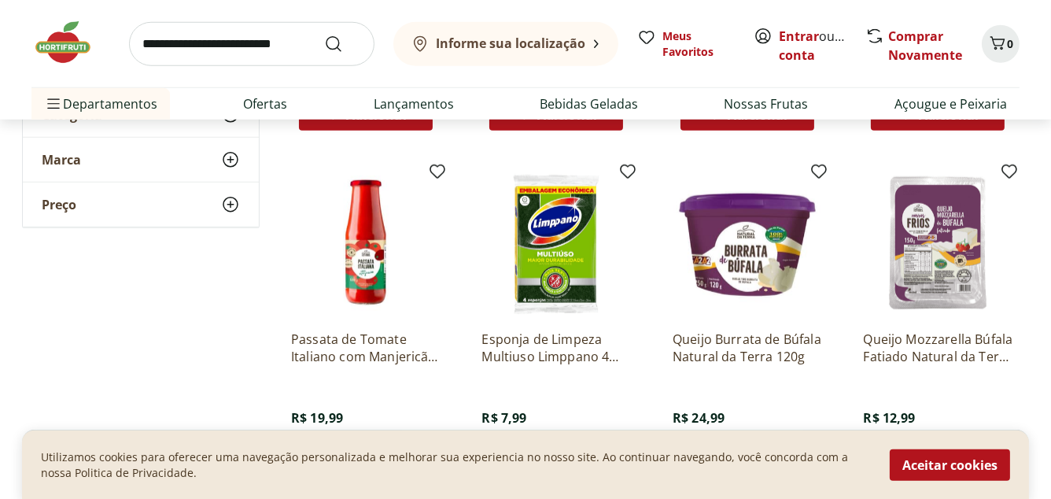
scroll to position [2014, 0]
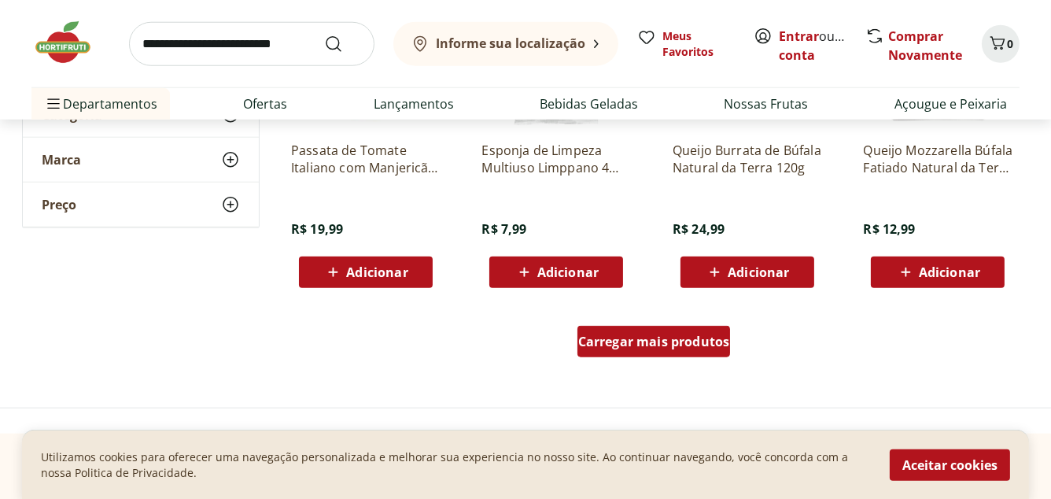
click at [651, 341] on span "Carregar mais produtos" at bounding box center [654, 341] width 152 height 13
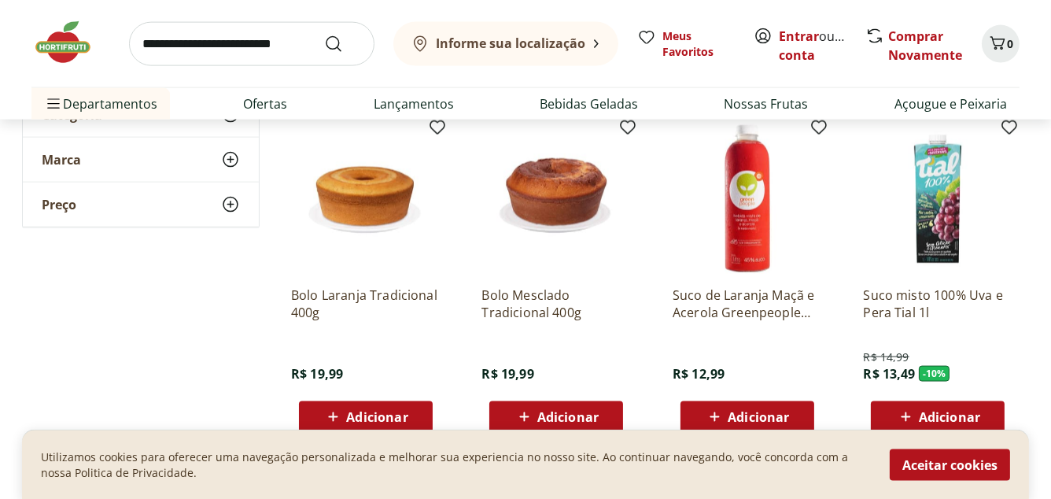
scroll to position [3146, 0]
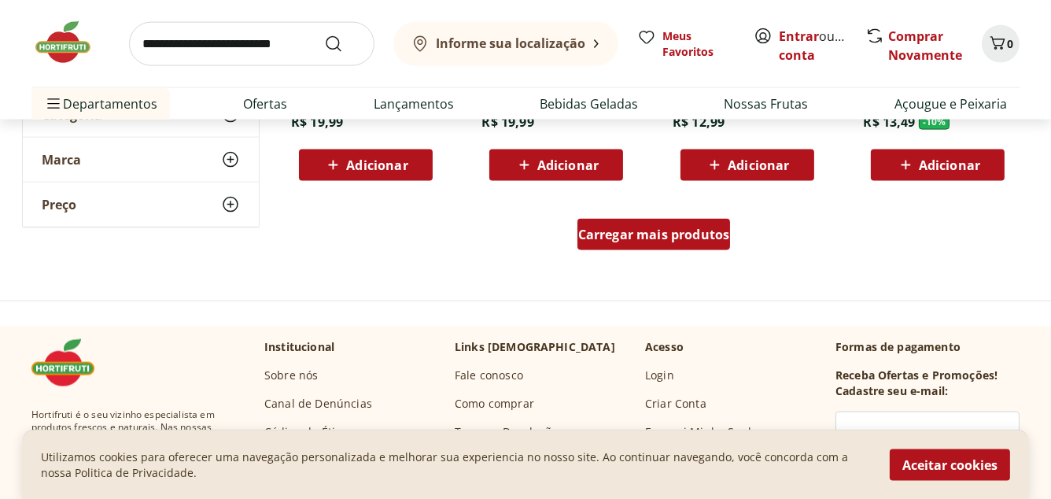
click at [662, 234] on span "Carregar mais produtos" at bounding box center [654, 234] width 152 height 13
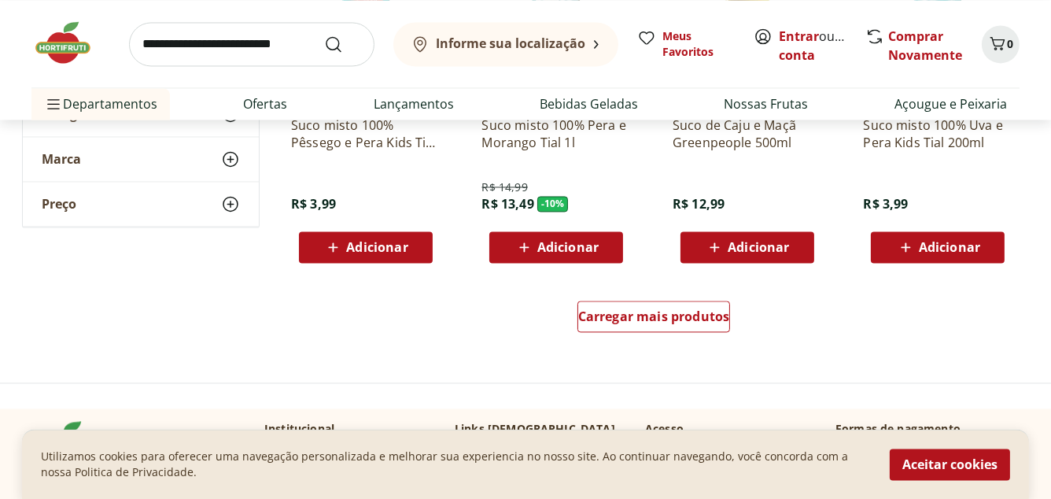
scroll to position [3838, 0]
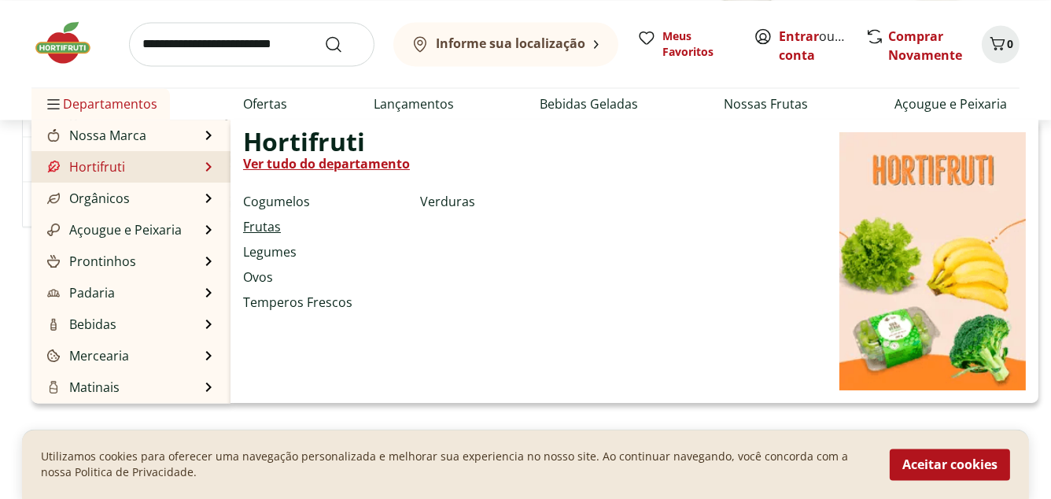
click at [254, 223] on link "Frutas" at bounding box center [262, 226] width 38 height 19
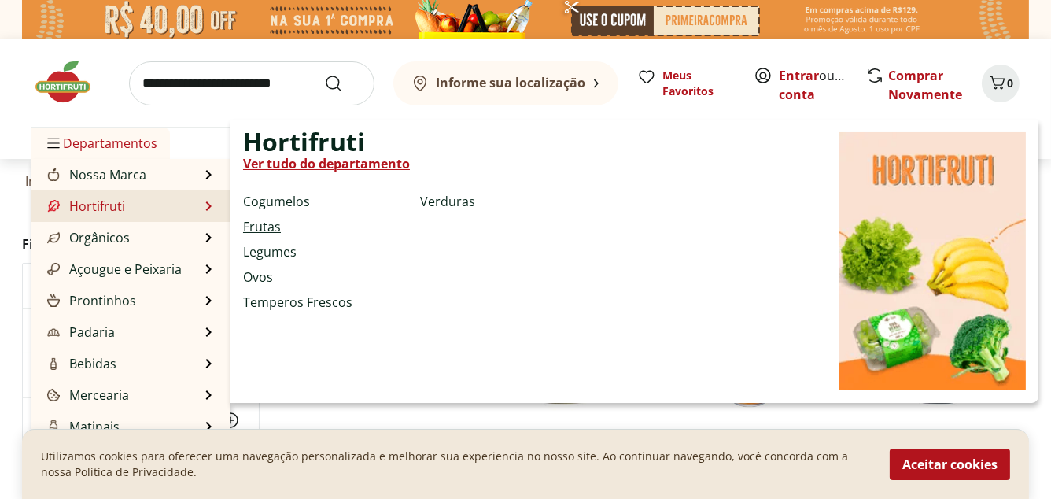
select select "**********"
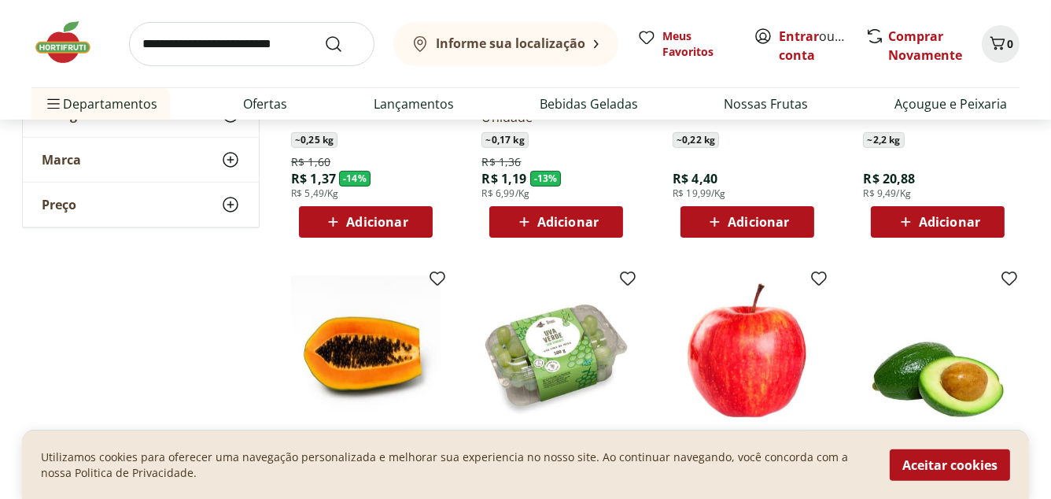
scroll to position [1007, 0]
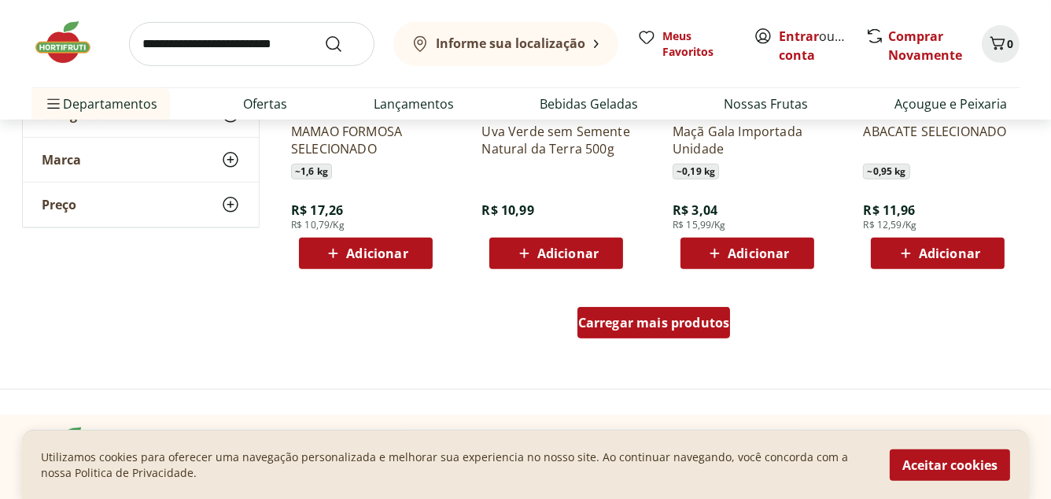
click at [641, 329] on span "Carregar mais produtos" at bounding box center [654, 322] width 152 height 13
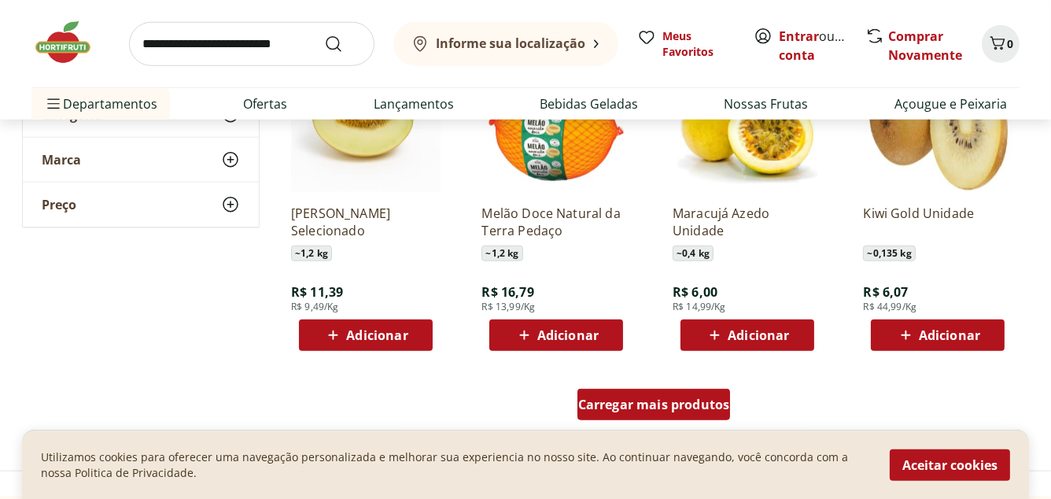
scroll to position [2202, 0]
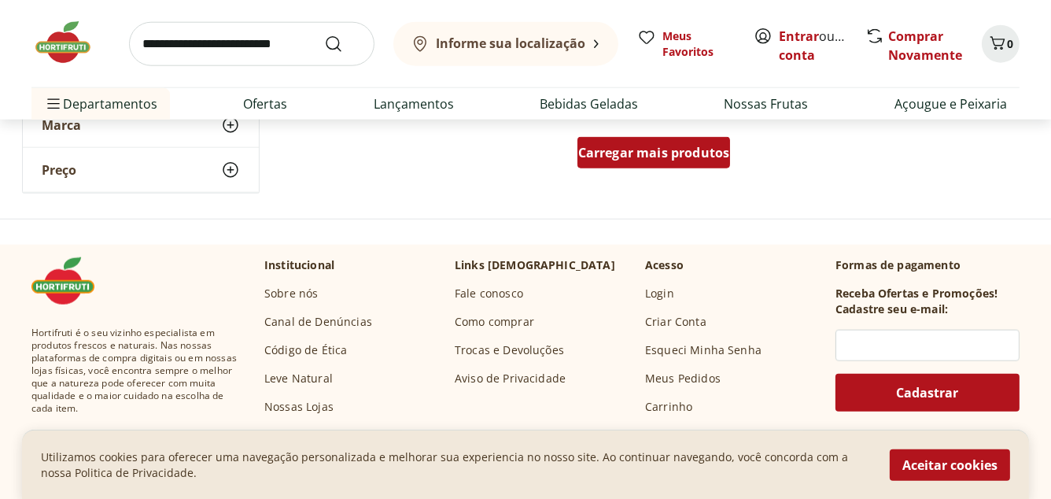
click at [669, 157] on span "Carregar mais produtos" at bounding box center [654, 152] width 152 height 13
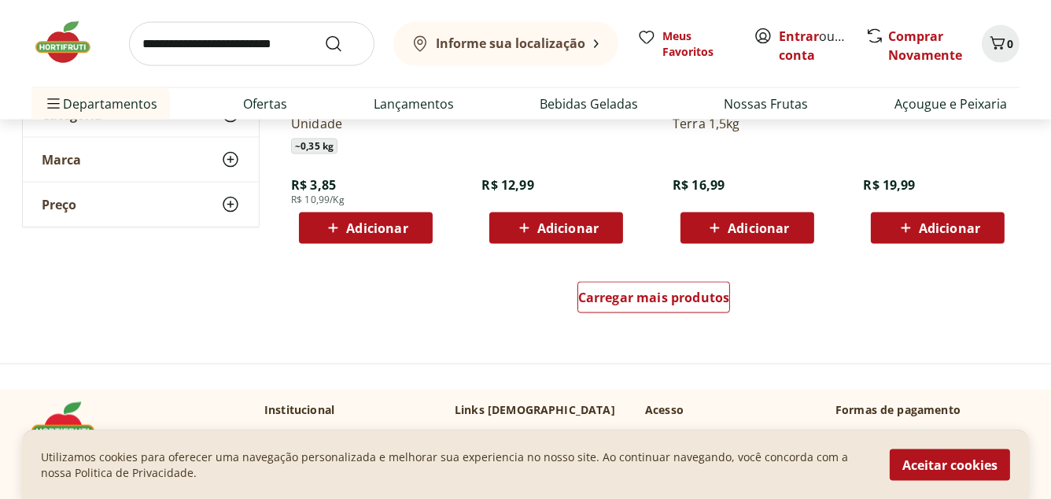
scroll to position [3209, 0]
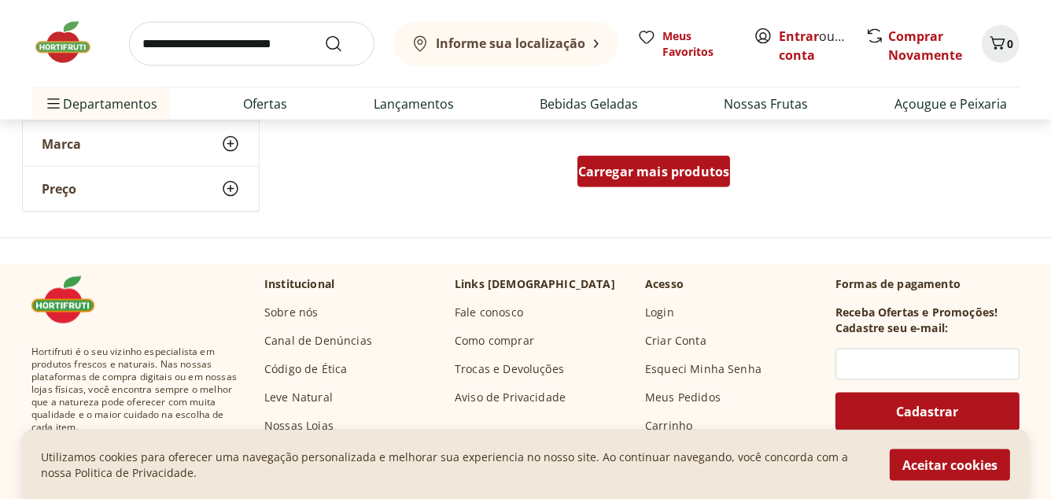
click at [680, 173] on span "Carregar mais produtos" at bounding box center [654, 171] width 152 height 13
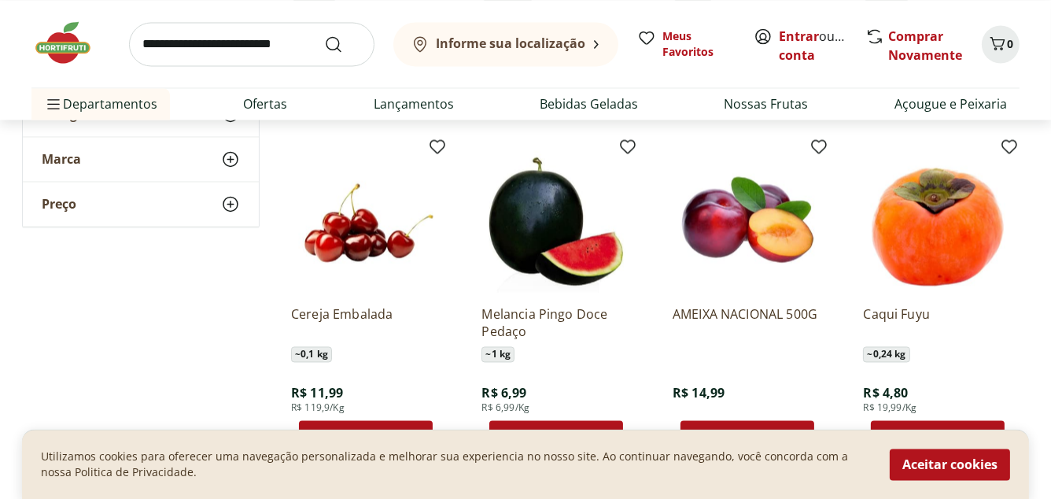
scroll to position [4153, 0]
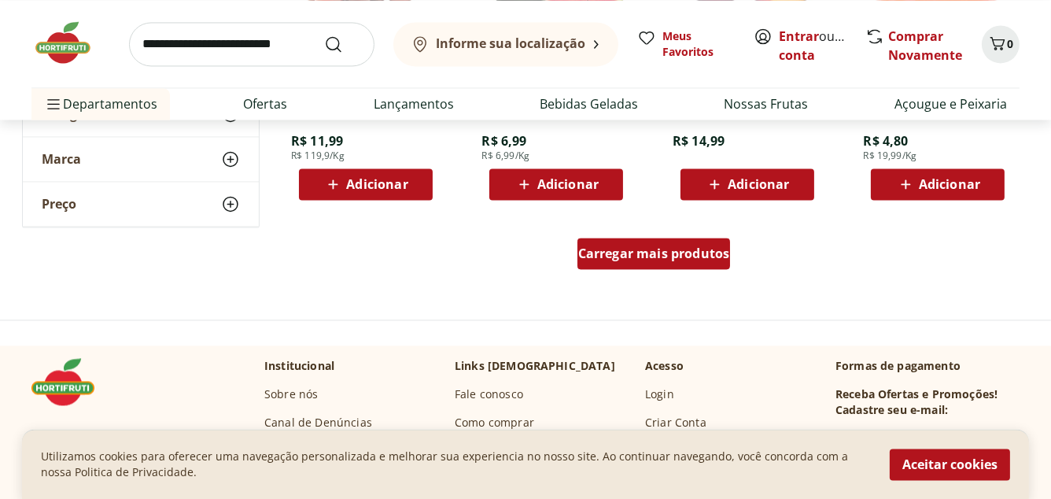
click at [656, 253] on span "Carregar mais produtos" at bounding box center [654, 253] width 152 height 13
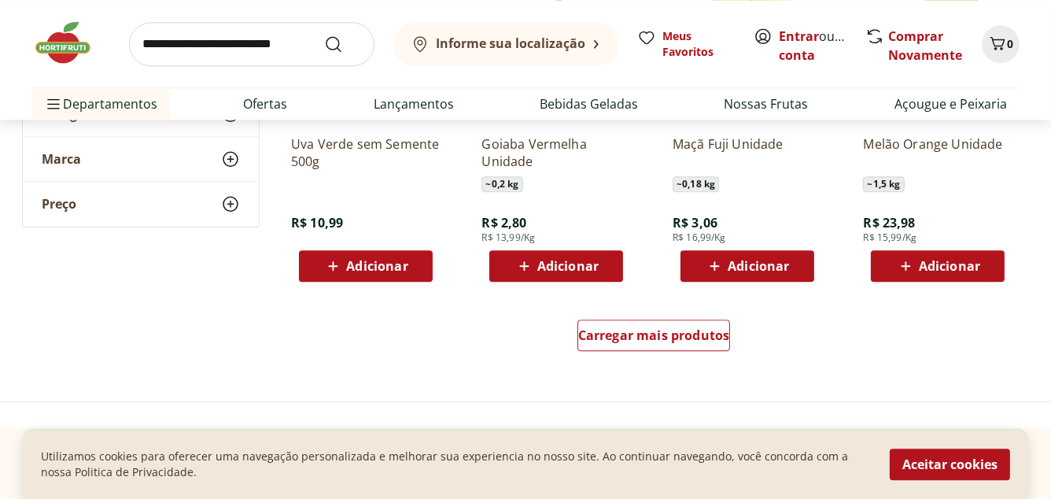
scroll to position [5160, 0]
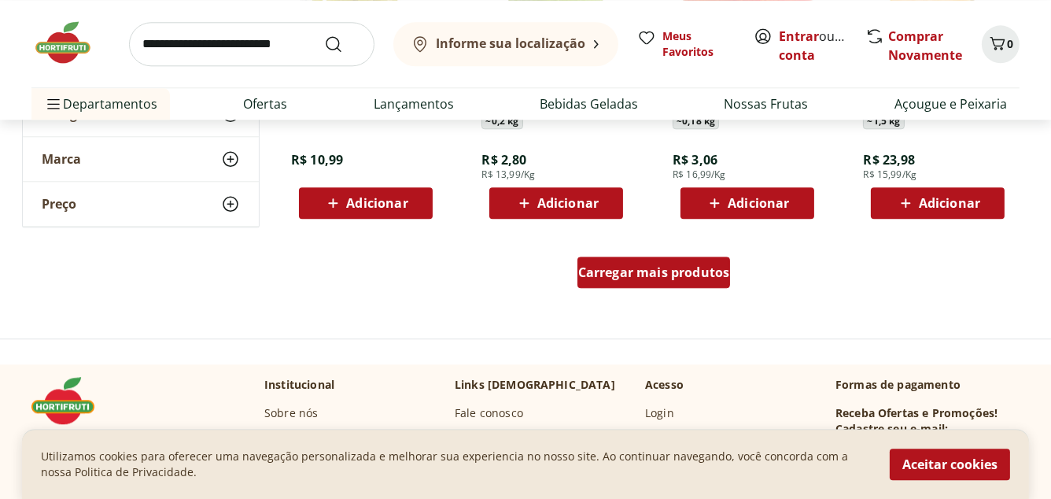
click at [665, 266] on span "Carregar mais produtos" at bounding box center [654, 272] width 152 height 13
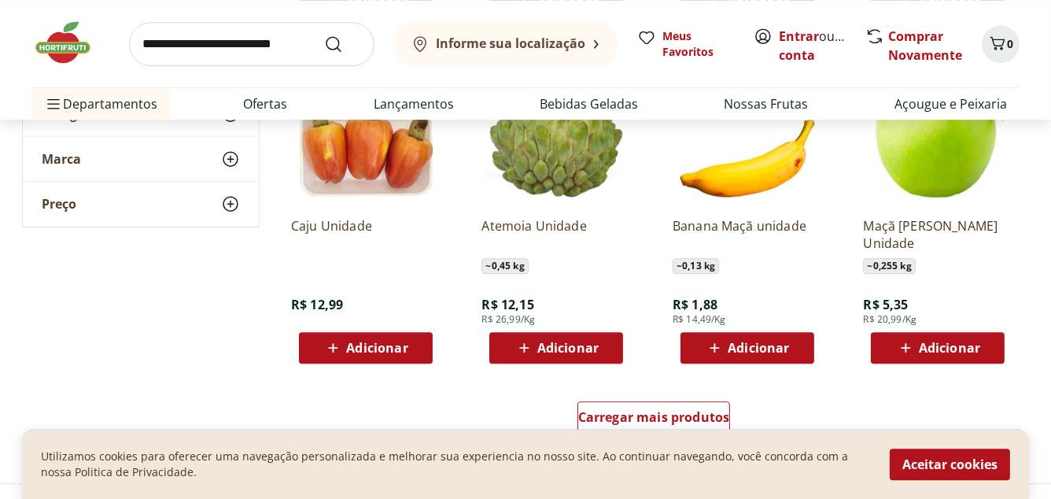
scroll to position [6166, 0]
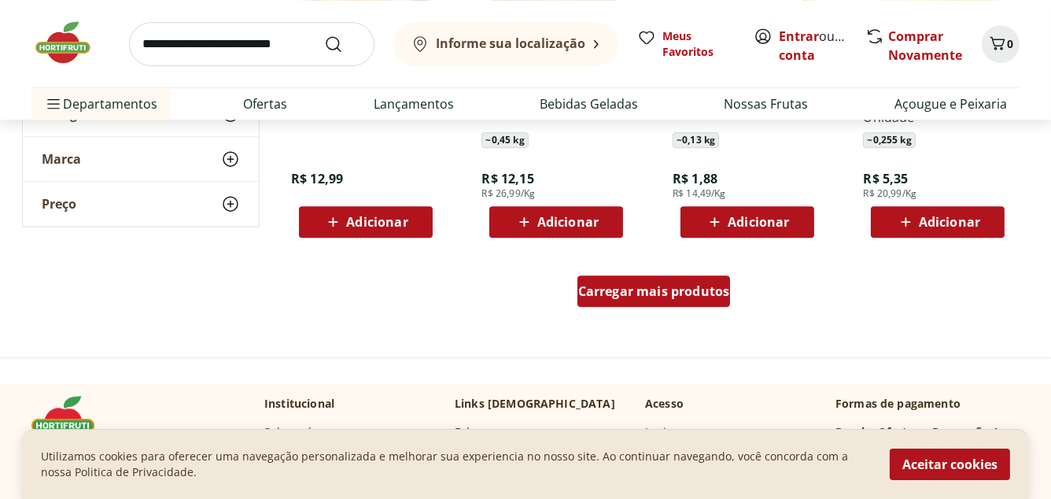
click at [650, 289] on span "Carregar mais produtos" at bounding box center [654, 291] width 152 height 13
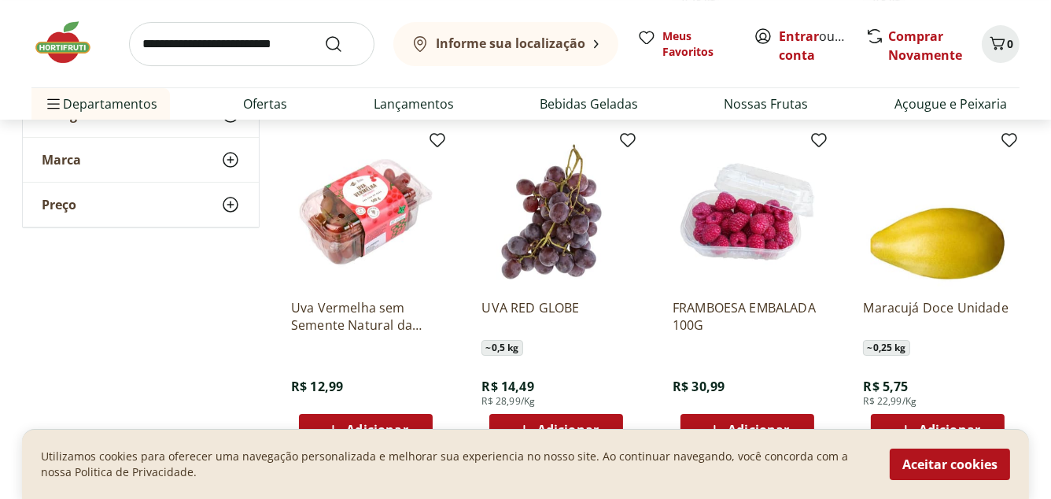
scroll to position [7173, 0]
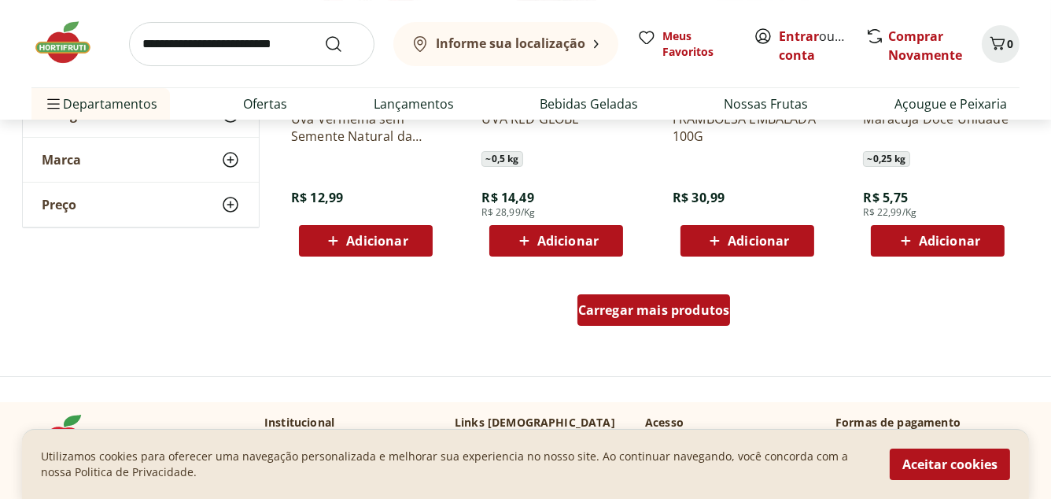
click at [646, 307] on span "Carregar mais produtos" at bounding box center [654, 310] width 152 height 13
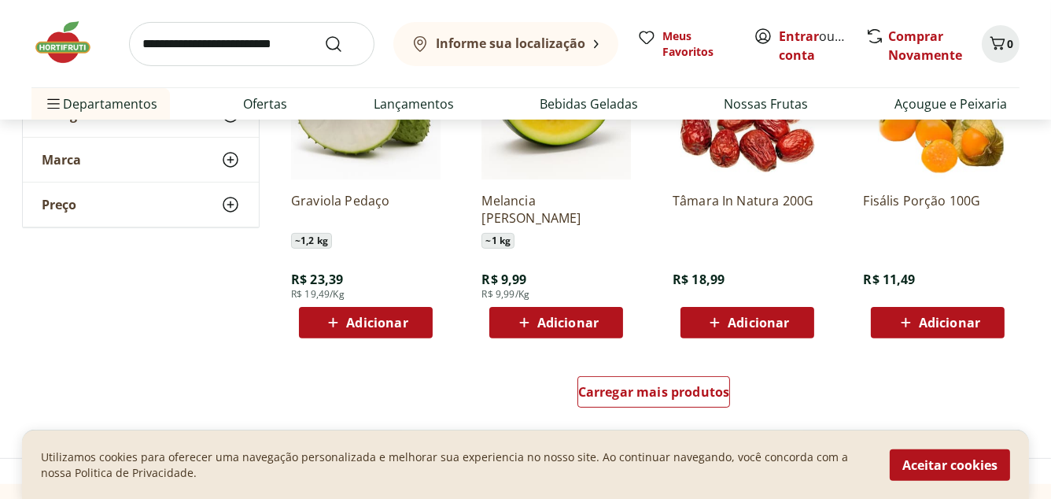
scroll to position [8243, 0]
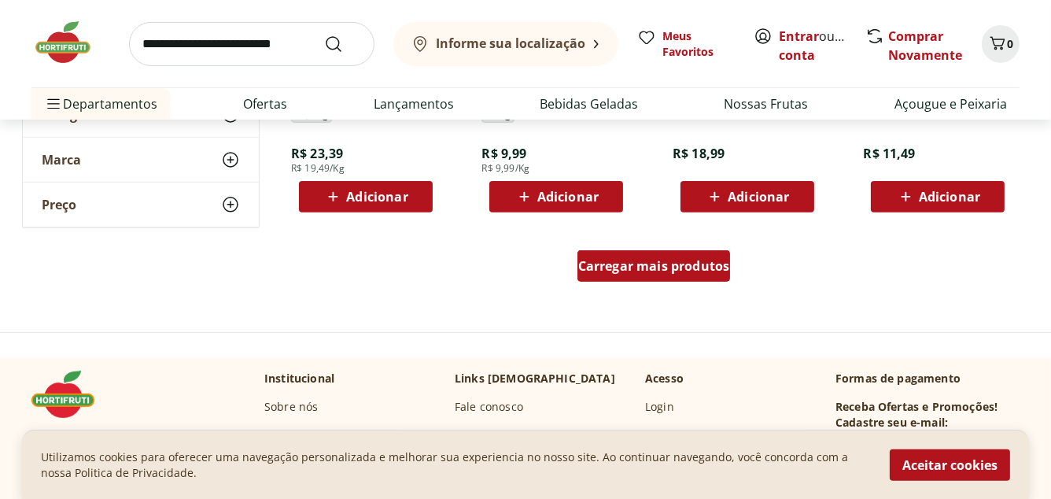
click at [643, 269] on span "Carregar mais produtos" at bounding box center [654, 266] width 152 height 13
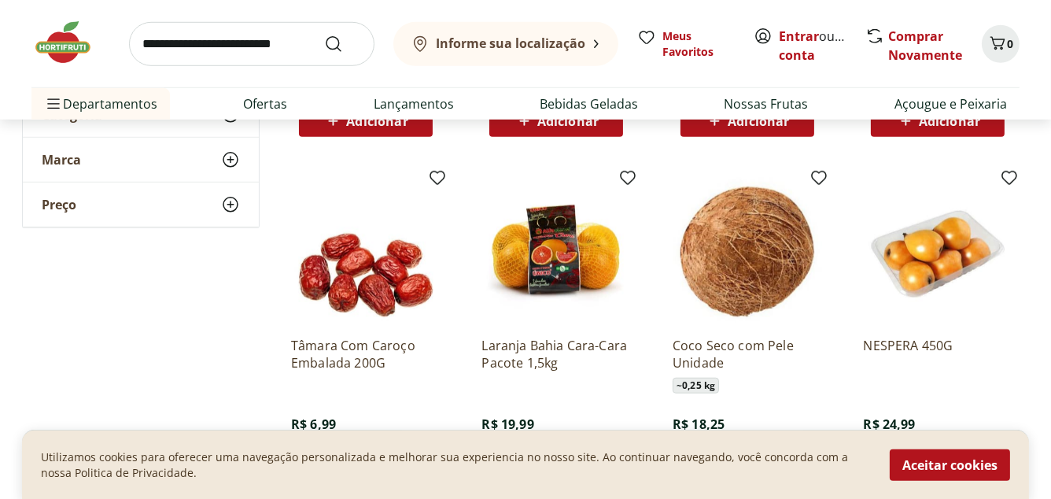
scroll to position [9250, 0]
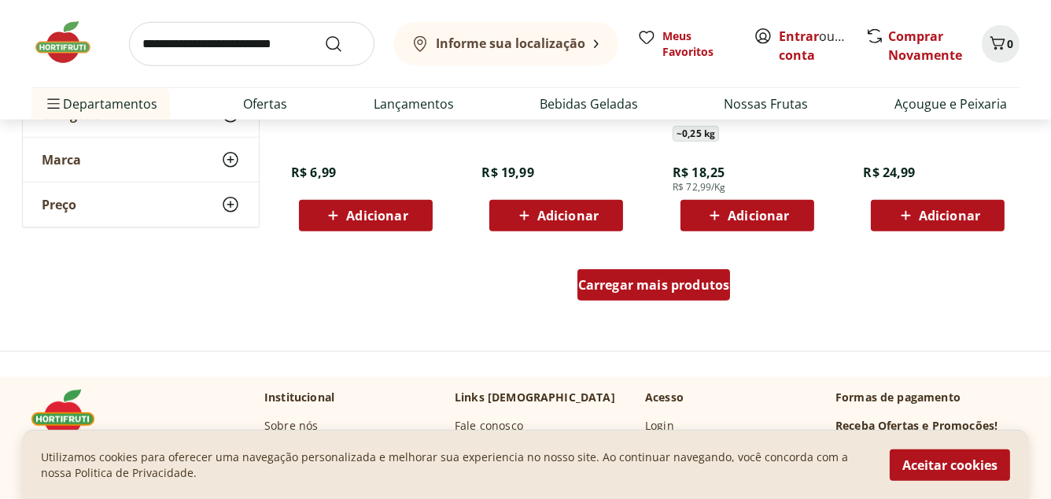
click at [654, 283] on span "Carregar mais produtos" at bounding box center [654, 284] width 152 height 13
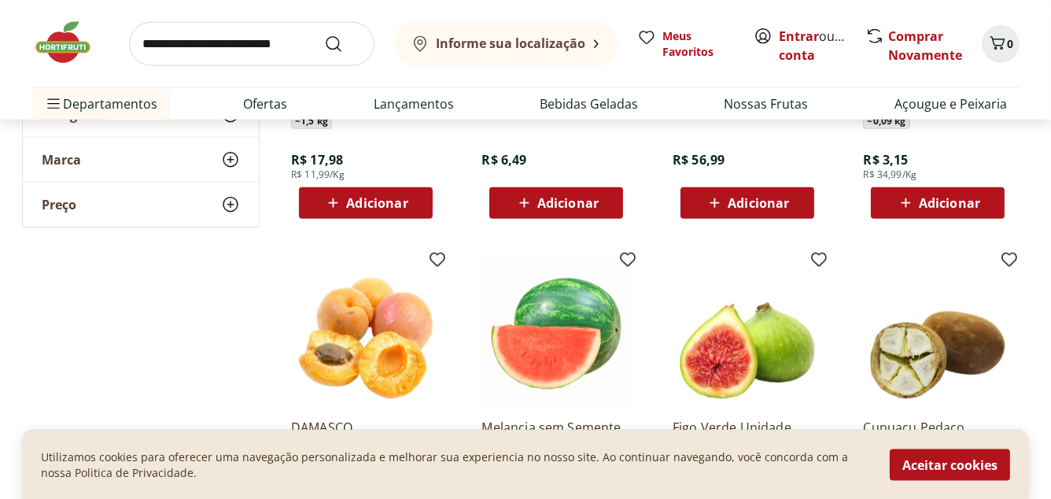
scroll to position [10194, 0]
